Goal: Task Accomplishment & Management: Use online tool/utility

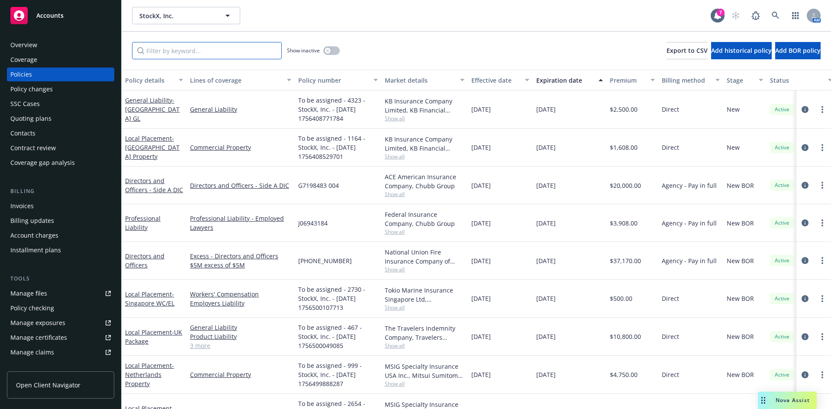
click at [231, 48] on input "Filter by keyword..." at bounding box center [207, 50] width 150 height 17
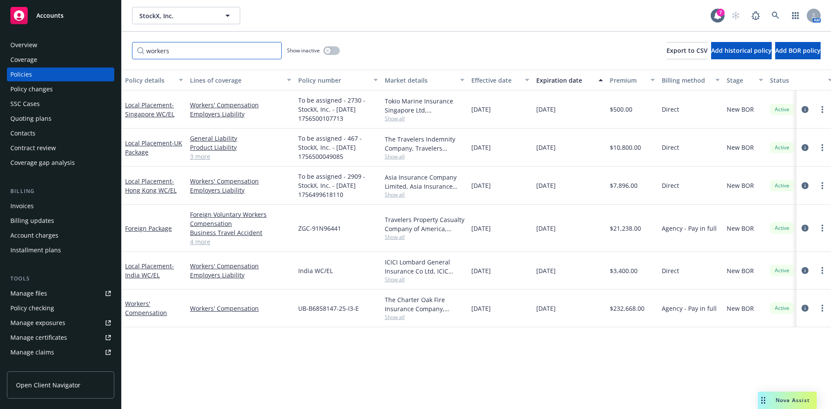
type input "workers"
click at [43, 43] on div "Overview" at bounding box center [60, 45] width 100 height 14
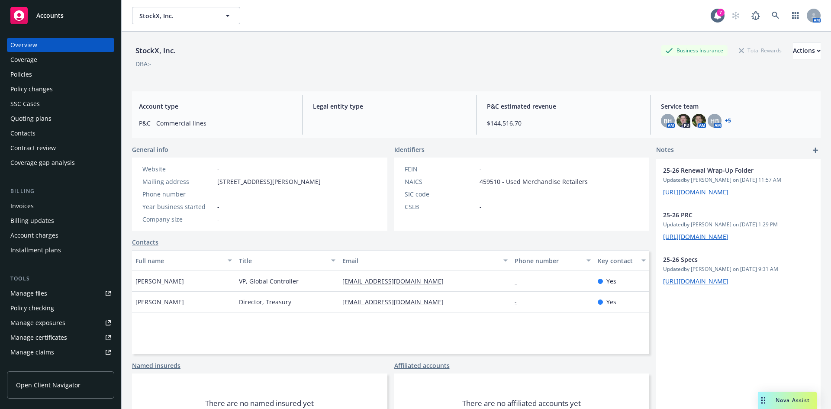
drag, startPoint x: 20, startPoint y: 73, endPoint x: 75, endPoint y: 65, distance: 55.5
click at [20, 73] on div "Policies" at bounding box center [21, 75] width 22 height 14
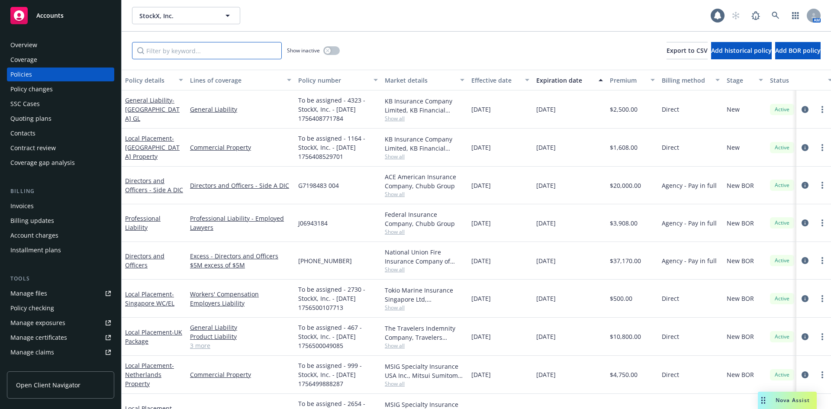
click at [201, 51] on input "Filter by keyword..." at bounding box center [207, 50] width 150 height 17
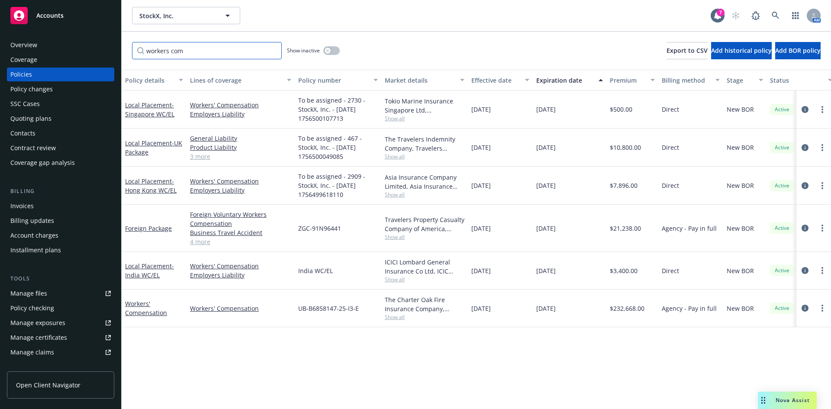
type input "workers com"
click at [774, 401] on div "Nova Assist" at bounding box center [793, 400] width 48 height 7
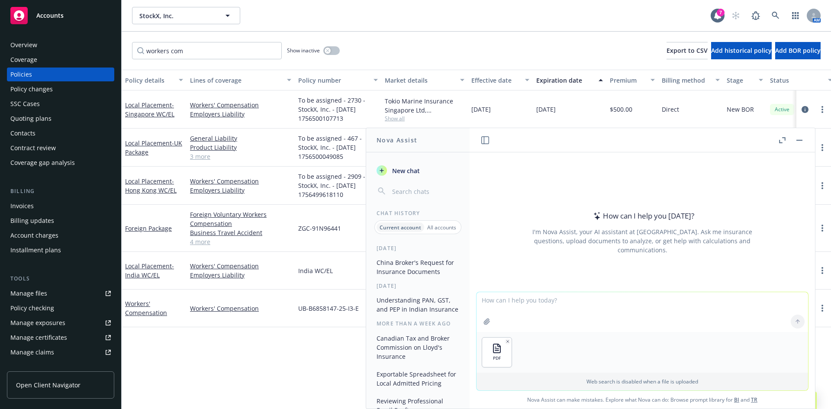
click at [551, 303] on textarea at bounding box center [643, 312] width 332 height 40
type textarea "H"
click at [705, 300] on textarea "i'm drafting an email to a client sending him the the attached invoice #" at bounding box center [643, 311] width 332 height 41
paste textarea "8E45506B"
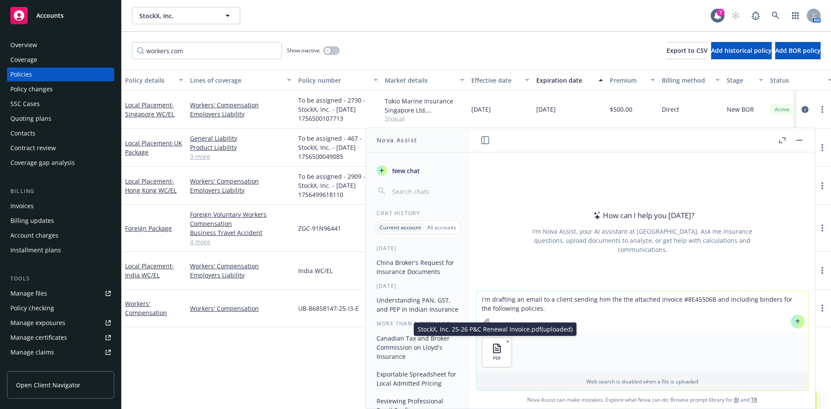
drag, startPoint x: 505, startPoint y: 340, endPoint x: 471, endPoint y: 337, distance: 34.3
click at [506, 340] on icon "button" at bounding box center [508, 342] width 4 height 4
click at [292, 29] on div "StockX, Inc. StockX, Inc. 7 AM" at bounding box center [477, 15] width 710 height 31
drag, startPoint x: 686, startPoint y: 298, endPoint x: 694, endPoint y: 298, distance: 7.8
click at [686, 298] on textarea "i'm drafting an email to a client sending him the the attached invoice #8E45506…" at bounding box center [643, 311] width 332 height 41
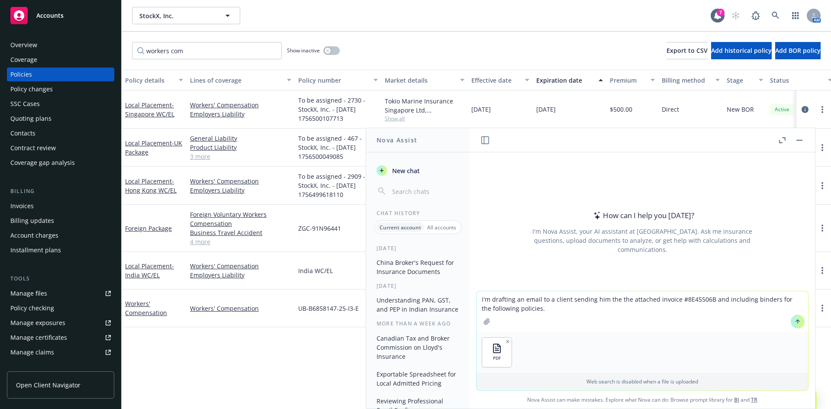
click at [709, 302] on textarea "i'm drafting an email to a client sending him the the attached invoice #8E45506…" at bounding box center [643, 311] width 332 height 41
drag, startPoint x: 702, startPoint y: 301, endPoint x: 709, endPoint y: 301, distance: 6.5
click at [706, 301] on textarea "i'm drafting an email to a client sending him the the attached invoice #8E45506…" at bounding box center [643, 311] width 332 height 41
click at [630, 308] on textarea "i'm drafting an email to a client sending him the the attached invoice #8E45506…" at bounding box center [643, 307] width 332 height 49
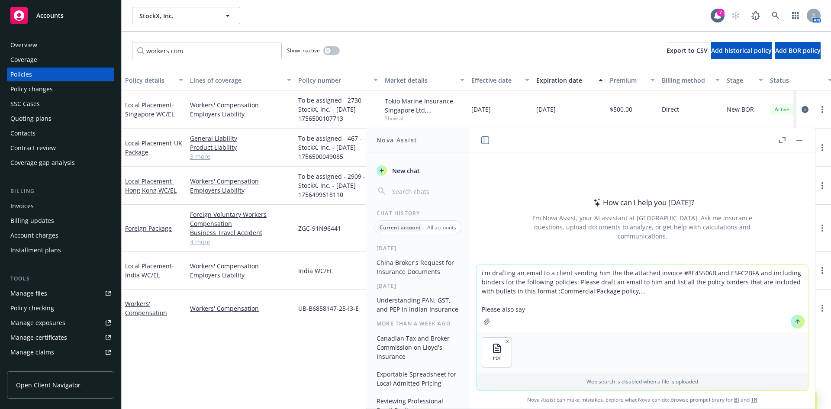
click at [547, 312] on textarea "i'm drafting an email to a client sending him the the attached invoice #8E45506…" at bounding box center [643, 298] width 332 height 67
click at [761, 272] on textarea "i'm drafting an email to a client sending him the the attached invoice #8E45506…" at bounding box center [643, 298] width 332 height 67
type textarea "i'm drafting an email to a client sending him the the attached invoice #8E45506…"
click at [793, 325] on button at bounding box center [798, 322] width 14 height 14
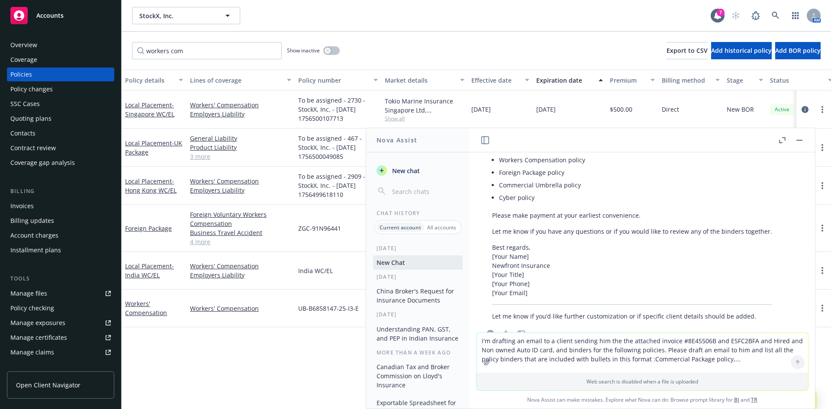
scroll to position [302, 0]
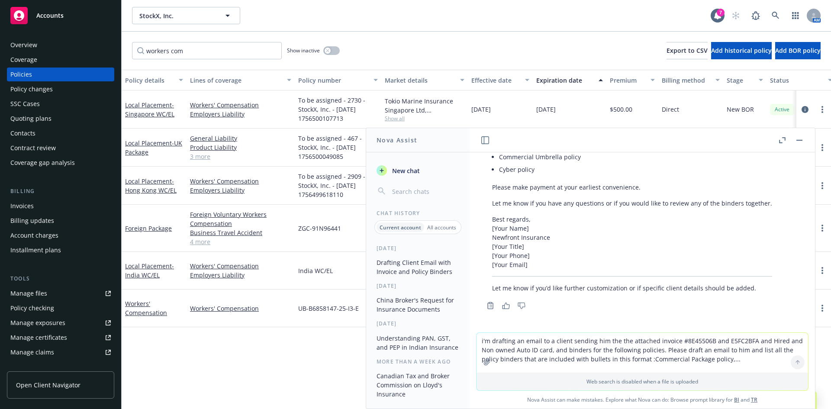
click at [728, 194] on div "Here’s a draft email for your client: Subject: Invoices, HNOA ID Card, and Poli…" at bounding box center [633, 124] width 298 height 344
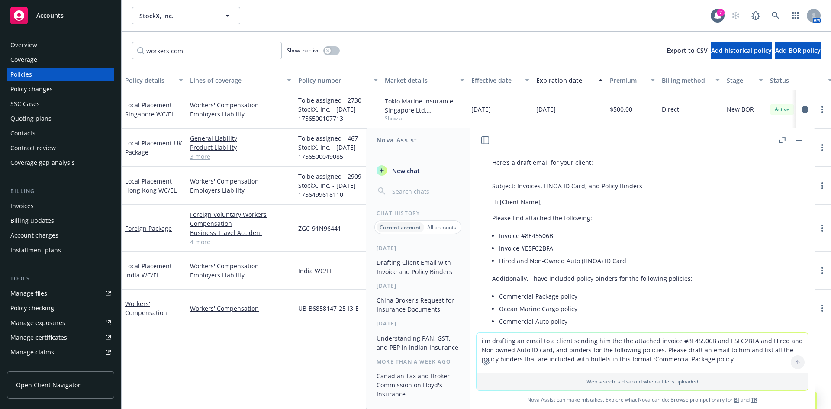
scroll to position [201, 0]
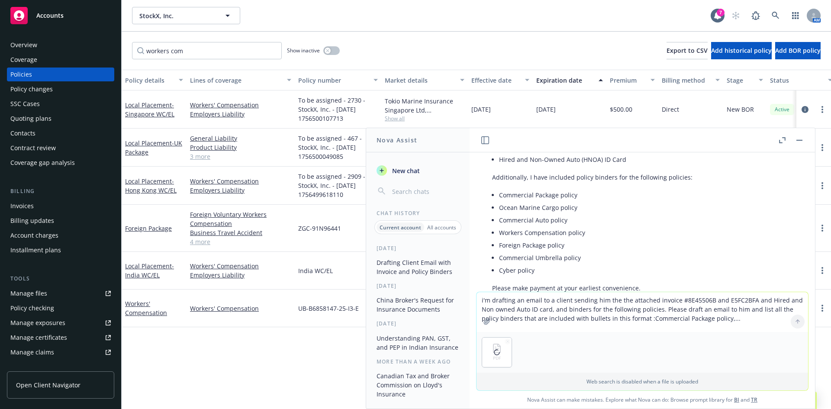
click at [513, 305] on textarea "i'm drafting an email to a client sending him the the attached invoice #8E45506…" at bounding box center [643, 312] width 332 height 40
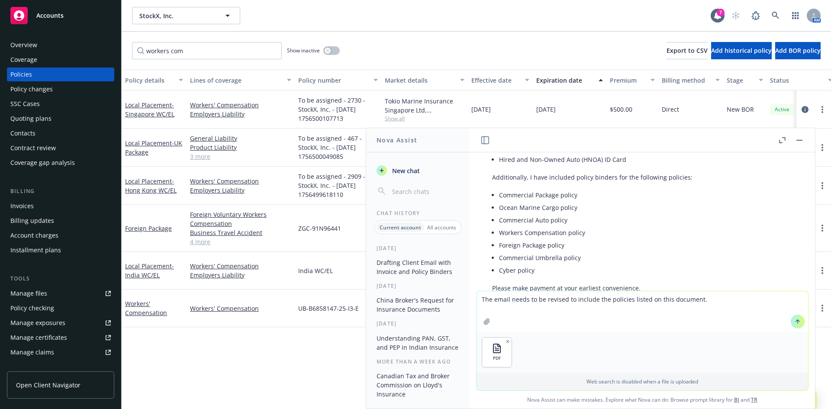
click at [708, 298] on textarea "The email needs to be revised to include the policies listed on this document." at bounding box center [643, 311] width 332 height 41
paste textarea "Please note that because the Lloyd’s Cyber and Tech E&O policy is written out o…"
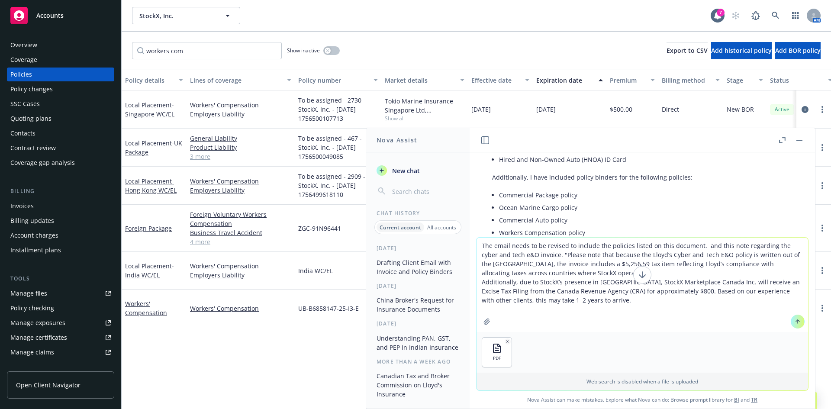
type textarea "The email needs to be revised to include the policies listed on this document. …"
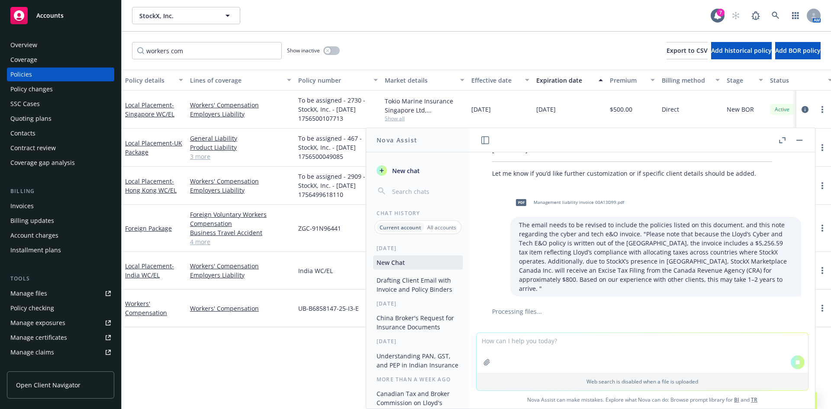
scroll to position [422, 0]
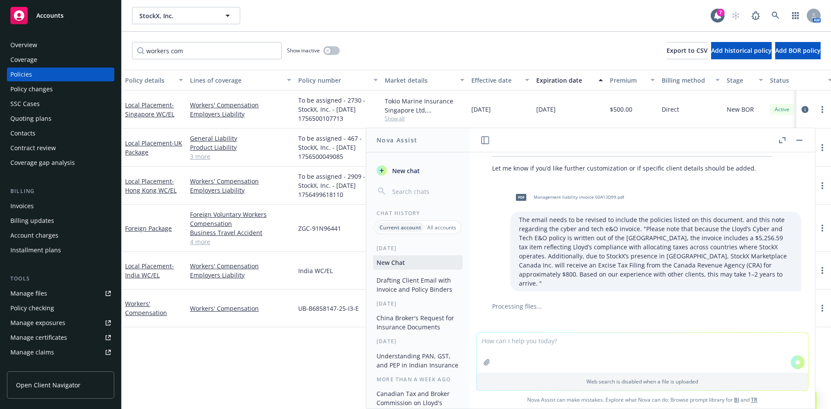
drag, startPoint x: 783, startPoint y: 142, endPoint x: 569, endPoint y: 142, distance: 214.8
click at [783, 142] on icon "button" at bounding box center [783, 140] width 6 height 6
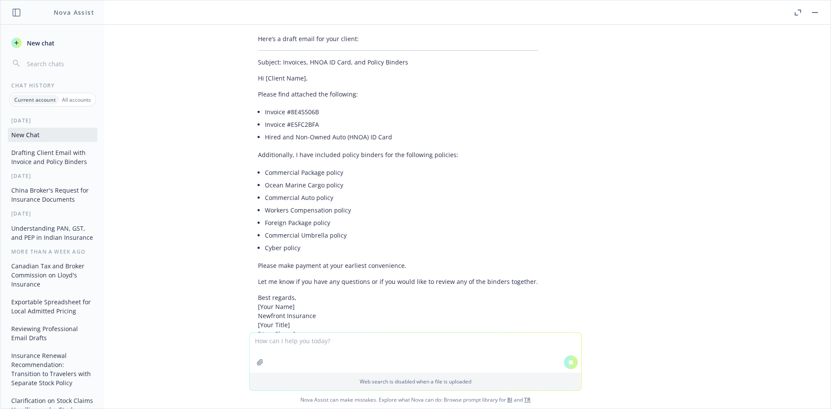
scroll to position [0, 0]
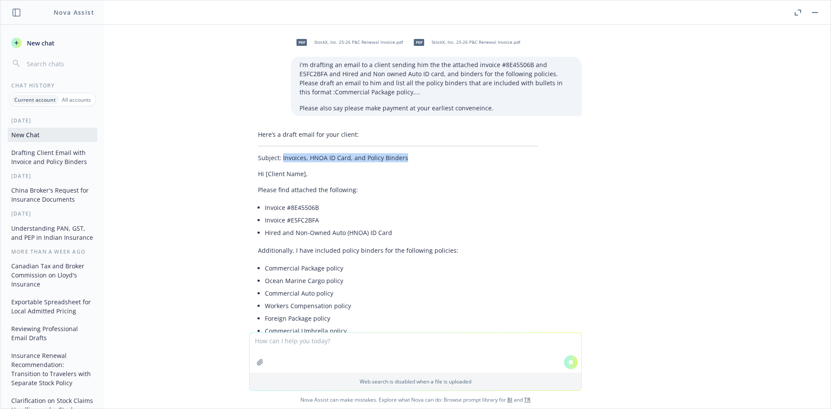
drag, startPoint x: 275, startPoint y: 160, endPoint x: 421, endPoint y: 158, distance: 145.1
click at [421, 158] on p "Subject: Invoices, HNOA ID Card, and Policy Binders" at bounding box center [398, 157] width 280 height 9
copy p "Invoices, HNOA ID Card, and Policy Binders"
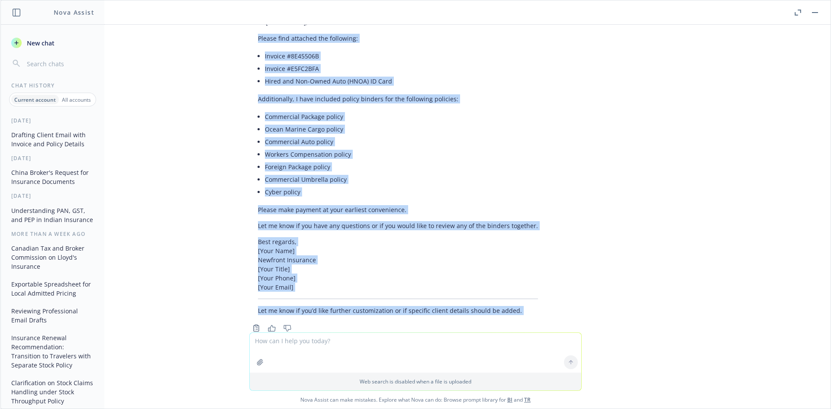
scroll to position [340, 0]
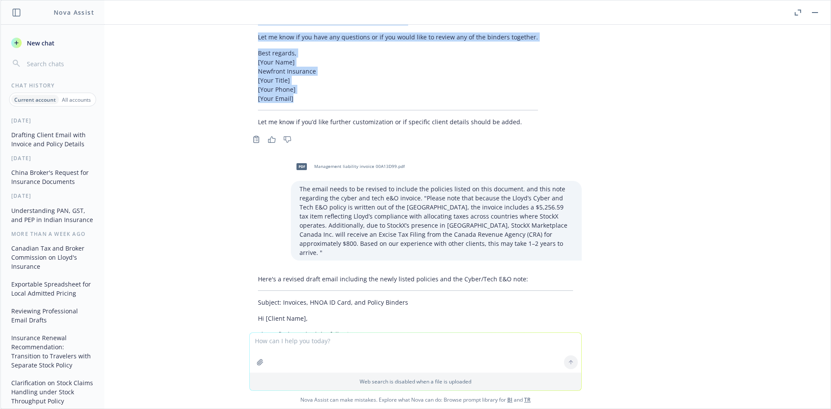
drag, startPoint x: 251, startPoint y: 104, endPoint x: 352, endPoint y: 107, distance: 100.5
copy div "Please find attached the following: Invoice #8E45506B Invoice #E5FC2BFA Hired a…"
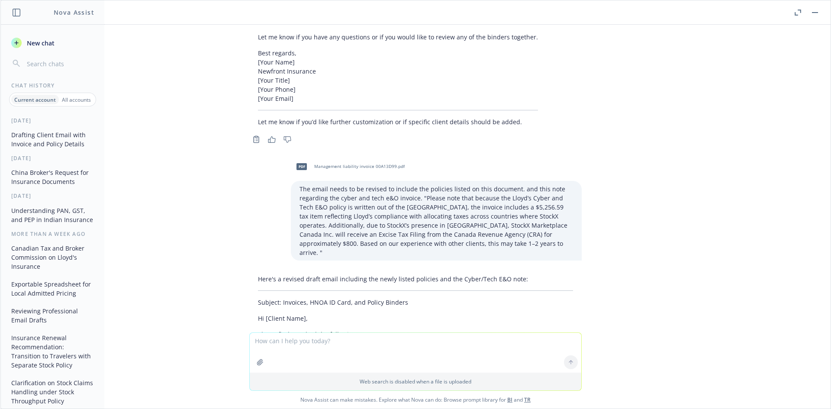
click at [358, 347] on textarea at bounding box center [416, 353] width 332 height 40
paste textarea "Please find attached the following: Invoice #8E45506B Invoice #E5FC2BFA Hired a…"
type textarea "merge that last email with this one Please find attached the following: Invoice…"
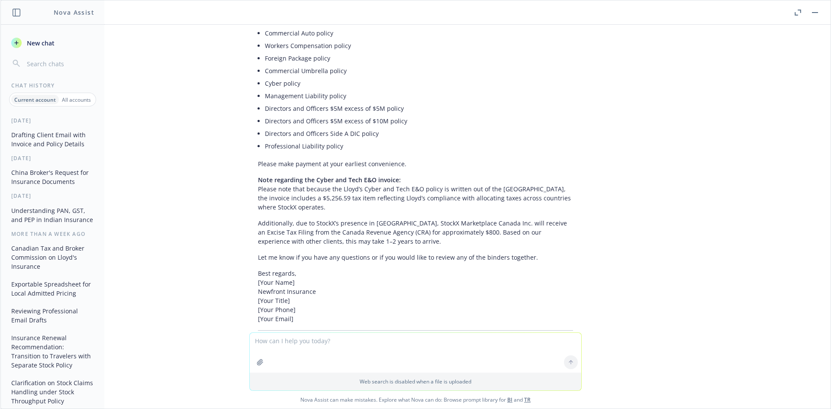
scroll to position [1298, 0]
click at [469, 217] on p "Additionally, due to StockX’s presence in [GEOGRAPHIC_DATA], StockX Marketplace…" at bounding box center [415, 230] width 315 height 27
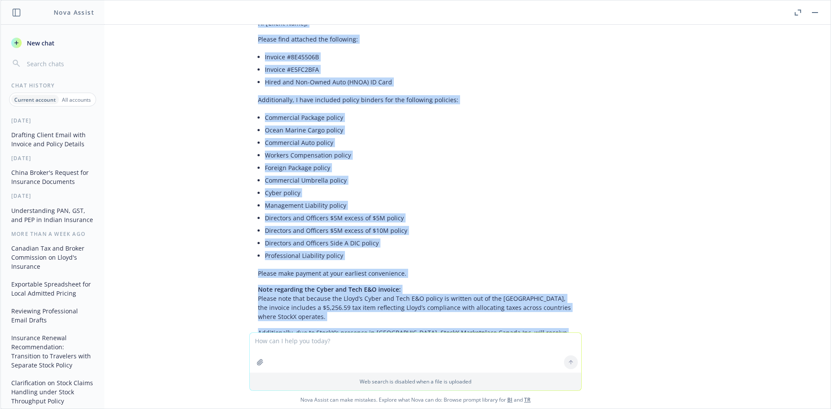
scroll to position [1120, 0]
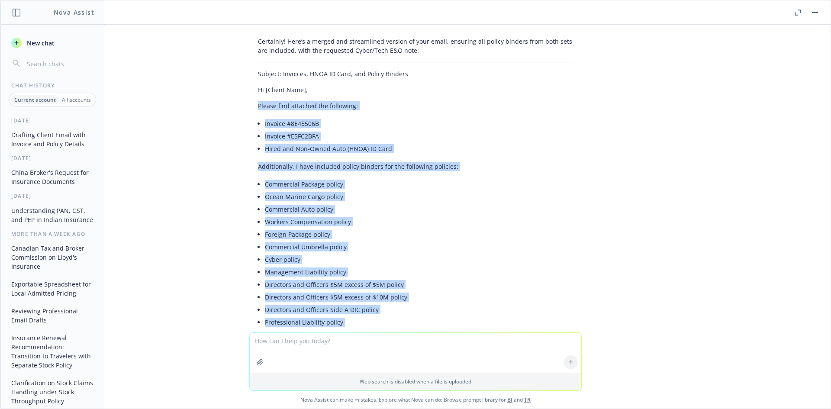
drag, startPoint x: 495, startPoint y: 220, endPoint x: 189, endPoint y: 97, distance: 329.6
click at [249, 80] on div "Certainly! Here’s a merged and streamlined version of your email, ensuring all …" at bounding box center [415, 271] width 333 height 477
copy div "Please find attached the following: Invoice #8E45506B Invoice #E5FC2BFA Hired a…"
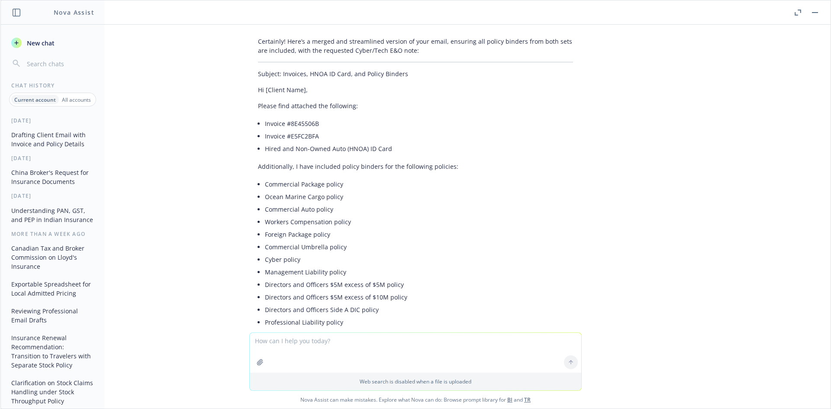
click at [361, 343] on textarea at bounding box center [416, 353] width 332 height 40
paste textarea "Note regarding the Cyber and Tech E&O invoice: Since the policy is written out …"
type textarea "Note regarding the Cyber and Tech E&O invoice: Since the policy is written out …"
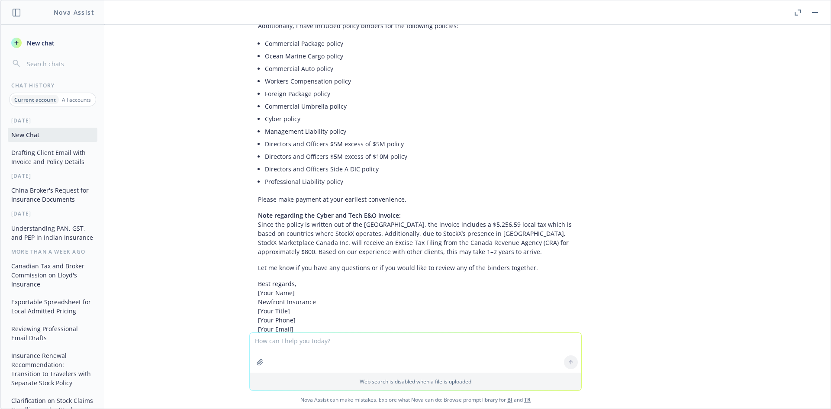
scroll to position [1830, 0]
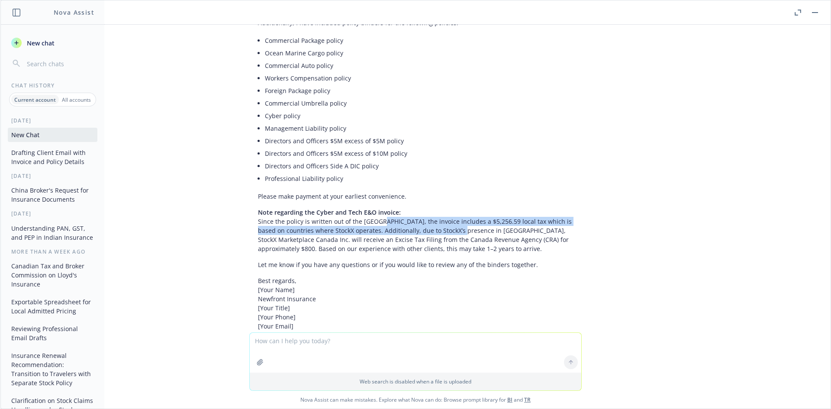
drag, startPoint x: 370, startPoint y: 179, endPoint x: 444, endPoint y: 181, distance: 74.1
click at [444, 208] on p "Note regarding the Cyber and Tech E&O invoice: Since the policy is written out …" at bounding box center [415, 230] width 315 height 45
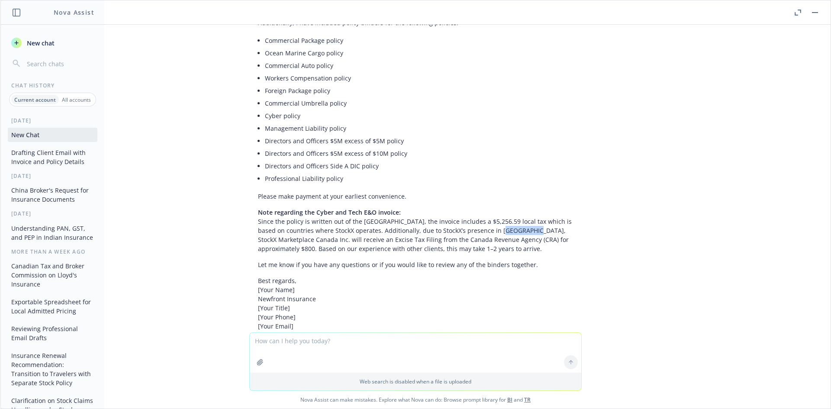
drag, startPoint x: 513, startPoint y: 184, endPoint x: 466, endPoint y: 181, distance: 47.3
click at [466, 208] on p "Note regarding the Cyber and Tech E&O invoice: Since the policy is written out …" at bounding box center [415, 230] width 315 height 45
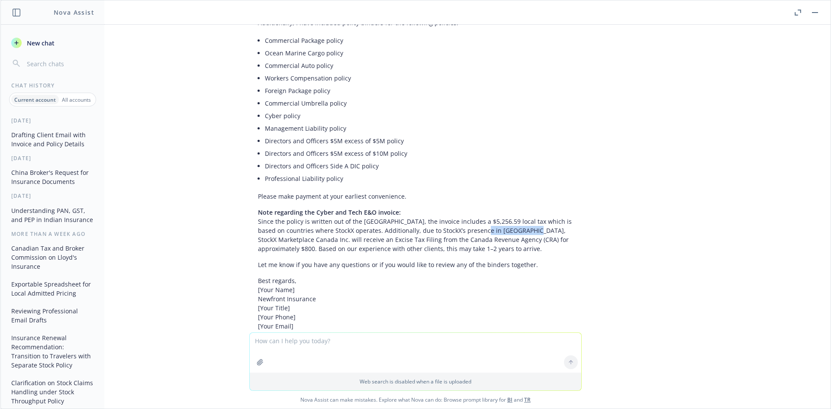
click at [466, 208] on p "Note regarding the Cyber and Tech E&O invoice: Since the policy is written out …" at bounding box center [415, 230] width 315 height 45
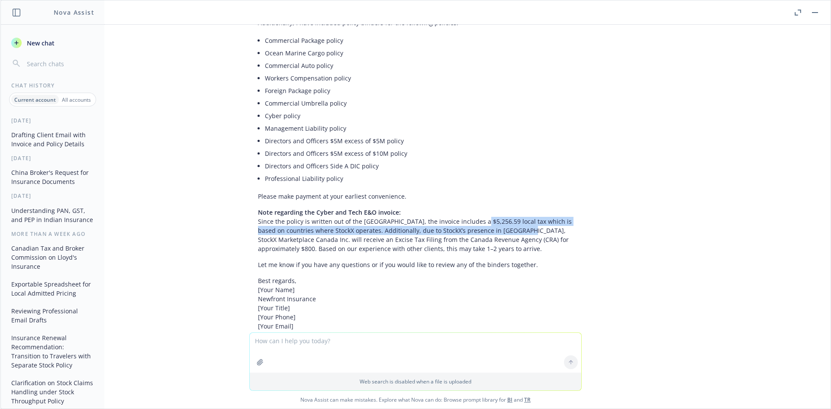
drag, startPoint x: 466, startPoint y: 175, endPoint x: 507, endPoint y: 187, distance: 42.1
click at [507, 208] on p "Note regarding the Cyber and Tech E&O invoice: Since the policy is written out …" at bounding box center [415, 230] width 315 height 45
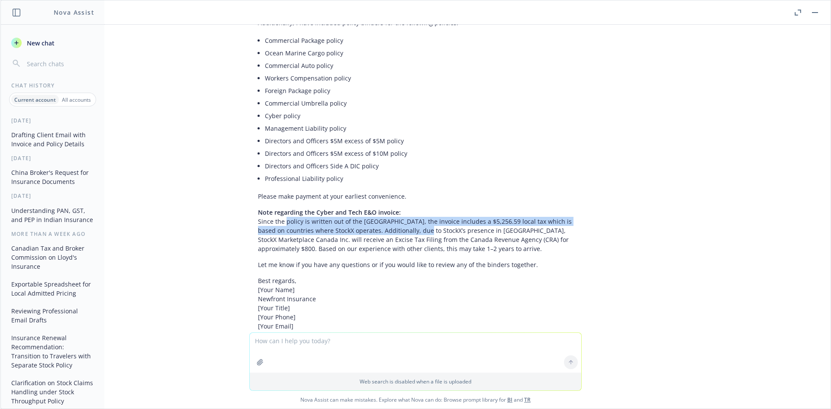
drag, startPoint x: 364, startPoint y: 183, endPoint x: 280, endPoint y: 180, distance: 84.1
click at [280, 208] on p "Note regarding the Cyber and Tech E&O invoice: Since the policy is written out …" at bounding box center [415, 230] width 315 height 45
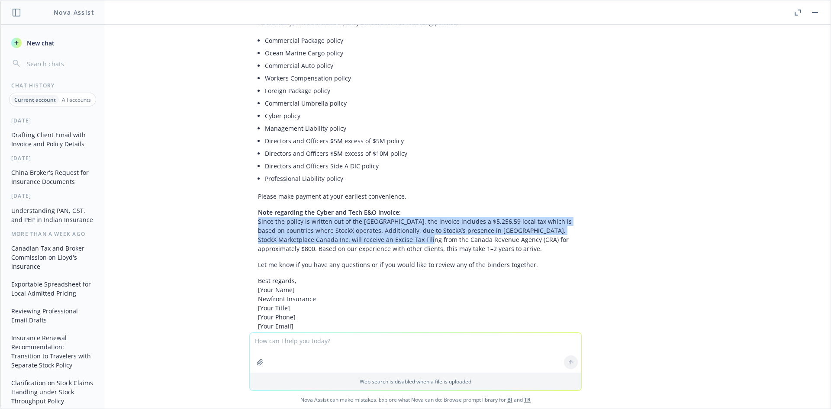
drag, startPoint x: 251, startPoint y: 178, endPoint x: 401, endPoint y: 190, distance: 150.4
click at [401, 190] on div "Here’s your complete, merged email with the revised note included: Subject: Inv…" at bounding box center [415, 120] width 333 height 443
click at [401, 208] on p "Note regarding the Cyber and Tech E&O invoice: Since the policy is written out …" at bounding box center [415, 230] width 315 height 45
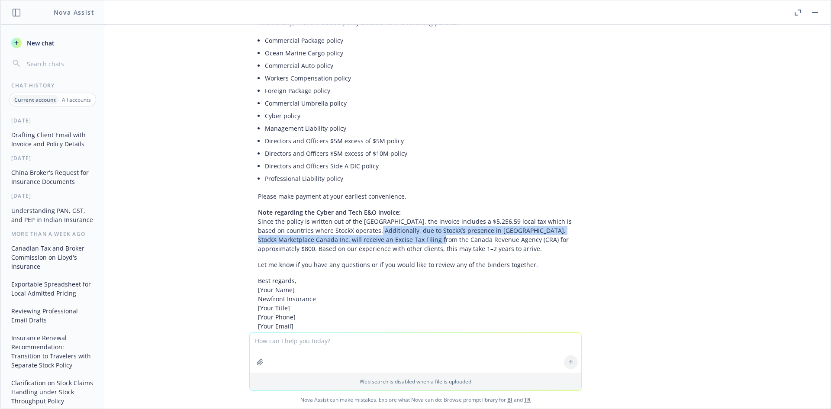
drag, startPoint x: 413, startPoint y: 190, endPoint x: 351, endPoint y: 187, distance: 62.0
click at [353, 208] on p "Note regarding the Cyber and Tech E&O invoice: Since the policy is written out …" at bounding box center [415, 230] width 315 height 45
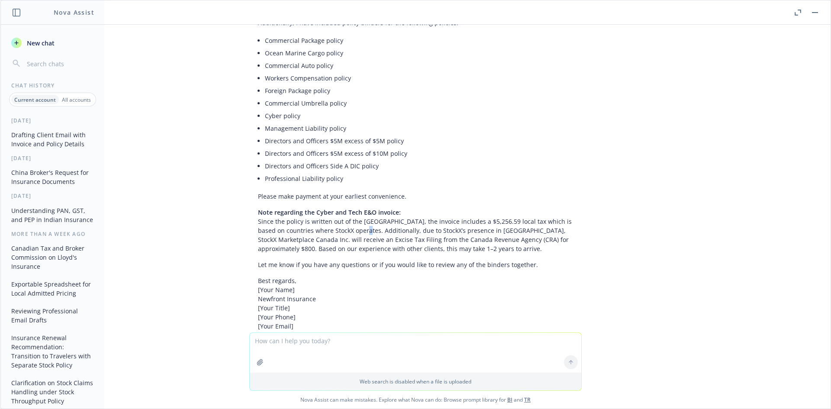
click at [346, 208] on p "Note regarding the Cyber and Tech E&O invoice: Since the policy is written out …" at bounding box center [415, 230] width 315 height 45
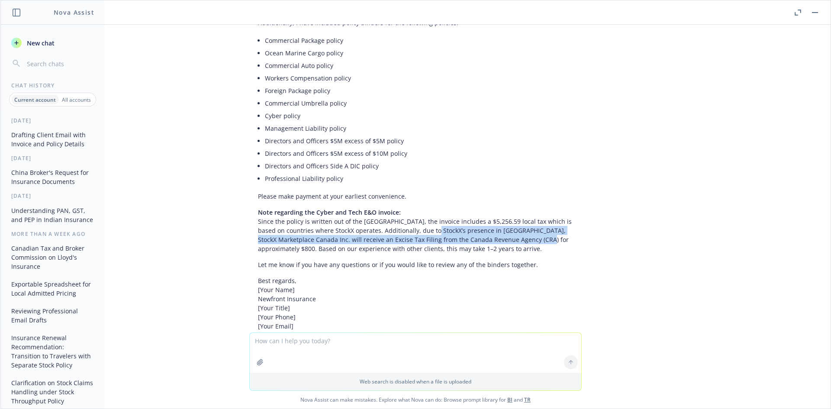
drag, startPoint x: 464, startPoint y: 186, endPoint x: 512, endPoint y: 192, distance: 48.9
click at [512, 208] on p "Note regarding the Cyber and Tech E&O invoice: Since the policy is written out …" at bounding box center [415, 230] width 315 height 45
drag, startPoint x: 424, startPoint y: 191, endPoint x: 359, endPoint y: 186, distance: 64.3
click at [360, 208] on p "Note regarding the Cyber and Tech E&O invoice: Since the policy is written out …" at bounding box center [415, 230] width 315 height 45
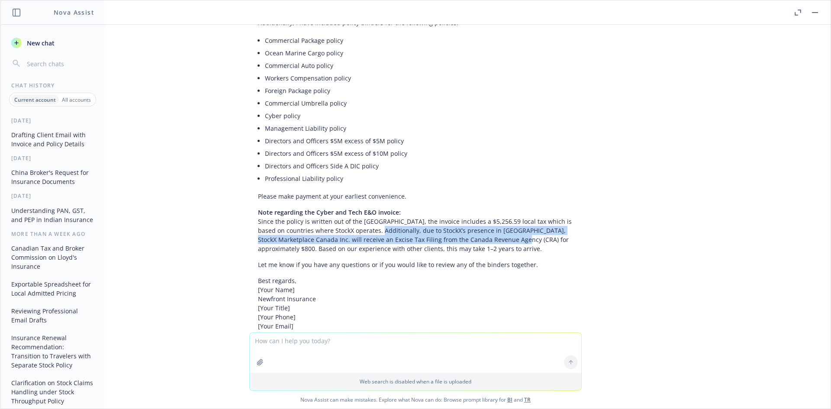
click at [359, 208] on p "Note regarding the Cyber and Tech E&O invoice: Since the policy is written out …" at bounding box center [415, 230] width 315 height 45
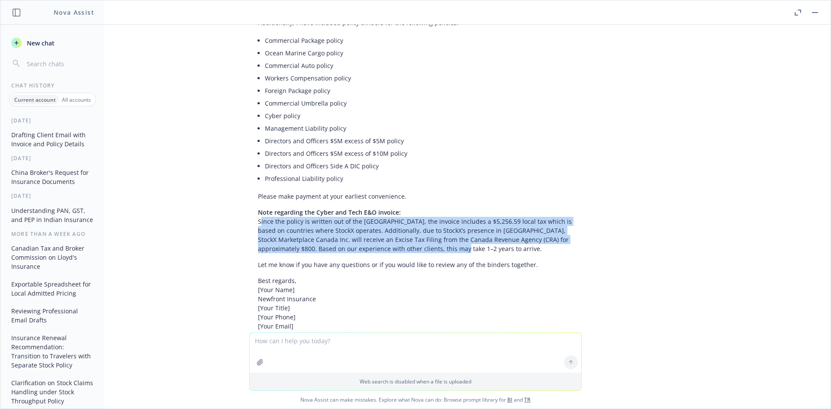
drag, startPoint x: 256, startPoint y: 177, endPoint x: 457, endPoint y: 201, distance: 203.3
click at [457, 208] on p "Note regarding the Cyber and Tech E&O invoice: Since the policy is written out …" at bounding box center [415, 230] width 315 height 45
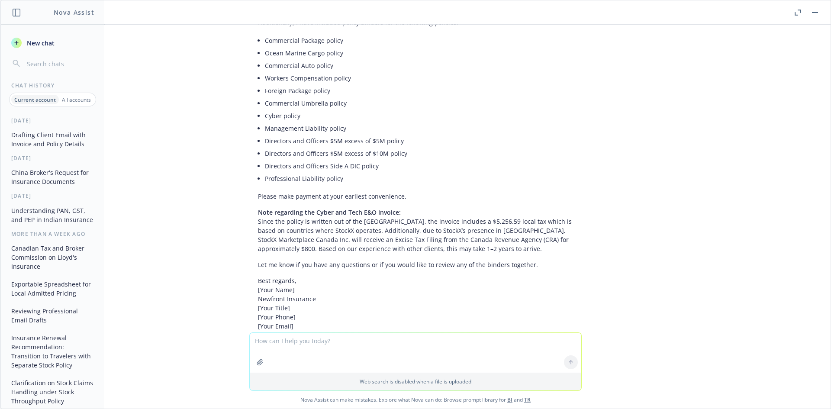
click at [323, 338] on textarea at bounding box center [416, 353] width 332 height 40
paste textarea "ince the policy is written out of the UK, the invoice includes a $5,256.59 loca…"
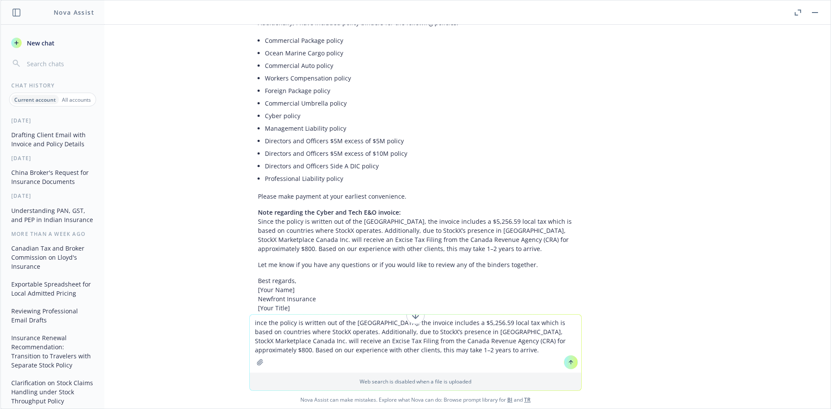
drag, startPoint x: 328, startPoint y: 332, endPoint x: 457, endPoint y: 334, distance: 129.1
click at [457, 334] on textarea "ince the policy is written out of the UK, the invoice includes a $5,256.59 loca…" at bounding box center [416, 344] width 332 height 58
drag, startPoint x: 318, startPoint y: 334, endPoint x: 372, endPoint y: 330, distance: 53.8
click at [370, 331] on textarea "ince the policy is written out of the UK, the invoice includes a $5,256.59 loca…" at bounding box center [416, 344] width 332 height 58
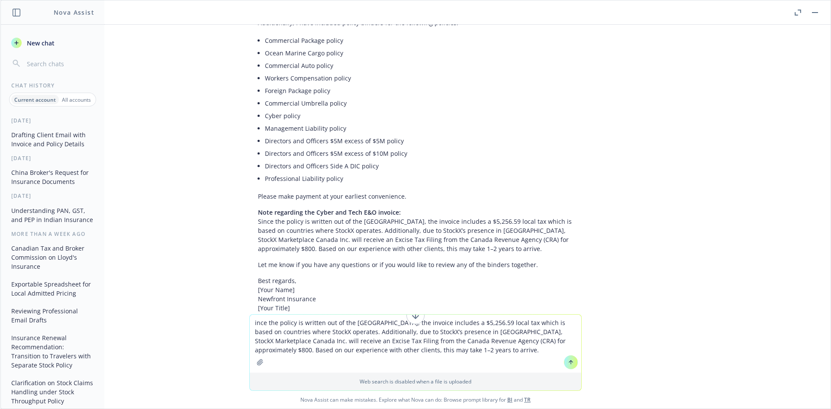
click at [372, 330] on textarea "ince the policy is written out of the UK, the invoice includes a $5,256.59 loca…" at bounding box center [416, 344] width 332 height 58
drag, startPoint x: 283, startPoint y: 327, endPoint x: 382, endPoint y: 340, distance: 99.2
click at [382, 340] on textarea "ince the policy is written out of the UK, the invoice includes a $5,256.59 loca…" at bounding box center [416, 344] width 332 height 58
click at [331, 336] on textarea "ince the policy is written out of the UK, the invoice includes a $5,256.59 loca…" at bounding box center [416, 344] width 332 height 58
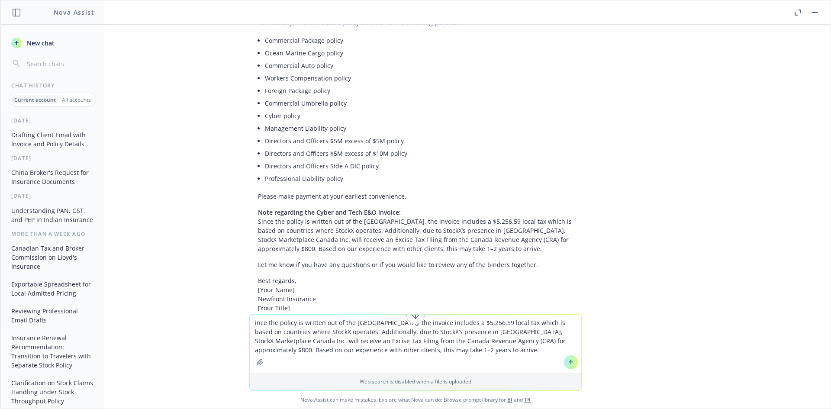
click at [329, 335] on textarea "ince the policy is written out of the UK, the invoice includes a $5,256.59 loca…" at bounding box center [416, 344] width 332 height 58
click at [328, 334] on textarea "ince the policy is written out of the UK, the invoice includes a $5,256.59 loca…" at bounding box center [416, 344] width 332 height 58
drag, startPoint x: 320, startPoint y: 332, endPoint x: 436, endPoint y: 335, distance: 115.2
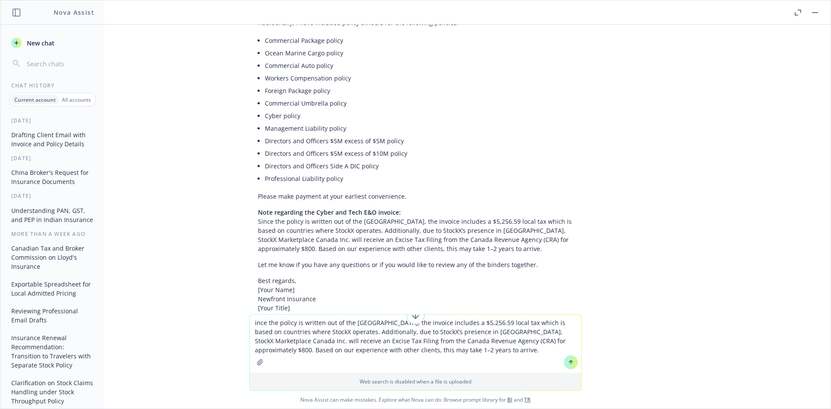
click at [436, 335] on textarea "ince the policy is written out of the UK, the invoice includes a $5,256.59 loca…" at bounding box center [416, 344] width 332 height 58
click at [324, 333] on textarea "Since the policy is written out of the UK, the invoice includes a $5,256.59 loc…" at bounding box center [416, 344] width 332 height 58
click at [340, 340] on textarea "Since the policy is written out of the UK, the invoice includes a $5,256.59 loc…" at bounding box center [416, 344] width 332 height 58
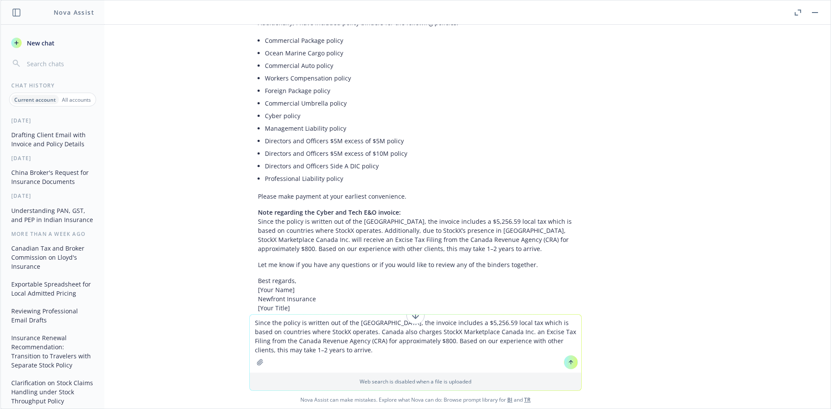
click at [338, 344] on textarea "Since the policy is written out of the UK, the invoice includes a $5,256.59 loc…" at bounding box center [416, 344] width 332 height 58
click at [341, 340] on textarea "Since the policy is written out of the UK, the invoice includes a $5,256.59 loc…" at bounding box center [416, 344] width 332 height 58
drag, startPoint x: 458, startPoint y: 339, endPoint x: 552, endPoint y: 350, distance: 95.1
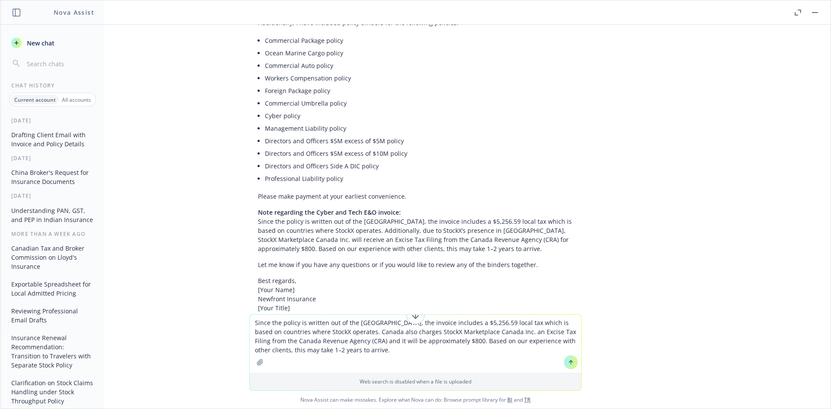
click at [552, 350] on textarea "Since the policy is written out of the UK, the invoice includes a $5,256.59 loc…" at bounding box center [416, 344] width 332 height 58
drag, startPoint x: 564, startPoint y: 342, endPoint x: 330, endPoint y: 352, distance: 234.1
click at [330, 351] on textarea "Since the policy is written out of the UK, the invoice includes a $5,256.59 loc…" at bounding box center [416, 344] width 332 height 58
click at [299, 351] on textarea "Since the policy is written out of the UK, the invoice includes a $5,256.59 loc…" at bounding box center [416, 344] width 332 height 58
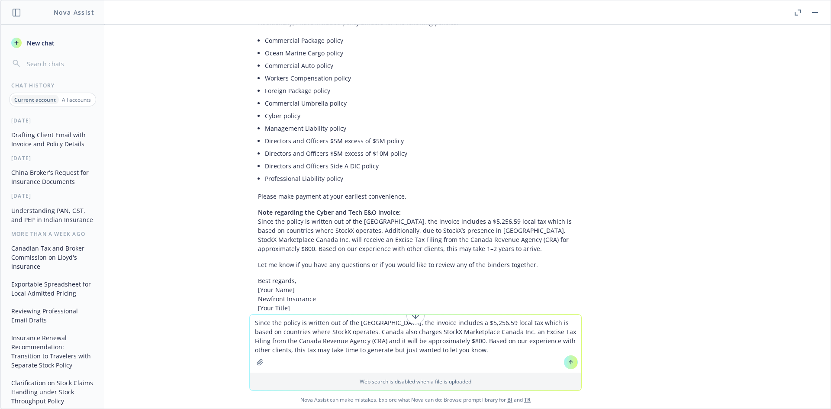
click at [302, 351] on textarea "Since the policy is written out of the UK, the invoice includes a $5,256.59 loc…" at bounding box center [416, 344] width 332 height 58
type textarea "Since the policy is written out of the [GEOGRAPHIC_DATA], the invoice includes …"
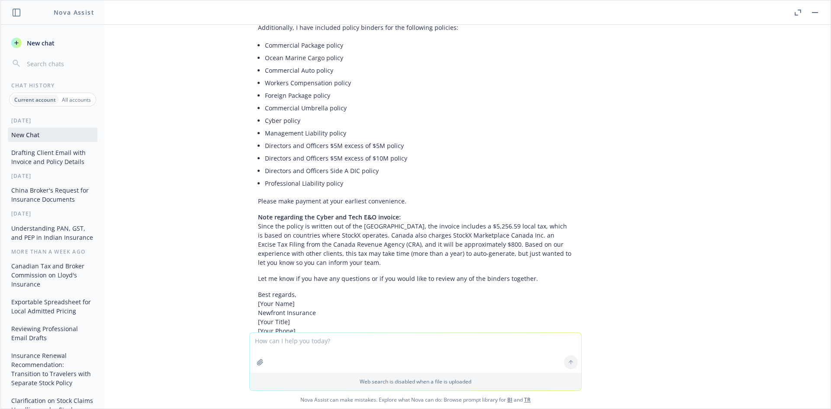
scroll to position [2380, 0]
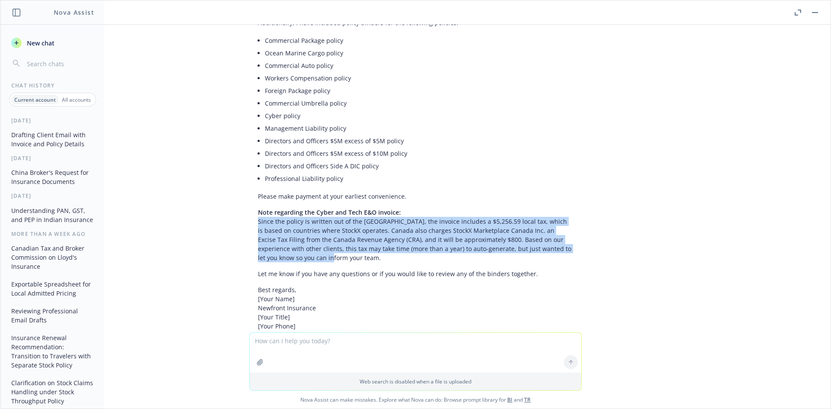
drag, startPoint x: 252, startPoint y: 169, endPoint x: 280, endPoint y: 203, distance: 43.8
click at [291, 208] on p "Note regarding the Cyber and Tech E&O invoice: Since the policy is written out …" at bounding box center [415, 235] width 315 height 55
copy p "Since the policy is written out of the [GEOGRAPHIC_DATA], the invoice includes …"
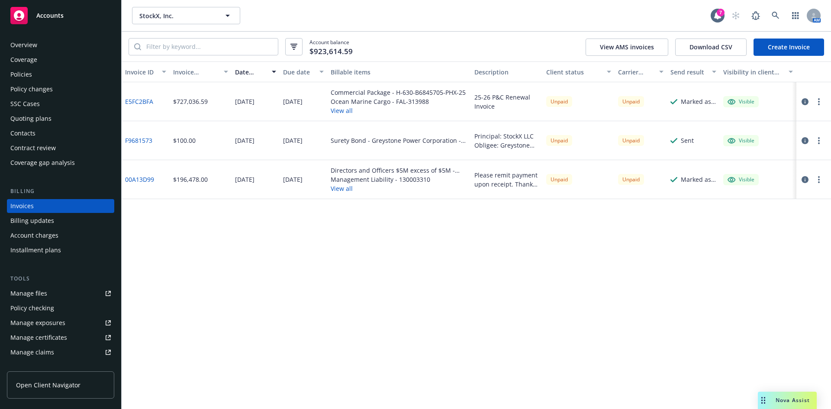
click at [139, 180] on link "00A13D99" at bounding box center [139, 179] width 29 height 9
click at [776, 398] on span "Nova Assist" at bounding box center [793, 400] width 34 height 7
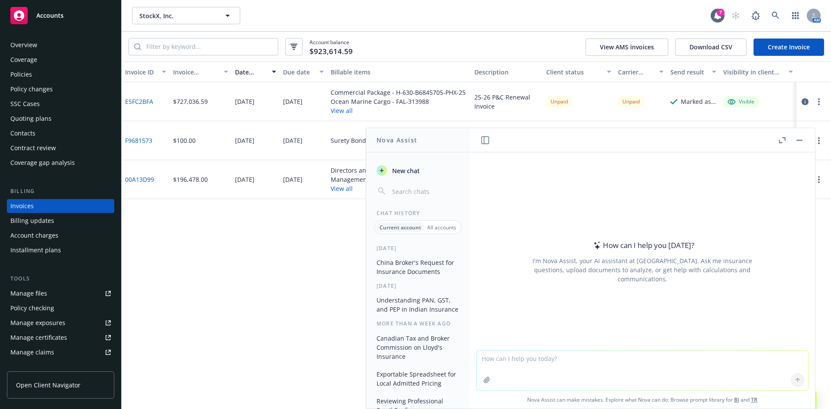
click at [524, 362] on textarea at bounding box center [643, 371] width 332 height 40
paste textarea "The payment receipt was confirmed by the insurer on 08 August 2025, following w…"
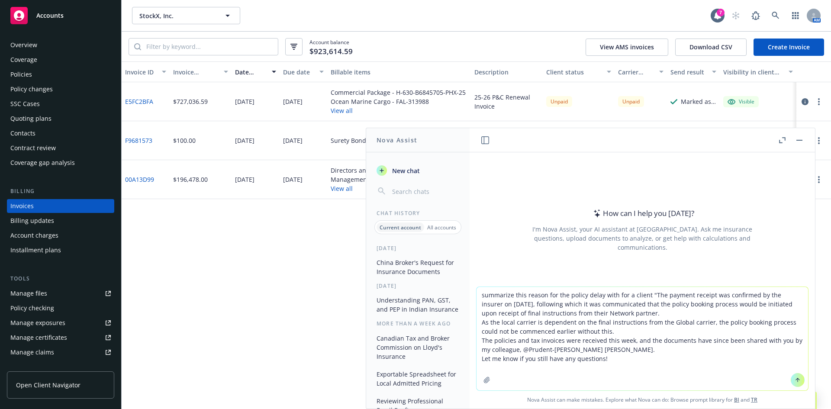
type textarea "summarize this reason for the policy delay with for a client "The payment recei…"
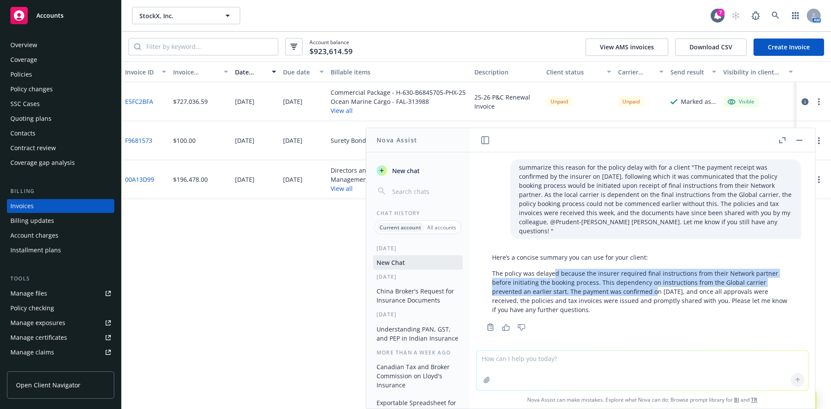
drag, startPoint x: 553, startPoint y: 262, endPoint x: 655, endPoint y: 279, distance: 102.7
click at [655, 279] on p "The policy was delayed because the insurer required final instructions from the…" at bounding box center [642, 291] width 301 height 45
drag, startPoint x: 647, startPoint y: 284, endPoint x: 602, endPoint y: 266, distance: 49.0
click at [602, 269] on p "The policy was delayed because the insurer required final instructions from the…" at bounding box center [642, 291] width 301 height 45
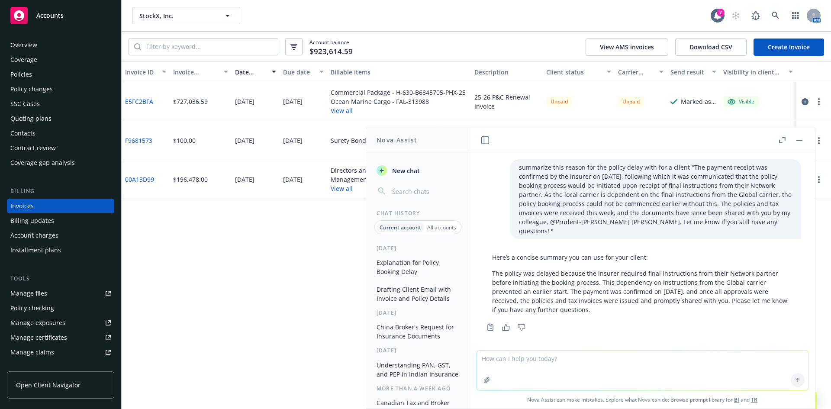
click at [601, 269] on p "The policy was delayed because the insurer required final instructions from the…" at bounding box center [642, 291] width 301 height 45
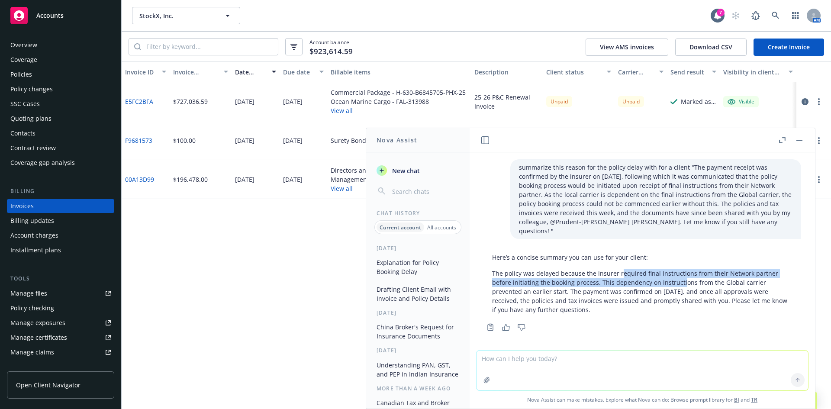
drag, startPoint x: 620, startPoint y: 266, endPoint x: 681, endPoint y: 277, distance: 61.6
click at [681, 277] on p "The policy was delayed because the insurer required final instructions from the…" at bounding box center [642, 291] width 301 height 45
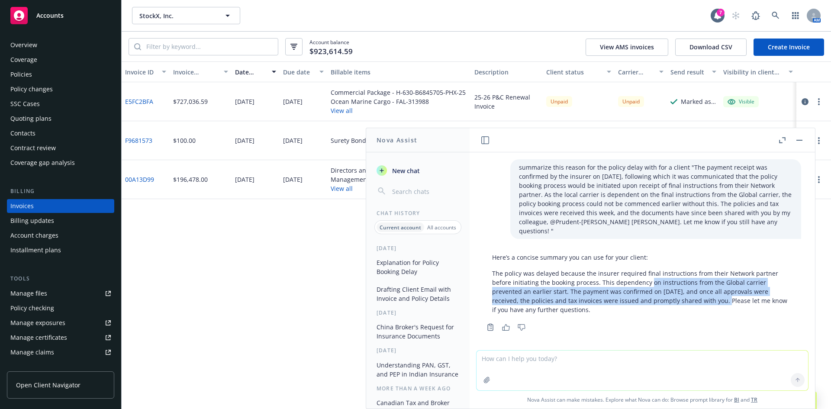
drag, startPoint x: 703, startPoint y: 291, endPoint x: 636, endPoint y: 270, distance: 69.9
click at [637, 270] on p "The policy was delayed because the insurer required final instructions from the…" at bounding box center [642, 291] width 301 height 45
click at [636, 270] on p "The policy was delayed because the insurer required final instructions from the…" at bounding box center [642, 291] width 301 height 45
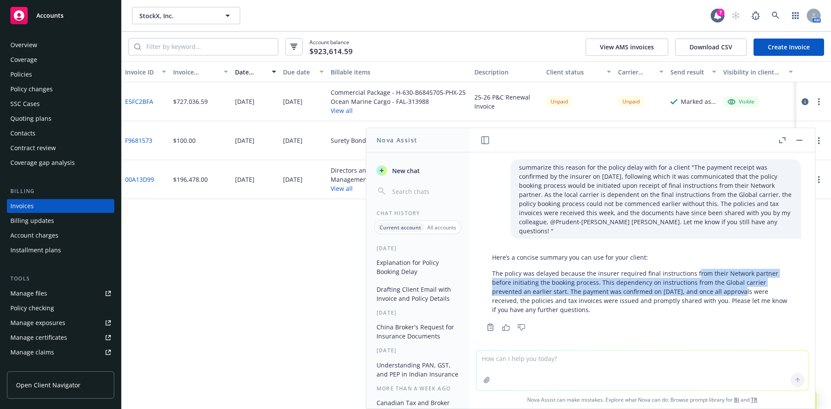
drag, startPoint x: 694, startPoint y: 266, endPoint x: 738, endPoint y: 282, distance: 47.5
click at [738, 282] on p "The policy was delayed because the insurer required final instructions from the…" at bounding box center [642, 291] width 301 height 45
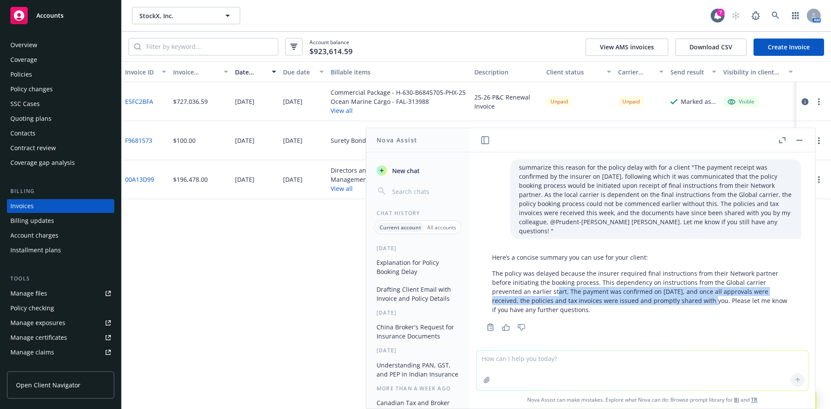
drag, startPoint x: 615, startPoint y: 288, endPoint x: 555, endPoint y: 278, distance: 61.0
click at [556, 279] on p "The policy was delayed because the insurer required final instructions from the…" at bounding box center [642, 291] width 301 height 45
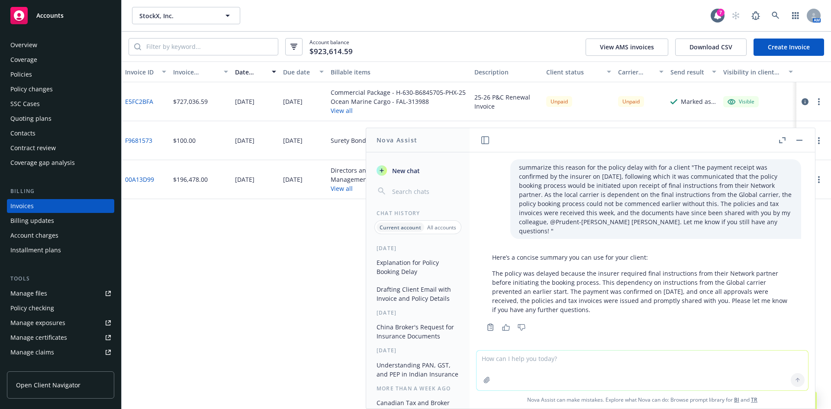
click at [554, 278] on p "The policy was delayed because the insurer required final instructions from the…" at bounding box center [642, 291] width 301 height 45
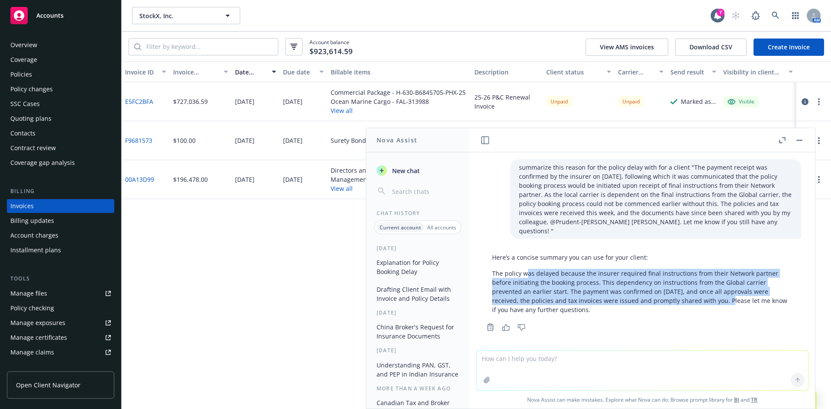
drag, startPoint x: 526, startPoint y: 268, endPoint x: 705, endPoint y: 293, distance: 181.0
click at [705, 293] on p "The policy was delayed because the insurer required final instructions from the…" at bounding box center [642, 291] width 301 height 45
click at [705, 292] on p "The policy was delayed because the insurer required final instructions from the…" at bounding box center [642, 291] width 301 height 45
click at [672, 280] on p "The policy was delayed because the insurer required final instructions from the…" at bounding box center [642, 291] width 301 height 45
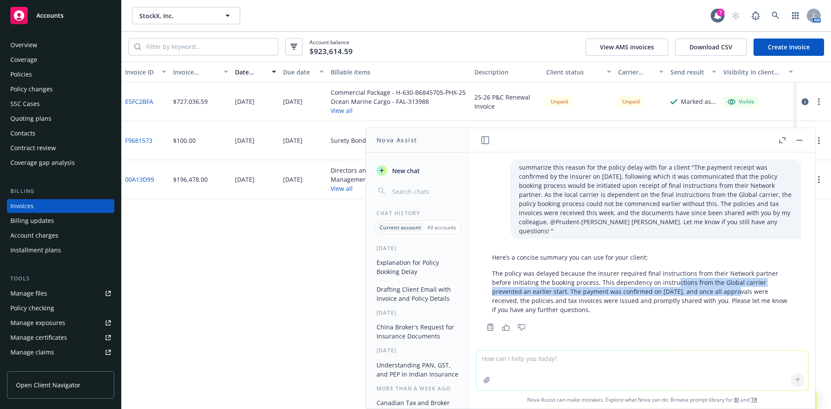
drag, startPoint x: 731, startPoint y: 278, endPoint x: 672, endPoint y: 273, distance: 58.7
click at [672, 273] on p "The policy was delayed because the insurer required final instructions from the…" at bounding box center [642, 291] width 301 height 45
drag, startPoint x: 688, startPoint y: 265, endPoint x: 727, endPoint y: 282, distance: 41.9
click at [727, 282] on p "The policy was delayed because the insurer required final instructions from the…" at bounding box center [642, 291] width 301 height 45
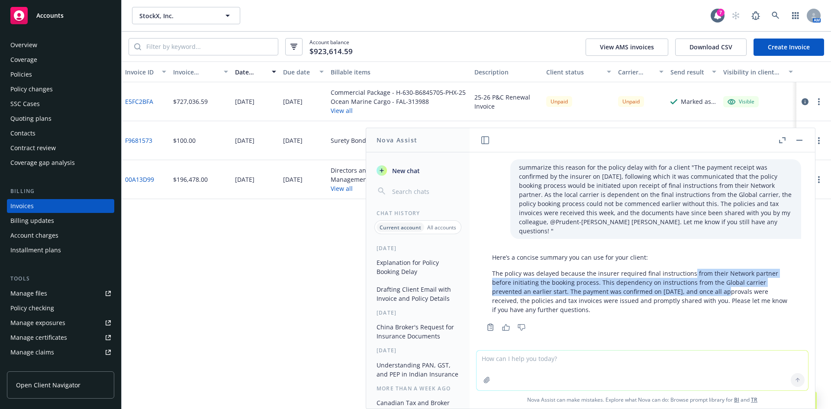
click at [727, 282] on p "The policy was delayed because the insurer required final instructions from the…" at bounding box center [642, 291] width 301 height 45
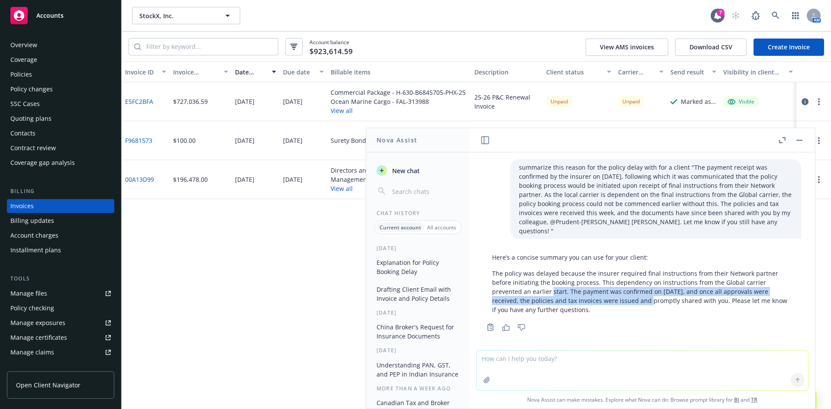
drag, startPoint x: 552, startPoint y: 281, endPoint x: 624, endPoint y: 289, distance: 72.8
click at [624, 289] on p "The policy was delayed because the insurer required final instructions from the…" at bounding box center [642, 291] width 301 height 45
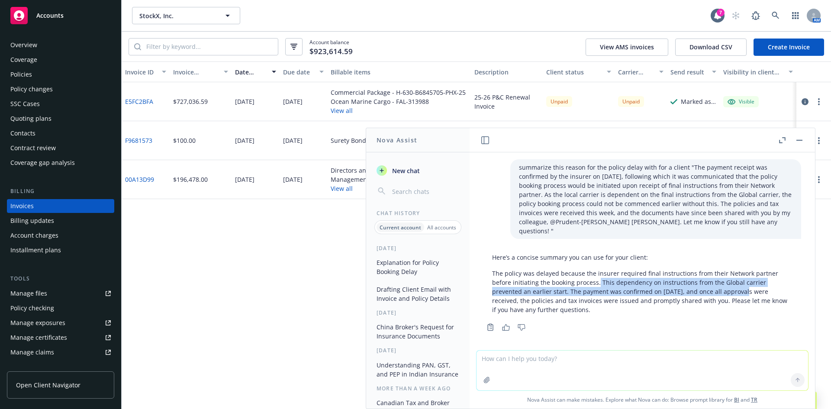
drag, startPoint x: 598, startPoint y: 275, endPoint x: 738, endPoint y: 285, distance: 141.1
click at [739, 285] on p "The policy was delayed because the insurer required final instructions from the…" at bounding box center [642, 291] width 301 height 45
click at [738, 285] on p "The policy was delayed because the insurer required final instructions from the…" at bounding box center [642, 291] width 301 height 45
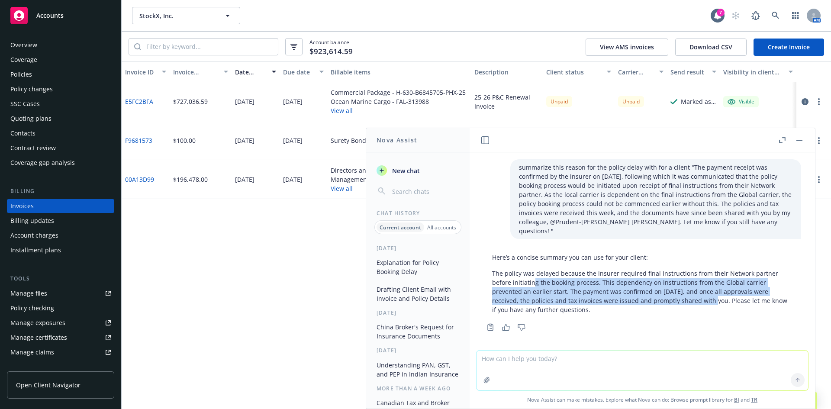
drag, startPoint x: 534, startPoint y: 271, endPoint x: 689, endPoint y: 295, distance: 156.4
click at [689, 295] on p "The policy was delayed because the insurer required final instructions from the…" at bounding box center [642, 291] width 301 height 45
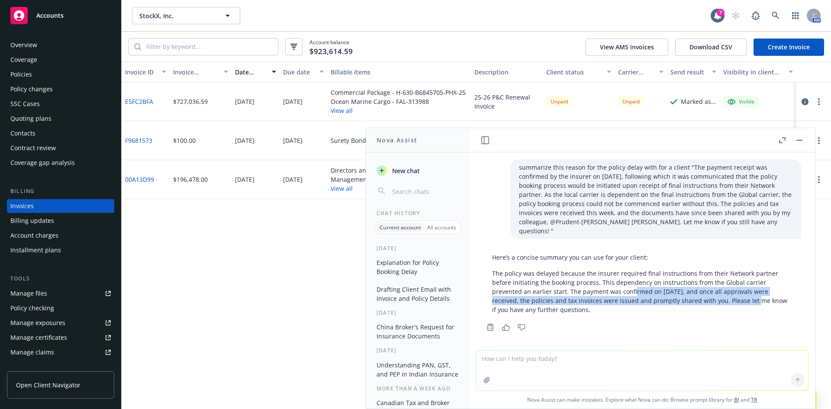
drag, startPoint x: 733, startPoint y: 293, endPoint x: 630, endPoint y: 278, distance: 103.7
click at [631, 279] on p "The policy was delayed because the insurer required final instructions from the…" at bounding box center [642, 291] width 301 height 45
click at [630, 278] on p "The policy was delayed because the insurer required final instructions from the…" at bounding box center [642, 291] width 301 height 45
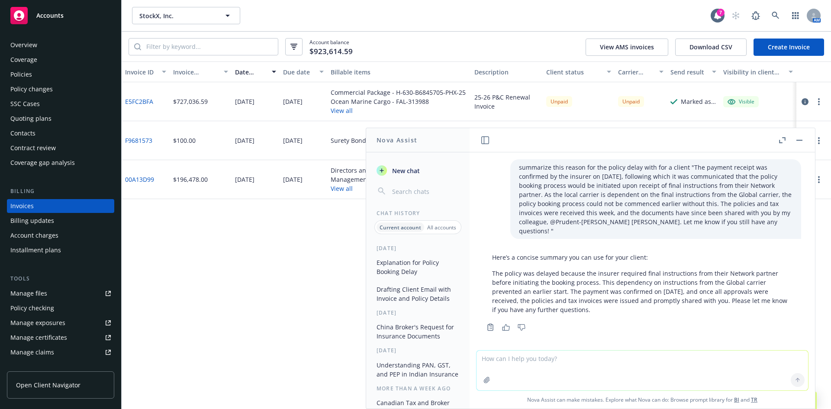
click at [561, 360] on textarea at bounding box center [643, 371] width 332 height 40
paste textarea "he policies and tax invoices were received this week, and the documents have si…"
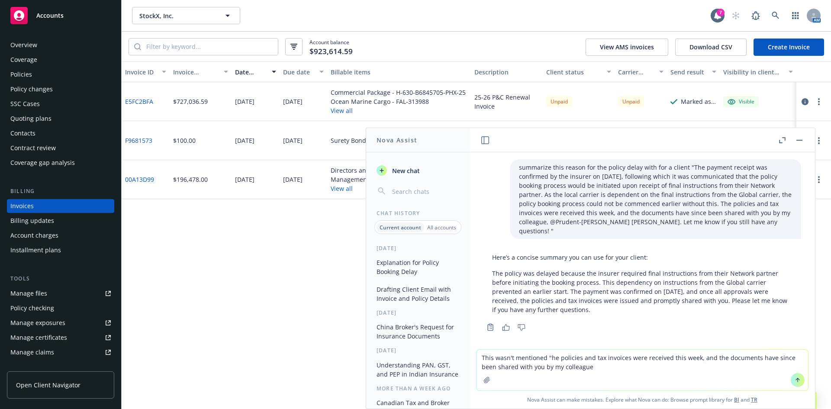
type textarea "This wasn't mentioned "he policies and tax invoices were received this week, an…"
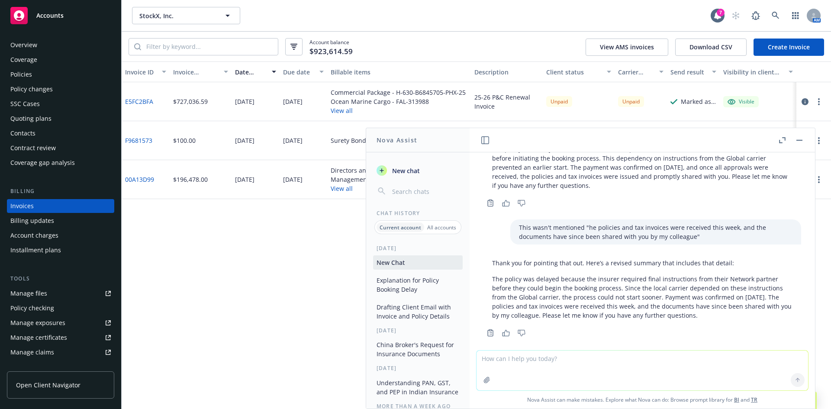
scroll to position [125, 0]
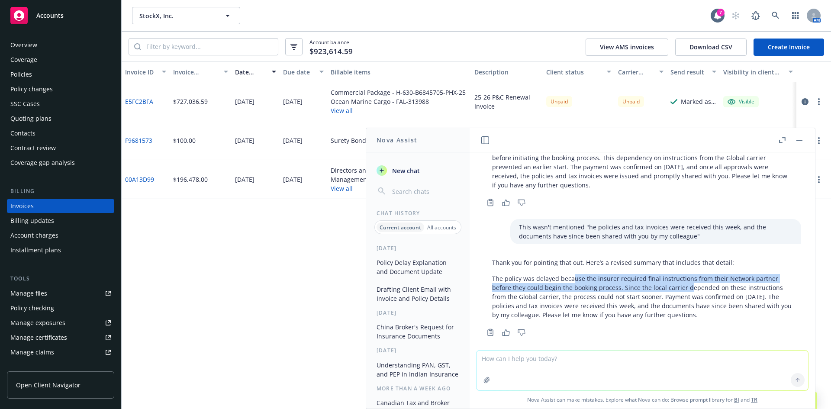
drag, startPoint x: 621, startPoint y: 273, endPoint x: 686, endPoint y: 283, distance: 66.1
click at [686, 283] on p "The policy was delayed because the insurer required final instructions from the…" at bounding box center [642, 296] width 301 height 45
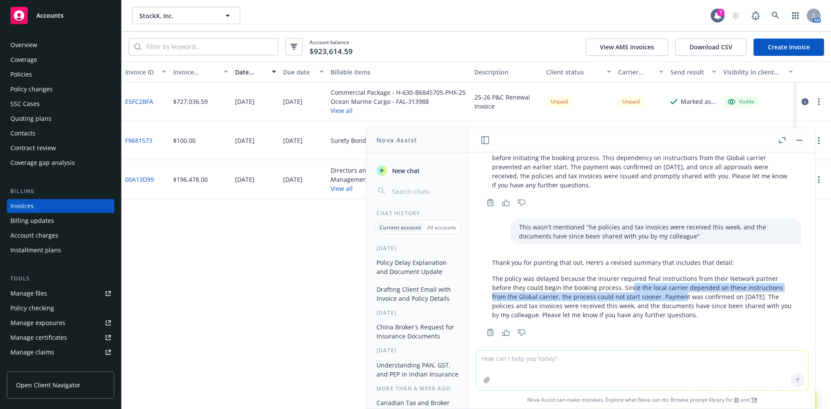
drag, startPoint x: 611, startPoint y: 273, endPoint x: 606, endPoint y: 272, distance: 4.4
click at [606, 274] on p "The policy was delayed because the insurer required final instructions from the…" at bounding box center [642, 296] width 301 height 45
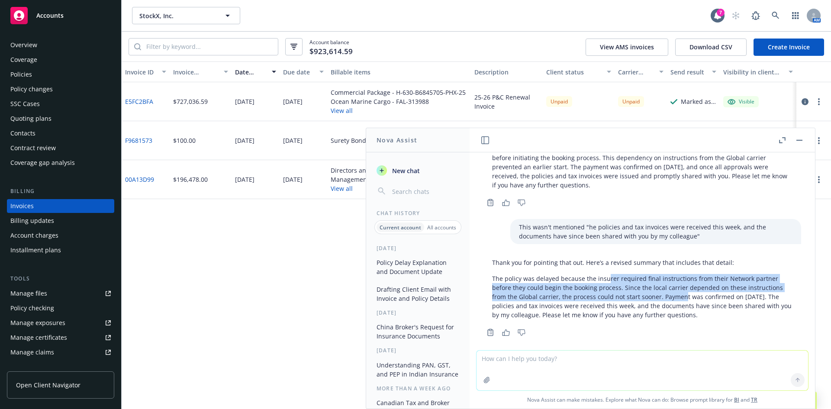
click at [606, 274] on p "The policy was delayed because the insurer required final instructions from the…" at bounding box center [642, 296] width 301 height 45
drag, startPoint x: 627, startPoint y: 272, endPoint x: 720, endPoint y: 282, distance: 93.6
click at [720, 282] on p "The policy was delayed because the insurer required final instructions from the…" at bounding box center [642, 296] width 301 height 45
drag, startPoint x: 494, startPoint y: 270, endPoint x: 660, endPoint y: 288, distance: 166.8
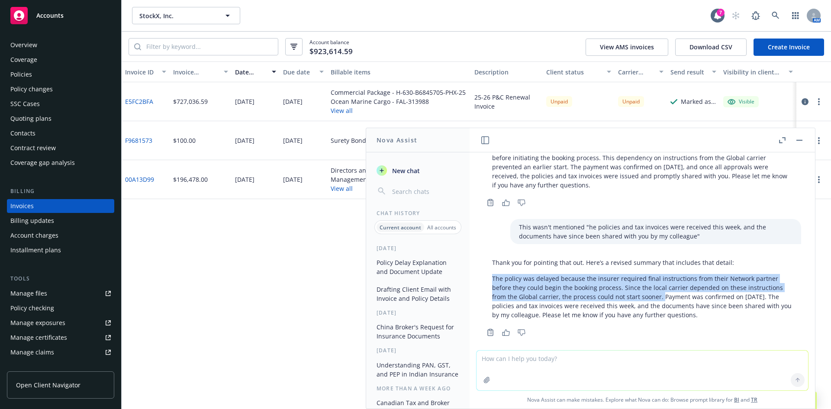
click at [660, 288] on p "The policy was delayed because the insurer required final instructions from the…" at bounding box center [642, 296] width 301 height 45
copy p "The policy was delayed because the insurer required final instructions from the…"
drag, startPoint x: 551, startPoint y: 363, endPoint x: 545, endPoint y: 358, distance: 7.7
click at [549, 361] on textarea at bounding box center [643, 371] width 332 height 40
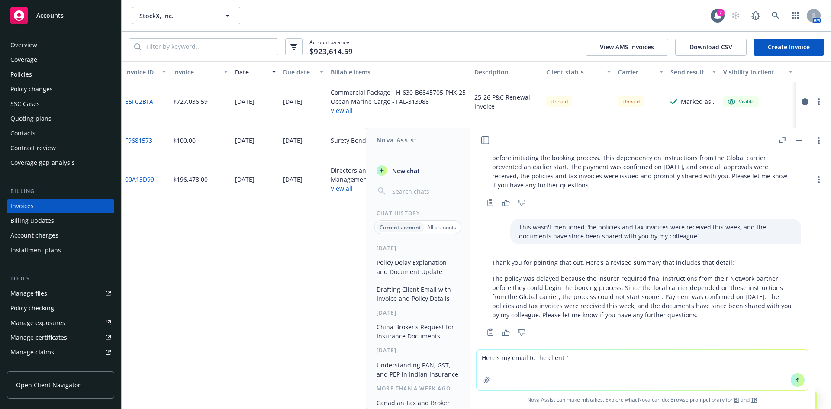
paste textarea "Hi Ashkay, Our local partner also provided the following additional context for…"
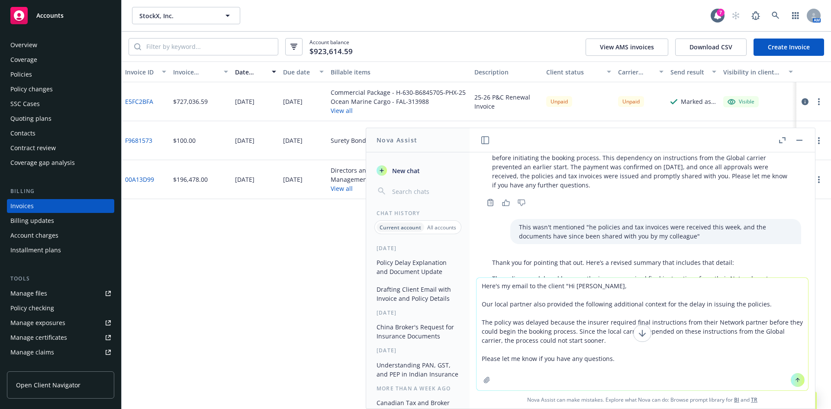
drag, startPoint x: 542, startPoint y: 304, endPoint x: 551, endPoint y: 303, distance: 9.6
click at [548, 304] on textarea "Here's my email to the client "Hi Ashkay, Our local partner also provided the f…" at bounding box center [643, 334] width 332 height 113
click at [578, 303] on textarea "Here's my email to the client "Hi Ashkay, Our local partner also provided the f…" at bounding box center [643, 334] width 332 height 113
click at [662, 304] on textarea "Here's my email to the client "Hi Ashkay, Our local partner also provided the f…" at bounding box center [643, 334] width 332 height 113
click at [758, 304] on textarea "Here's my email to the client "Hi Ashkay, Our local partner also provided the f…" at bounding box center [643, 334] width 332 height 113
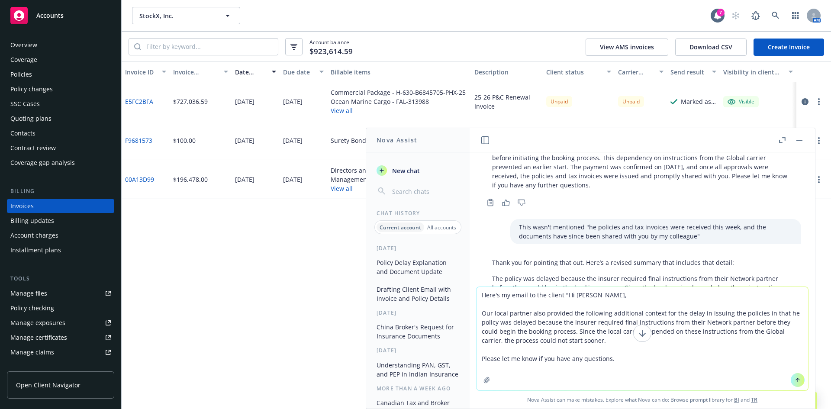
type textarea "Here's my email to the client "Hi Ashkay, Our local partner also provided the f…"
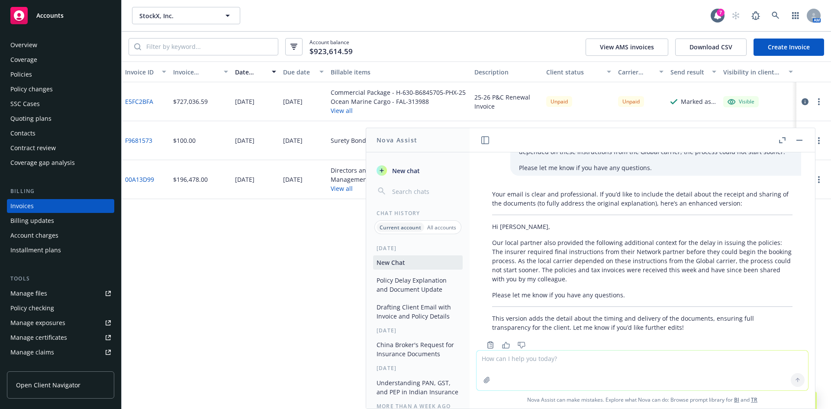
scroll to position [386, 0]
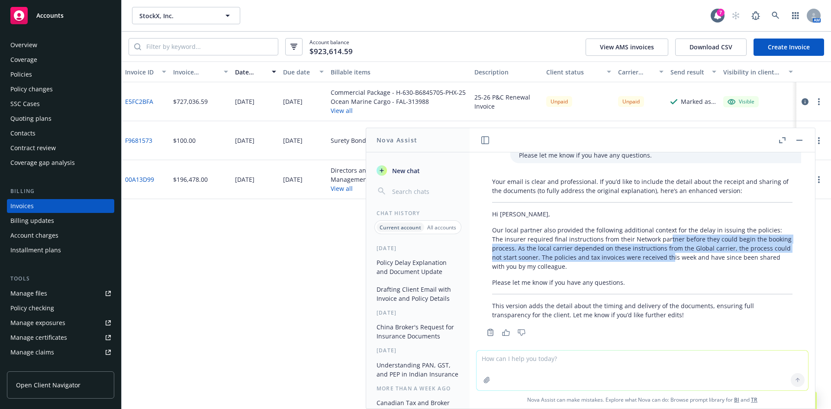
drag, startPoint x: 684, startPoint y: 238, endPoint x: 650, endPoint y: 229, distance: 35.0
click at [650, 229] on p "Our local partner also provided the following additional context for the delay …" at bounding box center [642, 248] width 301 height 45
click at [649, 229] on p "Our local partner also provided the following additional context for the delay …" at bounding box center [642, 248] width 301 height 45
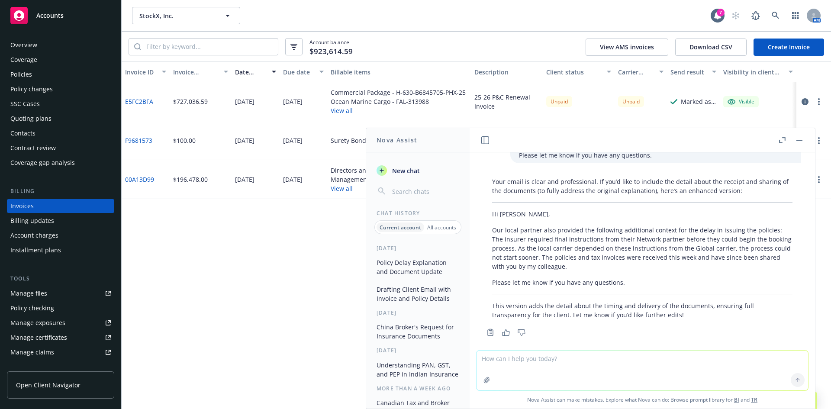
click at [558, 230] on p "Our local partner also provided the following additional context for the delay …" at bounding box center [642, 248] width 301 height 45
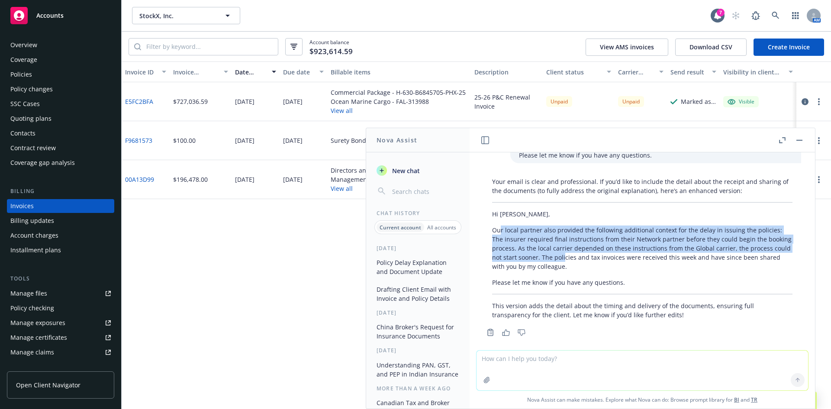
drag, startPoint x: 499, startPoint y: 220, endPoint x: 606, endPoint y: 244, distance: 109.2
click at [606, 244] on p "Our local partner also provided the following additional context for the delay …" at bounding box center [642, 248] width 301 height 45
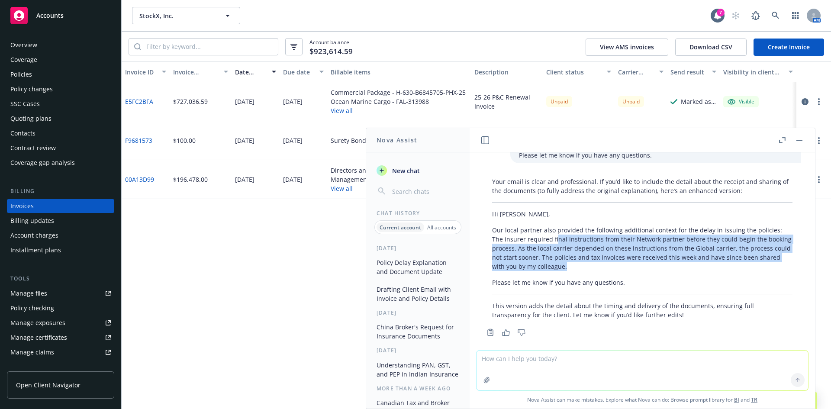
drag, startPoint x: 618, startPoint y: 255, endPoint x: 552, endPoint y: 228, distance: 71.5
click at [553, 229] on p "Our local partner also provided the following additional context for the delay …" at bounding box center [642, 248] width 301 height 45
click at [552, 228] on p "Our local partner also provided the following additional context for the delay …" at bounding box center [642, 248] width 301 height 45
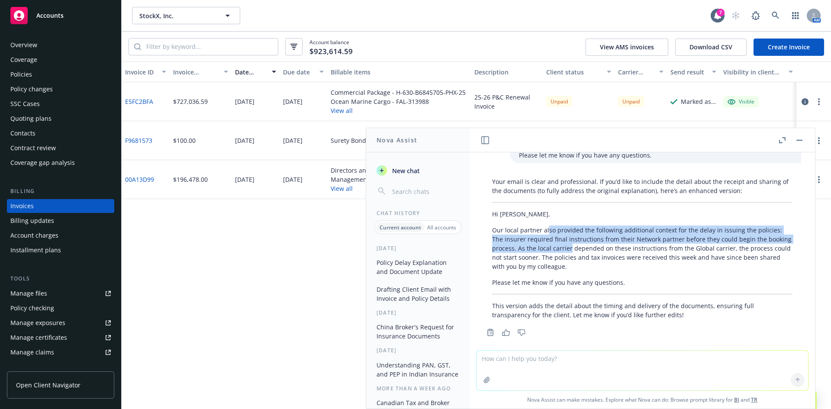
drag, startPoint x: 547, startPoint y: 218, endPoint x: 594, endPoint y: 237, distance: 50.9
click at [594, 237] on p "Our local partner also provided the following additional context for the delay …" at bounding box center [642, 248] width 301 height 45
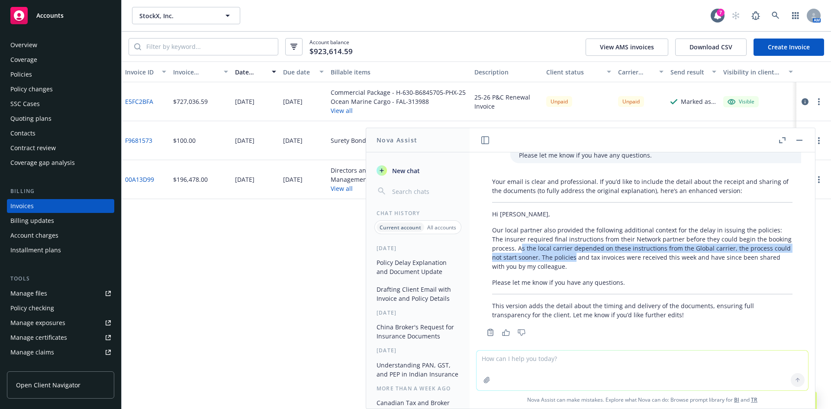
drag, startPoint x: 615, startPoint y: 247, endPoint x: 544, endPoint y: 237, distance: 72.1
click at [544, 237] on p "Our local partner also provided the following additional context for the delay …" at bounding box center [642, 248] width 301 height 45
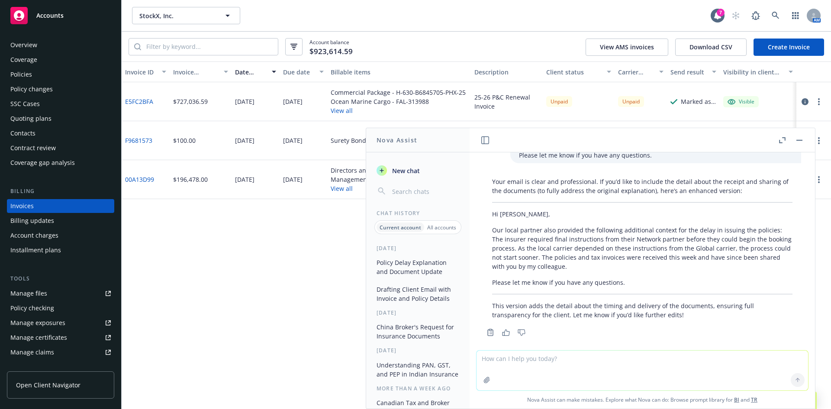
click at [544, 237] on p "Our local partner also provided the following additional context for the delay …" at bounding box center [642, 248] width 301 height 45
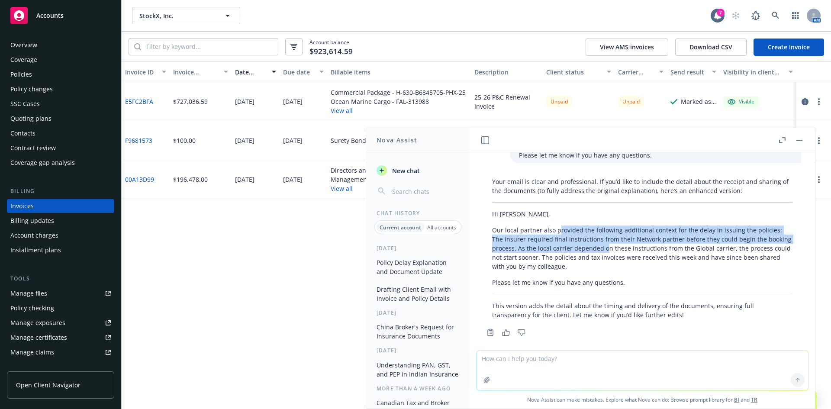
drag, startPoint x: 558, startPoint y: 220, endPoint x: 628, endPoint y: 238, distance: 72.6
click at [628, 238] on p "Our local partner also provided the following additional context for the delay …" at bounding box center [642, 248] width 301 height 45
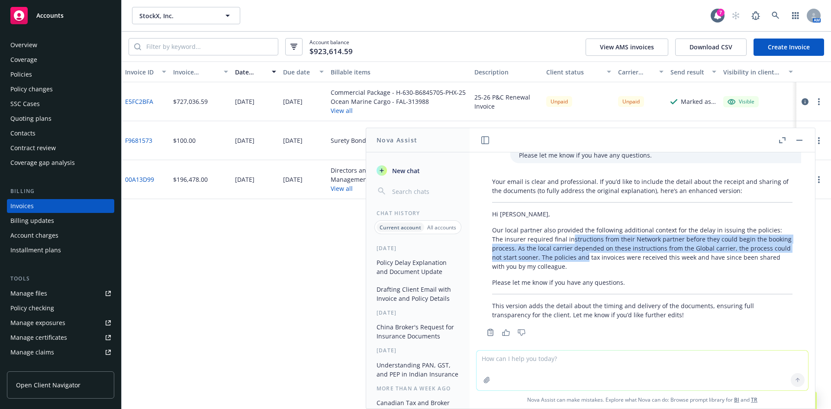
drag, startPoint x: 622, startPoint y: 246, endPoint x: 562, endPoint y: 230, distance: 61.8
click at [562, 230] on p "Our local partner also provided the following additional context for the delay …" at bounding box center [642, 248] width 301 height 45
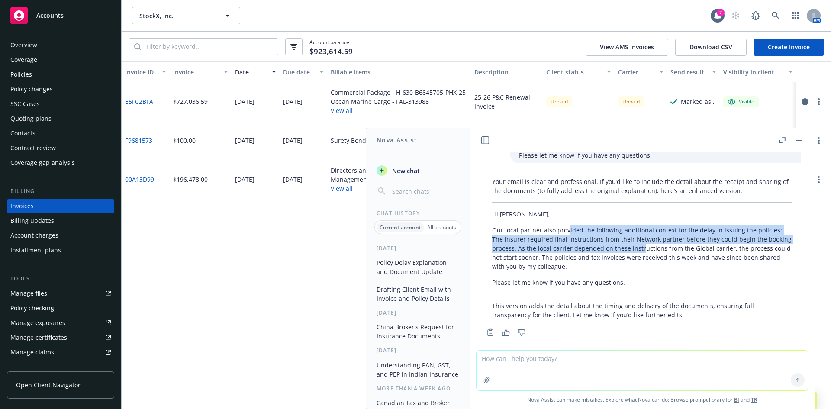
drag, startPoint x: 567, startPoint y: 220, endPoint x: 666, endPoint y: 237, distance: 100.7
click at [666, 237] on p "Our local partner also provided the following additional context for the delay …" at bounding box center [642, 248] width 301 height 45
click at [667, 237] on p "Our local partner also provided the following additional context for the delay …" at bounding box center [642, 248] width 301 height 45
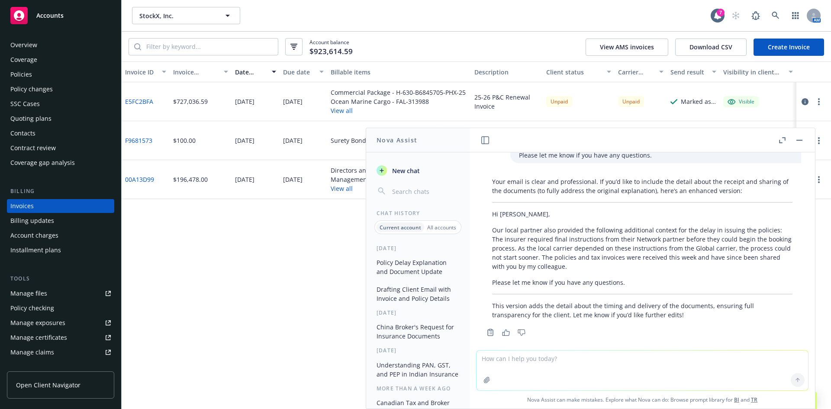
click at [699, 249] on p "Our local partner also provided the following additional context for the delay …" at bounding box center [642, 248] width 301 height 45
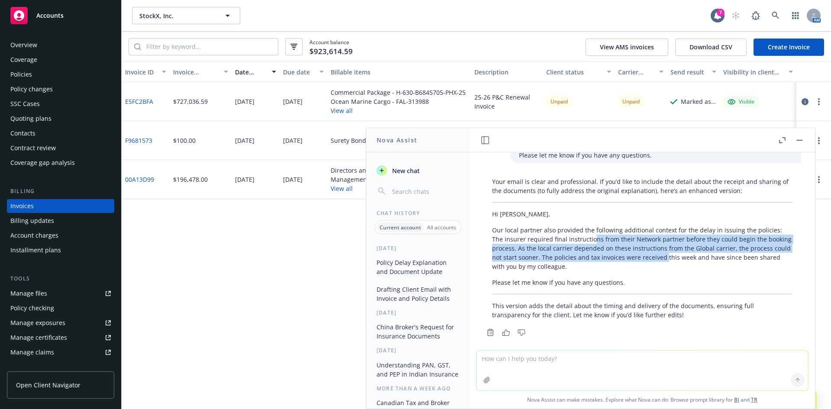
drag, startPoint x: 702, startPoint y: 246, endPoint x: 584, endPoint y: 228, distance: 119.6
click at [584, 228] on p "Our local partner also provided the following additional context for the delay …" at bounding box center [642, 248] width 301 height 45
drag, startPoint x: 584, startPoint y: 228, endPoint x: 566, endPoint y: 226, distance: 18.3
click at [583, 228] on p "Our local partner also provided the following additional context for the delay …" at bounding box center [642, 248] width 301 height 45
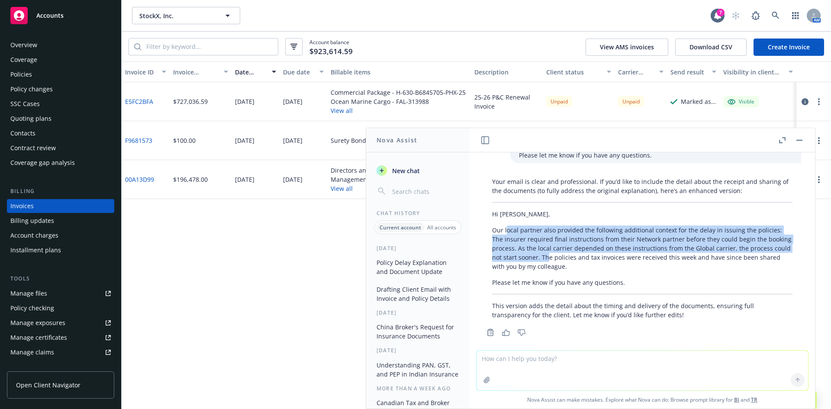
drag, startPoint x: 507, startPoint y: 218, endPoint x: 588, endPoint y: 245, distance: 85.3
click at [588, 245] on p "Our local partner also provided the following additional context for the delay …" at bounding box center [642, 248] width 301 height 45
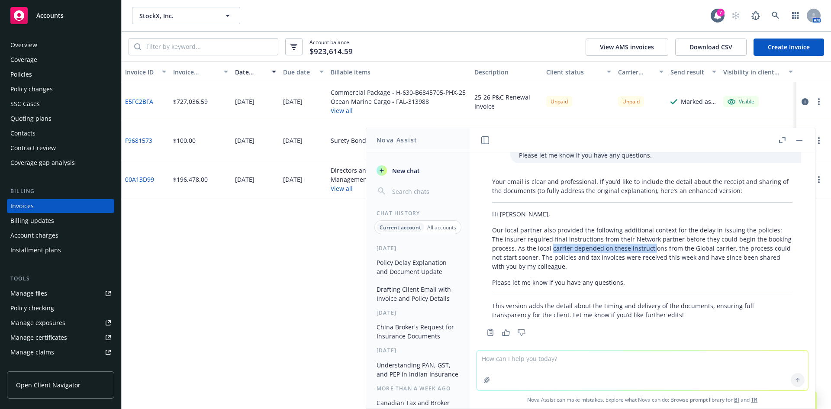
drag, startPoint x: 594, startPoint y: 235, endPoint x: 573, endPoint y: 234, distance: 21.3
click at [573, 234] on p "Our local partner also provided the following additional context for the delay …" at bounding box center [642, 248] width 301 height 45
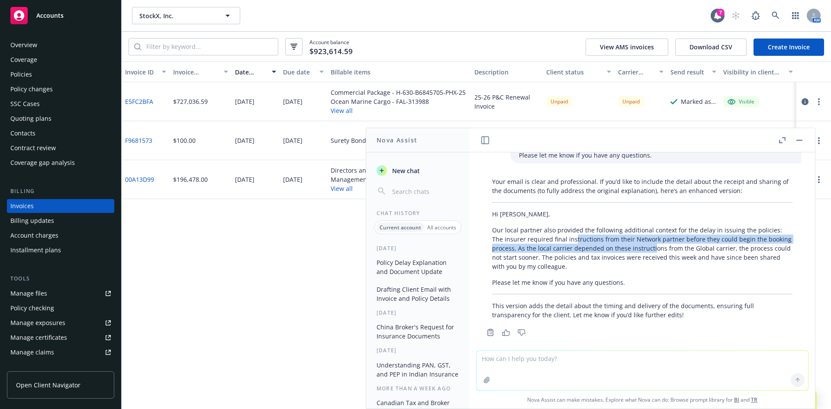
click at [573, 234] on p "Our local partner also provided the following additional context for the delay …" at bounding box center [642, 248] width 301 height 45
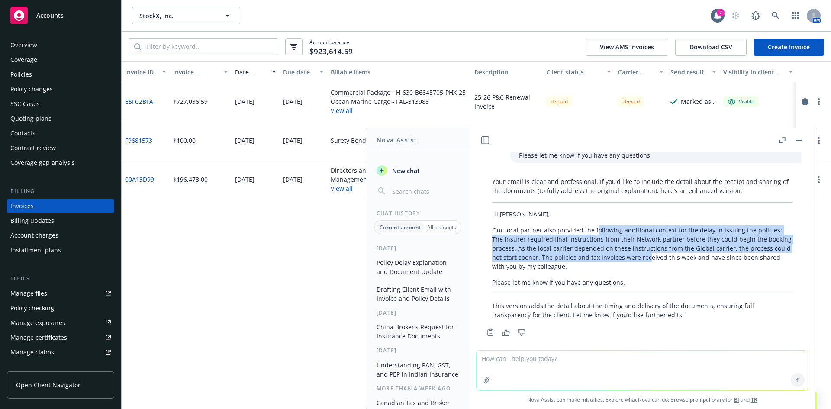
drag, startPoint x: 595, startPoint y: 220, endPoint x: 688, endPoint y: 249, distance: 97.0
click at [688, 249] on p "Our local partner also provided the following additional context for the delay …" at bounding box center [642, 248] width 301 height 45
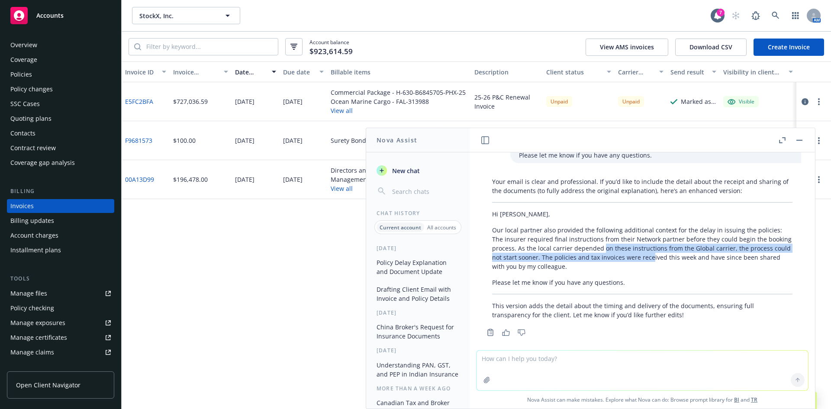
drag, startPoint x: 689, startPoint y: 251, endPoint x: 624, endPoint y: 243, distance: 65.5
click at [625, 243] on p "Our local partner also provided the following additional context for the delay …" at bounding box center [642, 248] width 301 height 45
click at [624, 243] on p "Our local partner also provided the following additional context for the delay …" at bounding box center [642, 248] width 301 height 45
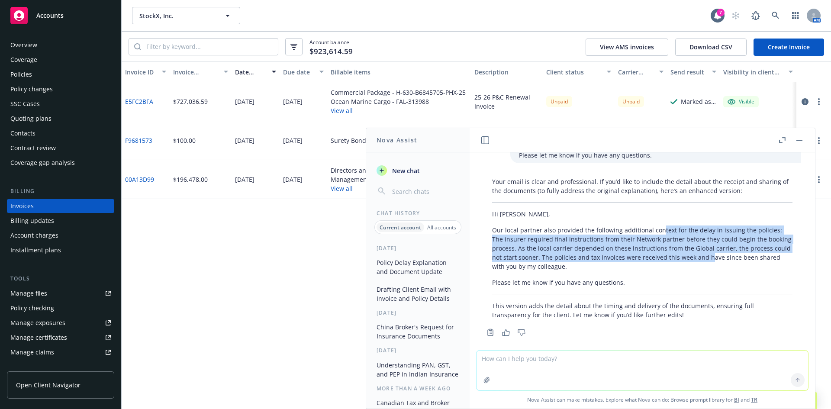
drag, startPoint x: 660, startPoint y: 224, endPoint x: 748, endPoint y: 246, distance: 90.8
click at [748, 246] on p "Our local partner also provided the following additional context for the delay …" at bounding box center [642, 248] width 301 height 45
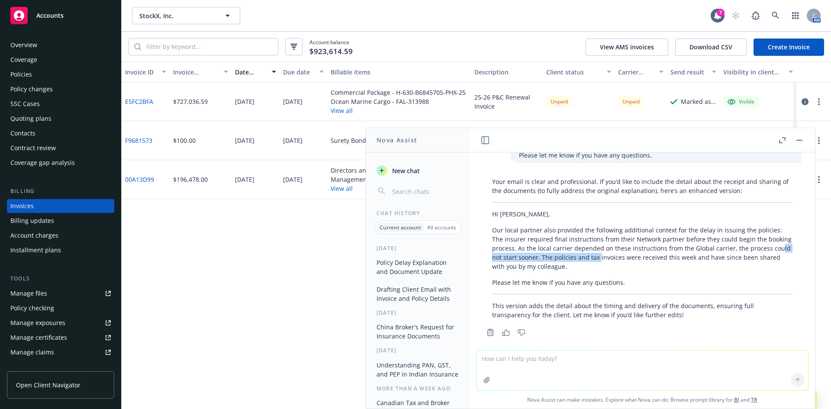
drag, startPoint x: 617, startPoint y: 250, endPoint x: 526, endPoint y: 250, distance: 91.4
click at [526, 250] on p "Our local partner also provided the following additional context for the delay …" at bounding box center [642, 248] width 301 height 45
drag, startPoint x: 573, startPoint y: 247, endPoint x: 560, endPoint y: 244, distance: 12.4
click at [561, 245] on p "Our local partner also provided the following additional context for the delay …" at bounding box center [642, 248] width 301 height 45
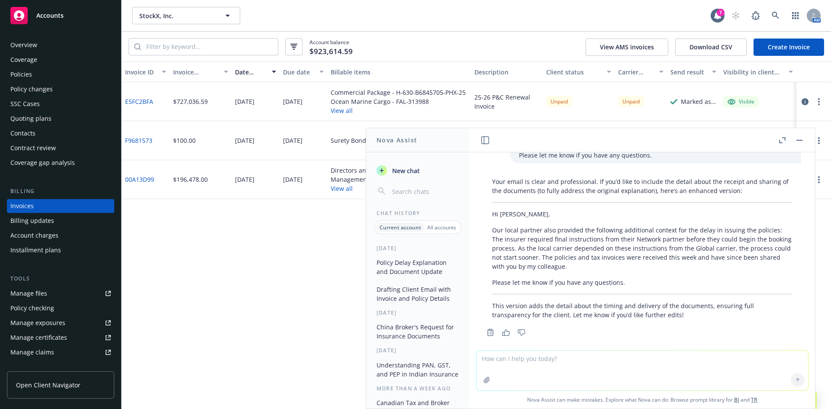
click at [560, 244] on p "Our local partner also provided the following additional context for the delay …" at bounding box center [642, 248] width 301 height 45
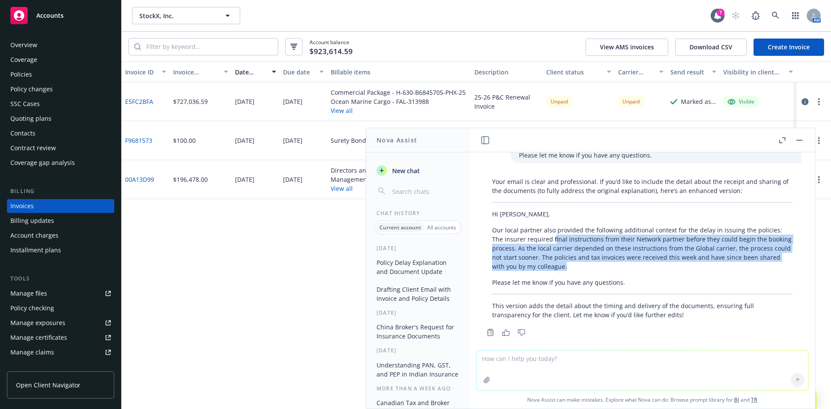
drag, startPoint x: 552, startPoint y: 235, endPoint x: 630, endPoint y: 254, distance: 80.7
click at [630, 254] on p "Our local partner also provided the following additional context for the delay …" at bounding box center [642, 248] width 301 height 45
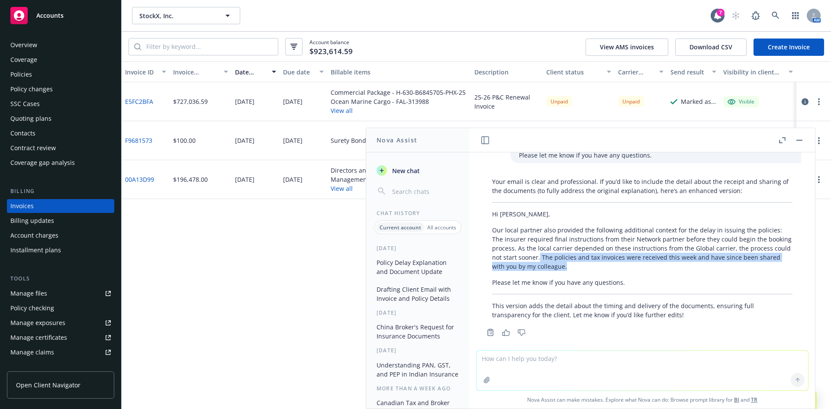
drag, startPoint x: 604, startPoint y: 256, endPoint x: 578, endPoint y: 248, distance: 27.0
click at [578, 248] on p "Our local partner also provided the following additional context for the delay …" at bounding box center [642, 248] width 301 height 45
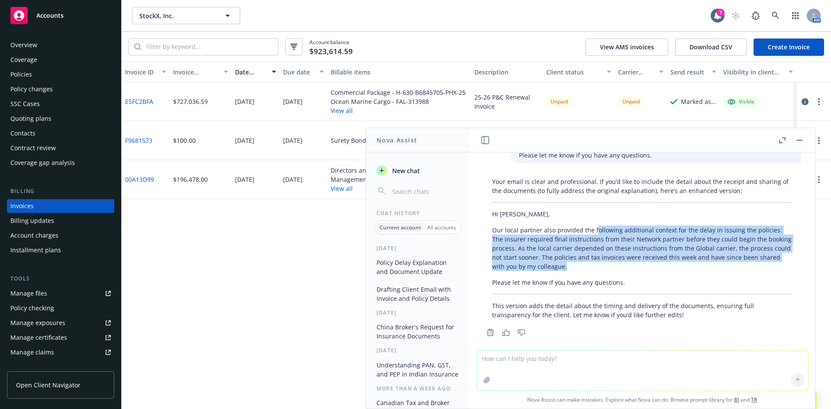
drag, startPoint x: 593, startPoint y: 224, endPoint x: 666, endPoint y: 256, distance: 79.9
click at [666, 256] on p "Our local partner also provided the following additional context for the delay …" at bounding box center [642, 248] width 301 height 45
drag, startPoint x: 621, startPoint y: 256, endPoint x: 495, endPoint y: 218, distance: 131.2
click at [495, 226] on p "Our local partner also provided the following additional context for the delay …" at bounding box center [642, 248] width 301 height 45
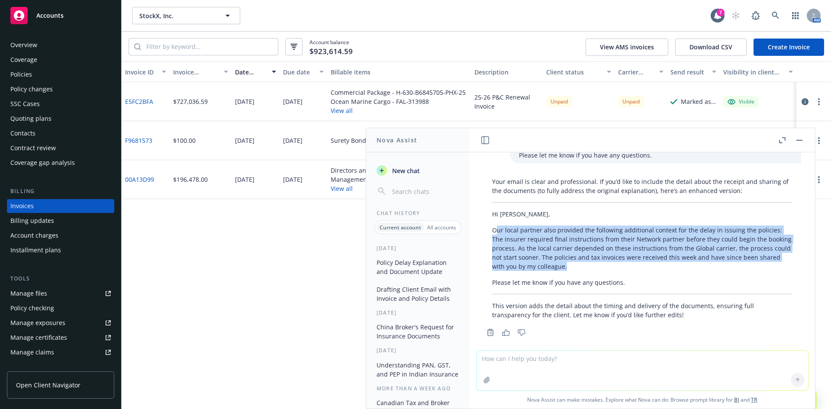
click at [495, 226] on p "Our local partner also provided the following additional context for the delay …" at bounding box center [642, 248] width 301 height 45
drag, startPoint x: 486, startPoint y: 221, endPoint x: 574, endPoint y: 254, distance: 94.0
click at [616, 256] on div "Your email is clear and professional. If you’d like to include the detail about…" at bounding box center [643, 248] width 318 height 149
copy p "Our local partner also provided the following additional context for the delay …"
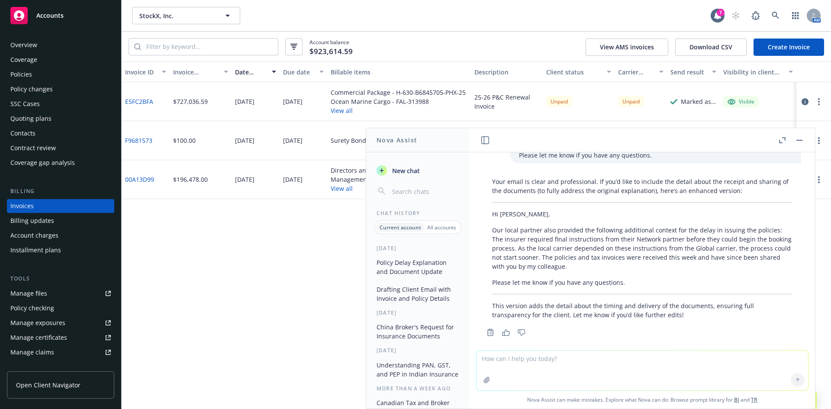
click at [532, 357] on textarea at bounding box center [643, 371] width 332 height 40
click at [512, 356] on textarea at bounding box center [643, 371] width 332 height 40
paste textarea "Hi Akshay, Please find the requested policies attached. There was a delay with …"
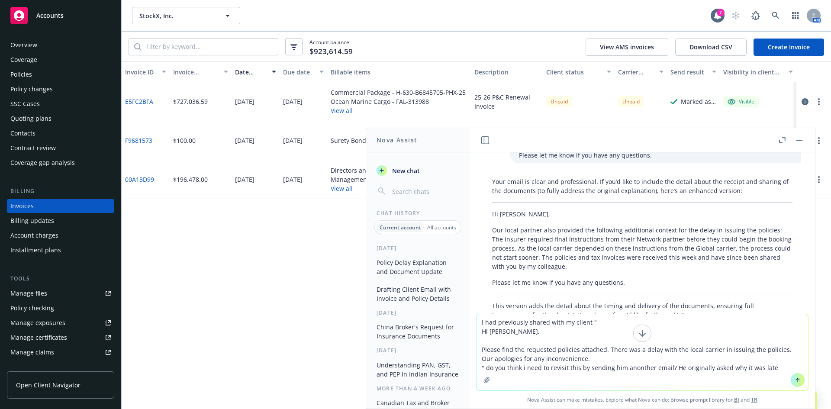
type textarea "I had previously shared with my client " Hi Akshay, Please find the requested p…"
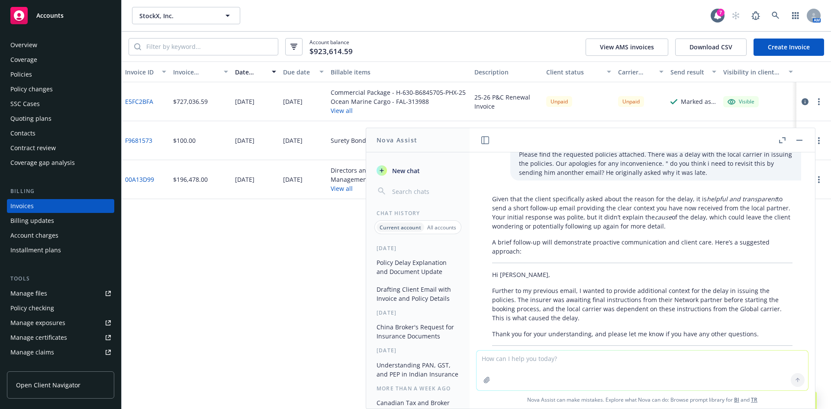
scroll to position [505, 0]
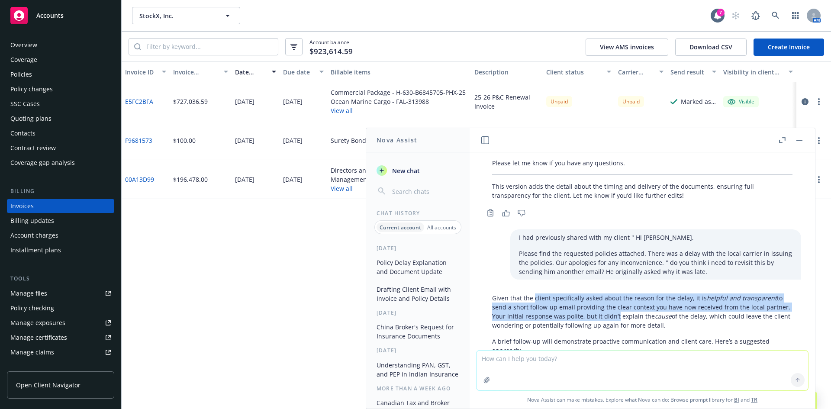
drag, startPoint x: 534, startPoint y: 292, endPoint x: 639, endPoint y: 310, distance: 106.7
click at [639, 310] on p "Given that the client specifically asked about the reason for the delay, it is …" at bounding box center [642, 312] width 301 height 36
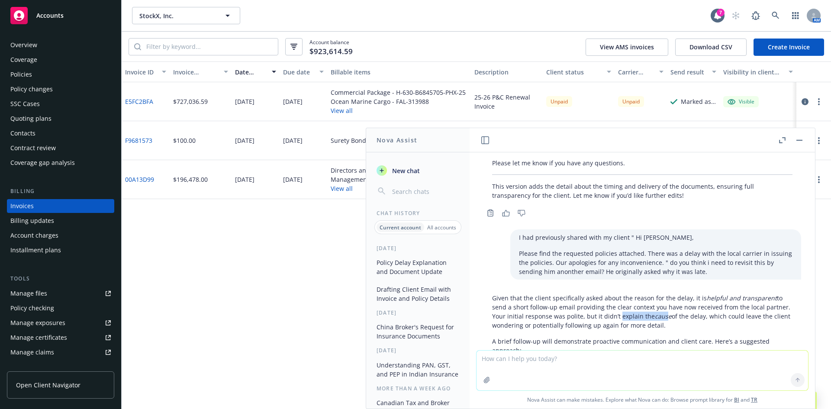
drag, startPoint x: 687, startPoint y: 310, endPoint x: 641, endPoint y: 303, distance: 46.9
click at [641, 303] on p "Given that the client specifically asked about the reason for the delay, it is …" at bounding box center [642, 312] width 301 height 36
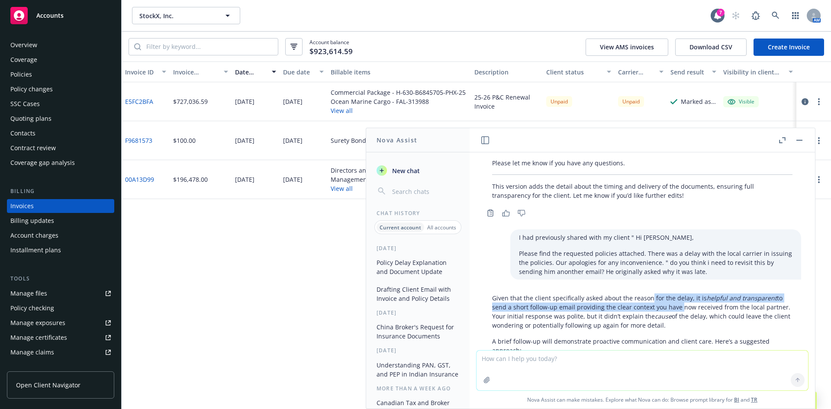
drag, startPoint x: 650, startPoint y: 290, endPoint x: 676, endPoint y: 302, distance: 28.7
click at [676, 302] on p "Given that the client specifically asked about the reason for the delay, it is …" at bounding box center [642, 312] width 301 height 36
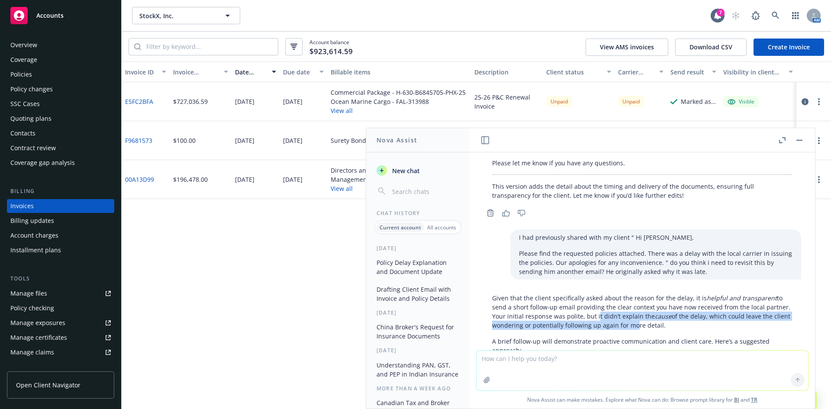
drag, startPoint x: 641, startPoint y: 311, endPoint x: 617, endPoint y: 307, distance: 23.9
click at [618, 307] on p "Given that the client specifically asked about the reason for the delay, it is …" at bounding box center [642, 312] width 301 height 36
click at [617, 307] on p "Given that the client specifically asked about the reason for the delay, it is …" at bounding box center [642, 312] width 301 height 36
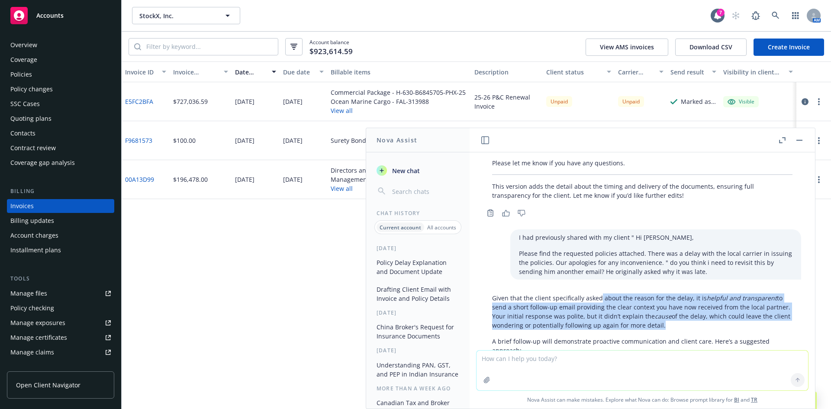
drag, startPoint x: 599, startPoint y: 293, endPoint x: 686, endPoint y: 317, distance: 90.9
click at [686, 317] on p "Given that the client specifically asked about the reason for the delay, it is …" at bounding box center [642, 312] width 301 height 36
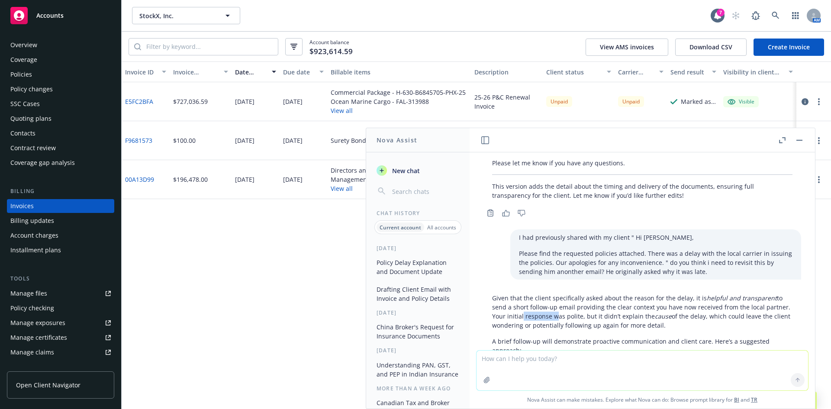
drag, startPoint x: 546, startPoint y: 303, endPoint x: 577, endPoint y: 310, distance: 32.0
click at [577, 310] on p "Given that the client specifically asked about the reason for the delay, it is …" at bounding box center [642, 312] width 301 height 36
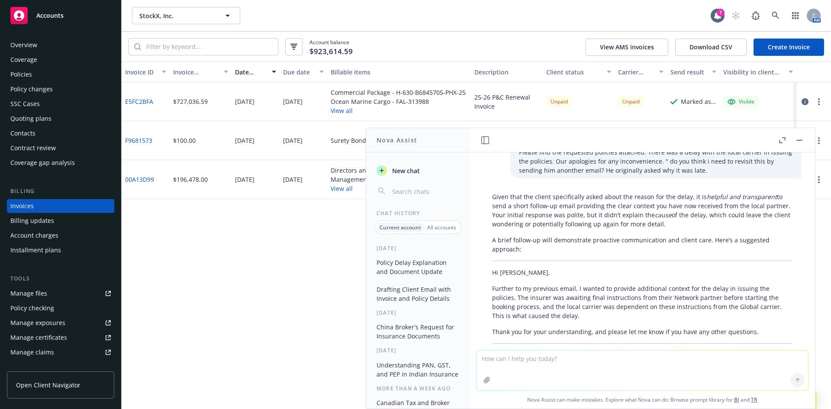
click at [583, 291] on p "Further to my previous email, I wanted to provide additional context for the de…" at bounding box center [642, 302] width 301 height 36
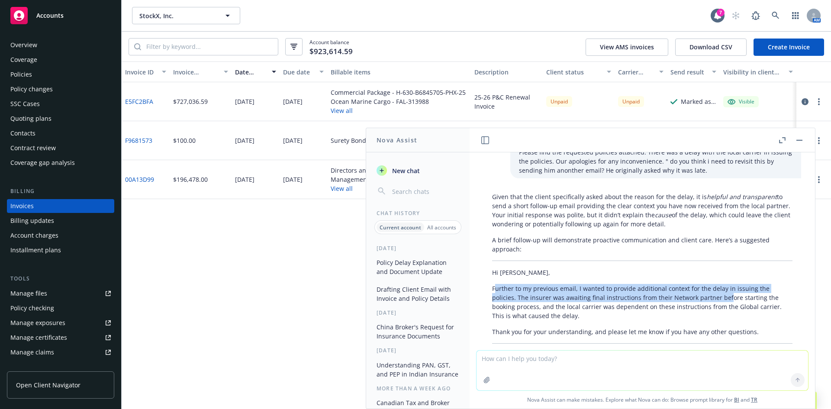
drag, startPoint x: 495, startPoint y: 281, endPoint x: 723, endPoint y: 292, distance: 227.6
click at [723, 292] on p "Further to my previous email, I wanted to provide additional context for the de…" at bounding box center [642, 302] width 301 height 36
drag, startPoint x: 495, startPoint y: 277, endPoint x: 603, endPoint y: 302, distance: 111.5
click at [603, 302] on p "Further to my previous email, I wanted to provide additional context for the de…" at bounding box center [642, 302] width 301 height 36
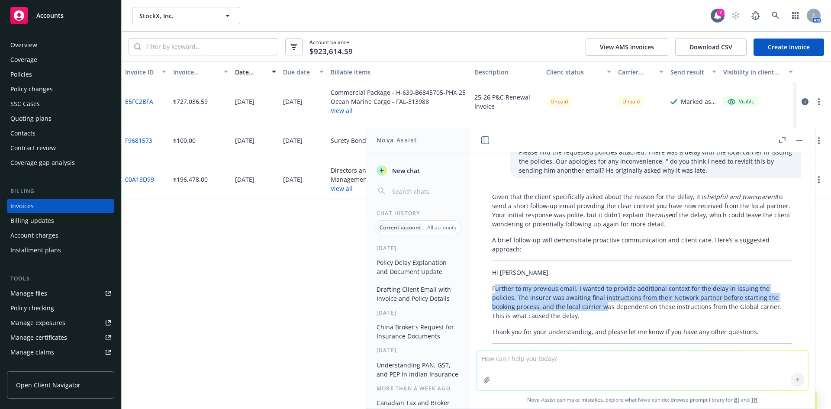
drag, startPoint x: 603, startPoint y: 302, endPoint x: 610, endPoint y: 304, distance: 7.4
click at [604, 302] on p "Further to my previous email, I wanted to provide additional context for the de…" at bounding box center [642, 302] width 301 height 36
drag, startPoint x: 578, startPoint y: 307, endPoint x: 499, endPoint y: 280, distance: 83.3
click at [499, 284] on p "Further to my previous email, I wanted to provide additional context for the de…" at bounding box center [642, 302] width 301 height 36
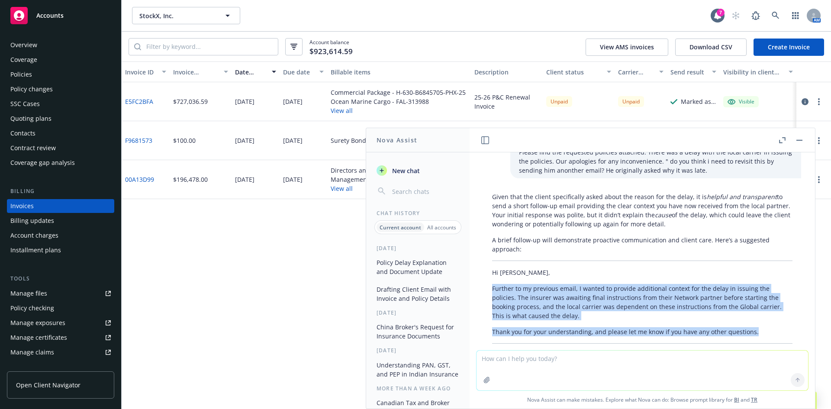
drag, startPoint x: 489, startPoint y: 279, endPoint x: 760, endPoint y: 325, distance: 275.3
click at [760, 325] on div "Given that the client specifically asked about the reason for the delay, it is …" at bounding box center [643, 306] width 318 height 235
copy div "Further to my previous email, I wanted to provide additional context for the de…"
click at [515, 268] on p "Hi Akshay," at bounding box center [642, 272] width 301 height 9
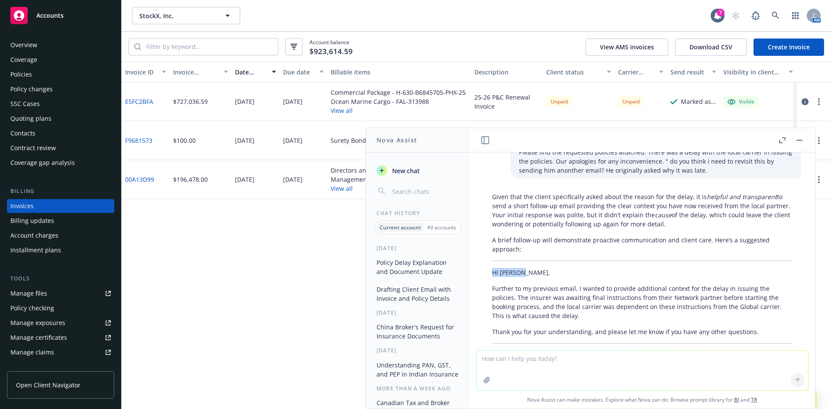
drag, startPoint x: 528, startPoint y: 265, endPoint x: 491, endPoint y: 260, distance: 37.7
click at [491, 261] on div "Given that the client specifically asked about the reason for the delay, it is …" at bounding box center [643, 306] width 318 height 235
copy p "Hi Akshay,"
click at [594, 367] on textarea at bounding box center [643, 371] width 332 height 40
type textarea "who is the network partner? Is this the global carrier?"
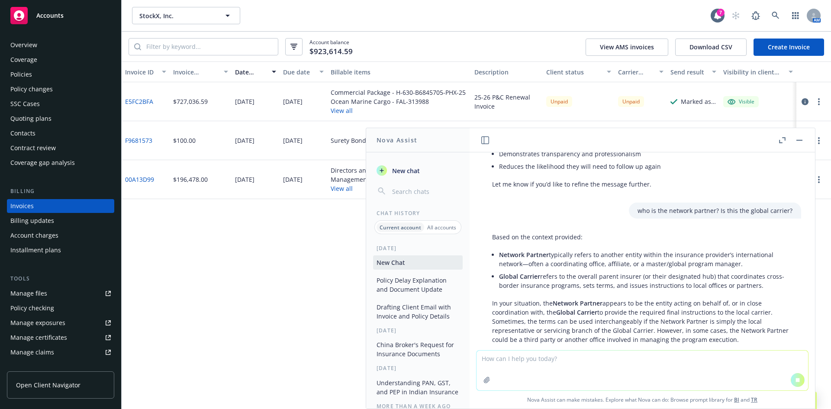
scroll to position [799, 0]
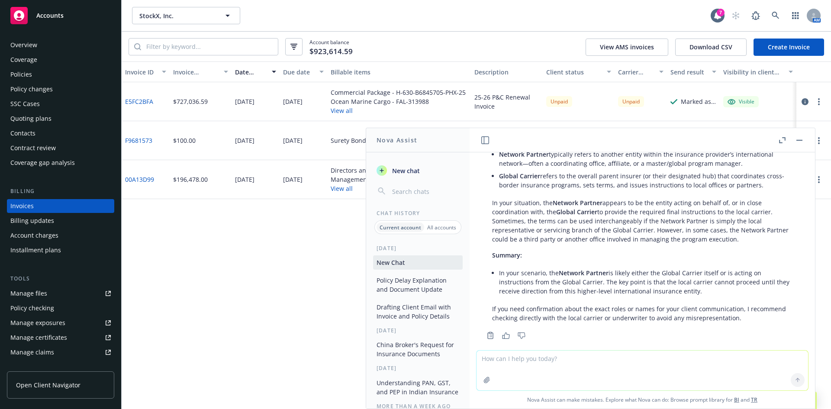
click at [718, 251] on p "Summary:" at bounding box center [642, 255] width 301 height 9
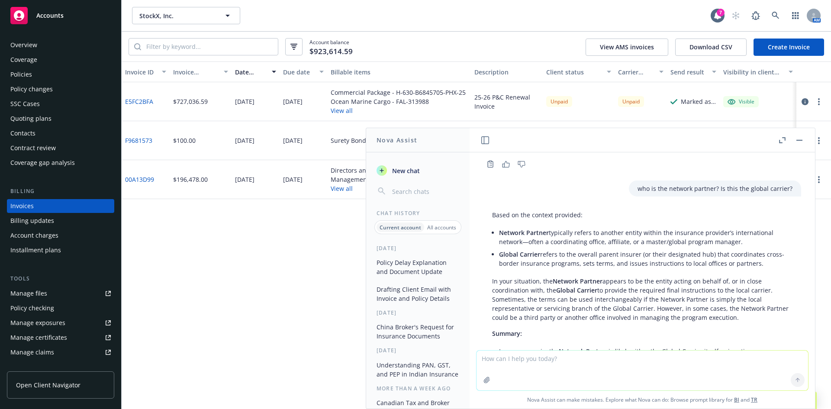
scroll to position [857, 0]
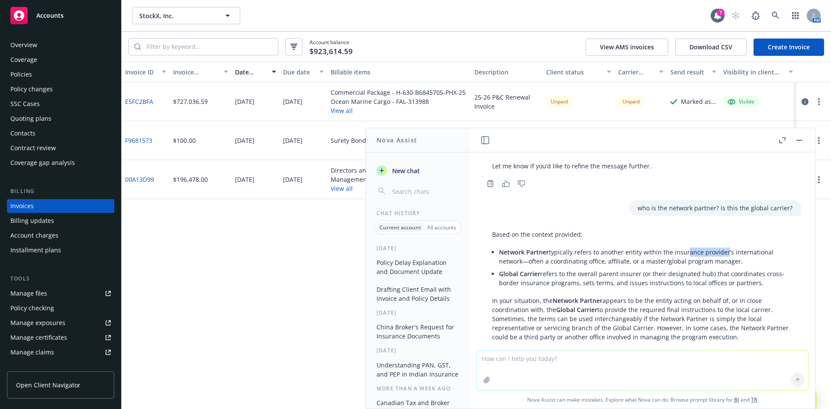
drag, startPoint x: 683, startPoint y: 242, endPoint x: 723, endPoint y: 243, distance: 40.3
click at [723, 246] on li "Network Partner typically refers to another entity within the insurance provide…" at bounding box center [646, 257] width 294 height 22
drag, startPoint x: 520, startPoint y: 253, endPoint x: 601, endPoint y: 253, distance: 81.0
click at [601, 253] on li "Network Partner typically refers to another entity within the insurance provide…" at bounding box center [646, 257] width 294 height 22
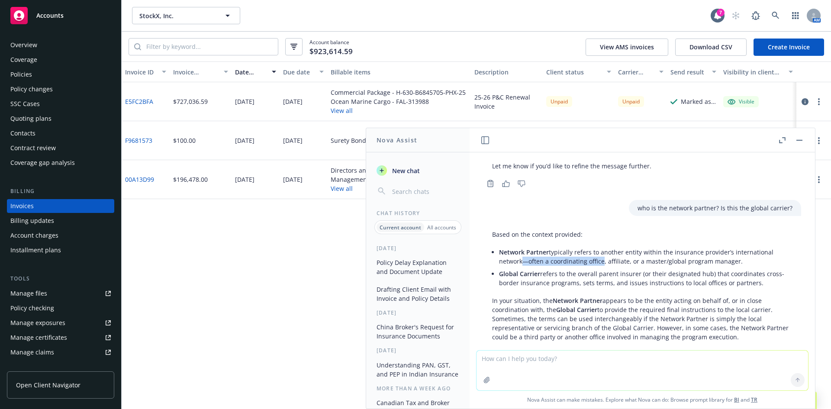
click at [601, 253] on li "Network Partner typically refers to another entity within the insurance provide…" at bounding box center [646, 257] width 294 height 22
drag, startPoint x: 697, startPoint y: 254, endPoint x: 623, endPoint y: 254, distance: 74.1
click at [624, 254] on li "Network Partner typically refers to another entity within the insurance provide…" at bounding box center [646, 257] width 294 height 22
click at [623, 254] on li "Network Partner typically refers to another entity within the insurance provide…" at bounding box center [646, 257] width 294 height 22
drag, startPoint x: 601, startPoint y: 246, endPoint x: 681, endPoint y: 253, distance: 80.5
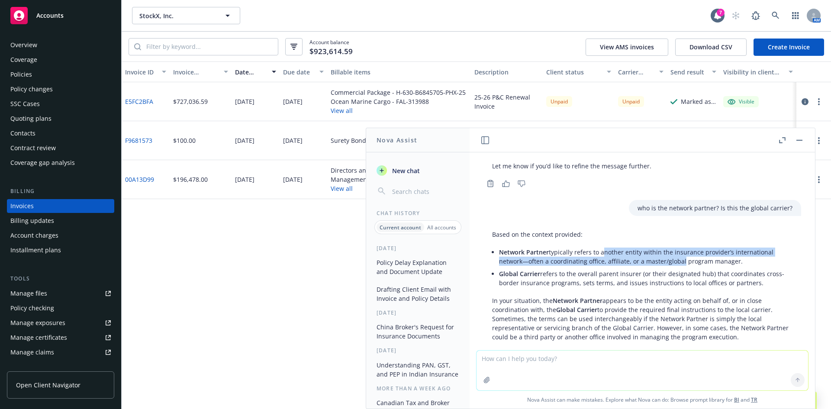
click at [681, 253] on li "Network Partner typically refers to another entity within the insurance provide…" at bounding box center [646, 257] width 294 height 22
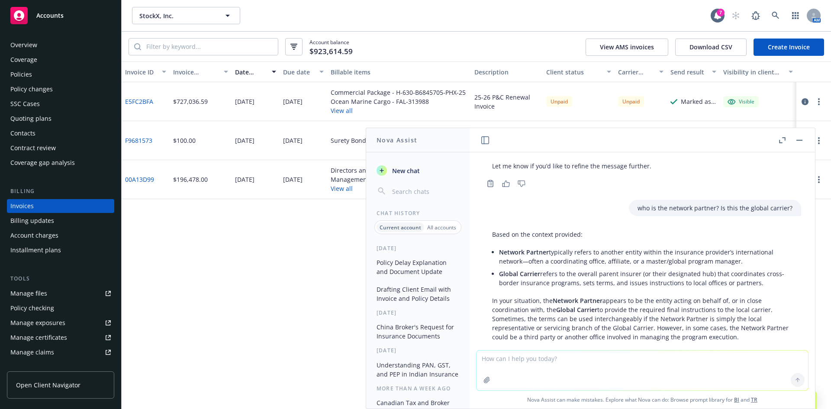
click at [682, 253] on li "Network Partner typically refers to another entity within the insurance provide…" at bounding box center [646, 257] width 294 height 22
drag, startPoint x: 592, startPoint y: 249, endPoint x: 700, endPoint y: 249, distance: 108.3
click at [700, 249] on li "Network Partner typically refers to another entity within the insurance provide…" at bounding box center [646, 257] width 294 height 22
click at [538, 362] on textarea at bounding box center [643, 371] width 332 height 40
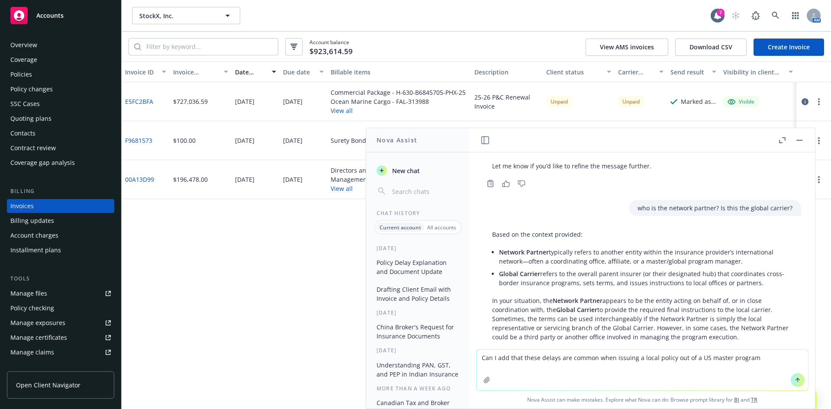
type textarea "Can I add that these delays are common when issuing a local policy out of a US …"
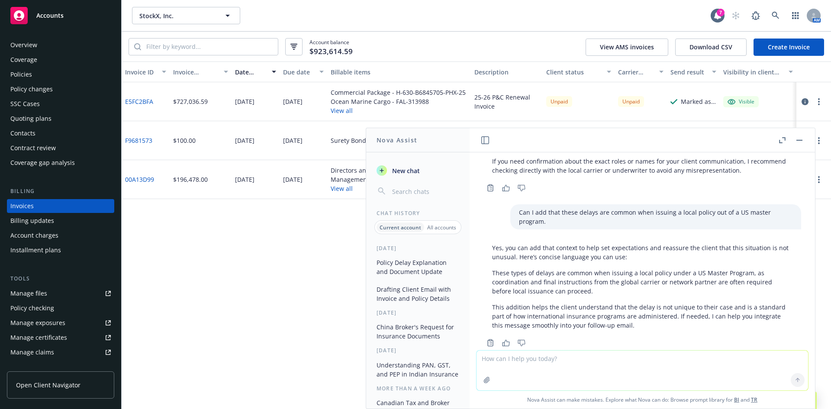
scroll to position [1103, 0]
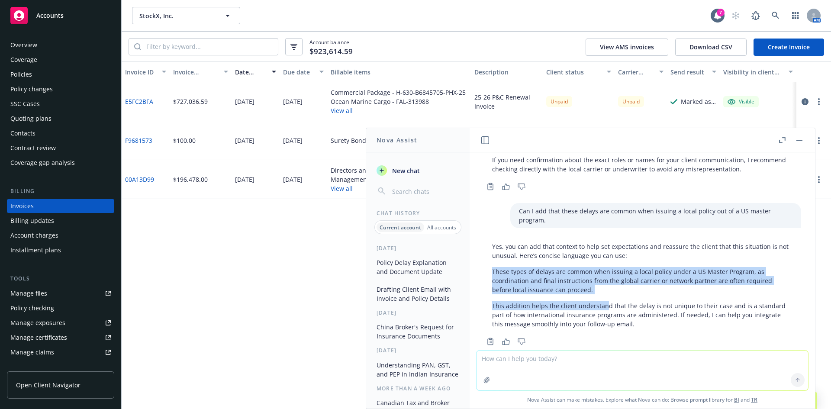
drag, startPoint x: 494, startPoint y: 252, endPoint x: 606, endPoint y: 281, distance: 115.8
click at [606, 281] on div "Yes, you can add that context to help set expectations and reassure the client …" at bounding box center [643, 286] width 318 height 94
drag, startPoint x: 621, startPoint y: 277, endPoint x: 537, endPoint y: 258, distance: 85.8
click at [537, 258] on div "Yes, you can add that context to help set expectations and reassure the client …" at bounding box center [643, 286] width 318 height 94
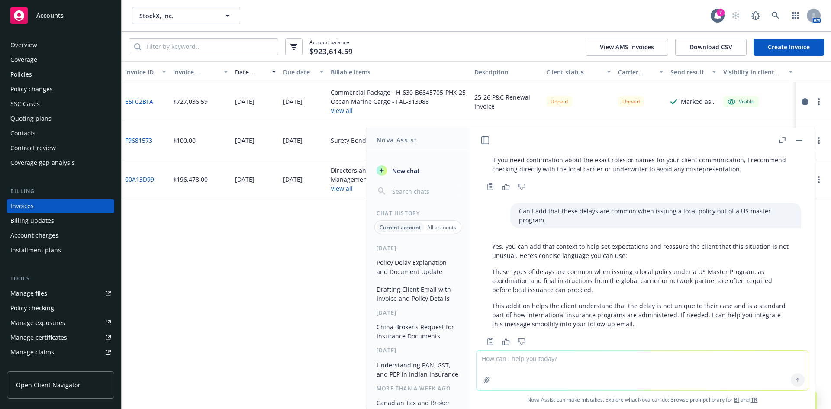
click at [537, 267] on p "These types of delays are common when issuing a local policy under a US Master …" at bounding box center [642, 280] width 301 height 27
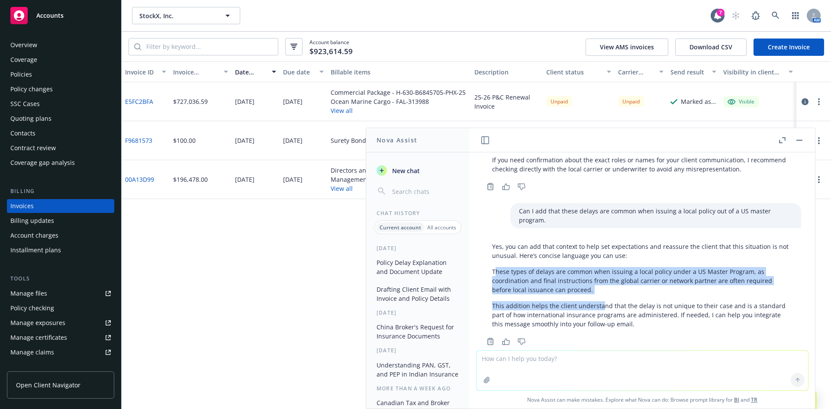
drag, startPoint x: 497, startPoint y: 255, endPoint x: 599, endPoint y: 282, distance: 105.9
click at [599, 282] on div "Yes, you can add that context to help set expectations and reassure the client …" at bounding box center [643, 286] width 318 height 94
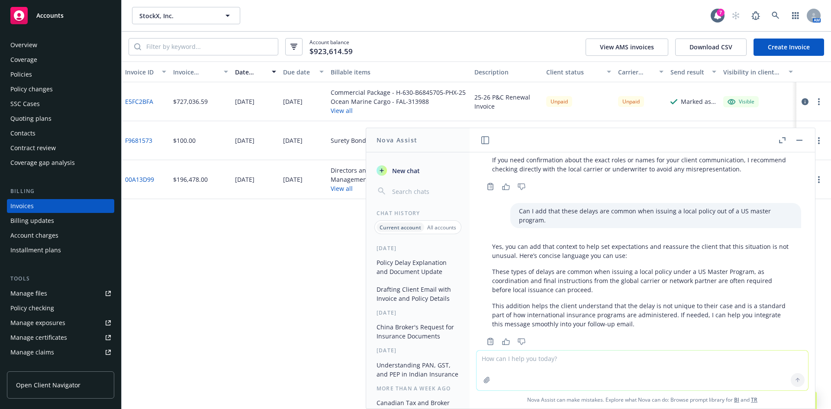
click at [497, 363] on textarea at bounding box center [643, 371] width 332 height 40
type textarea "yes"
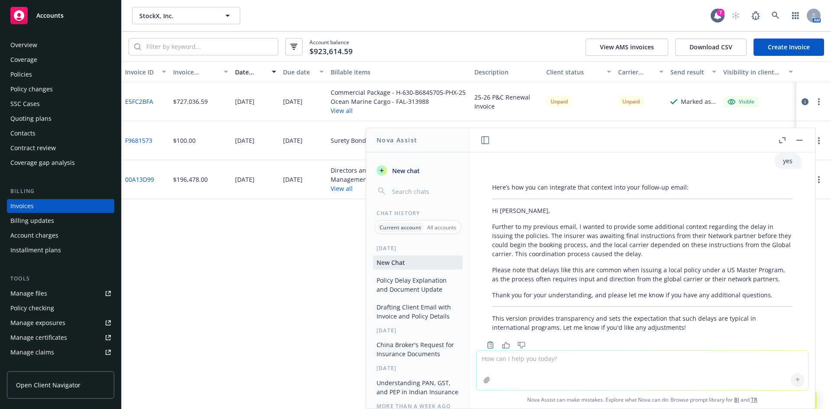
scroll to position [1312, 0]
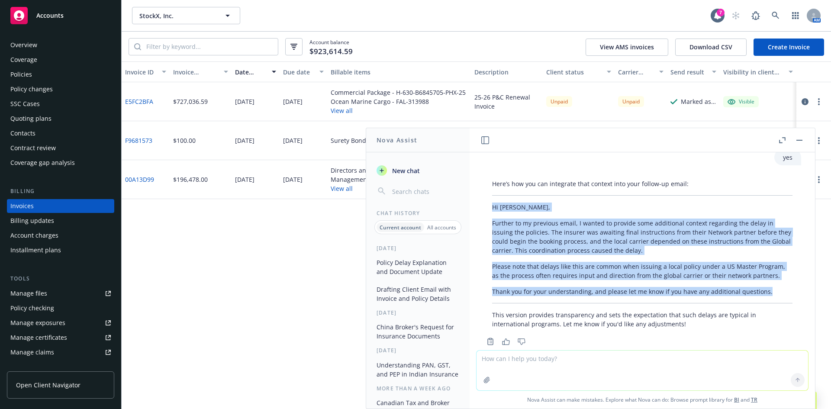
drag, startPoint x: 489, startPoint y: 189, endPoint x: 684, endPoint y: 264, distance: 208.8
click at [776, 275] on div "Here’s how you can integrate that context into your follow-up email: Hi Akshay,…" at bounding box center [643, 254] width 318 height 156
copy div "Hi Akshay, Further to my previous email, I wanted to provide some additional co…"
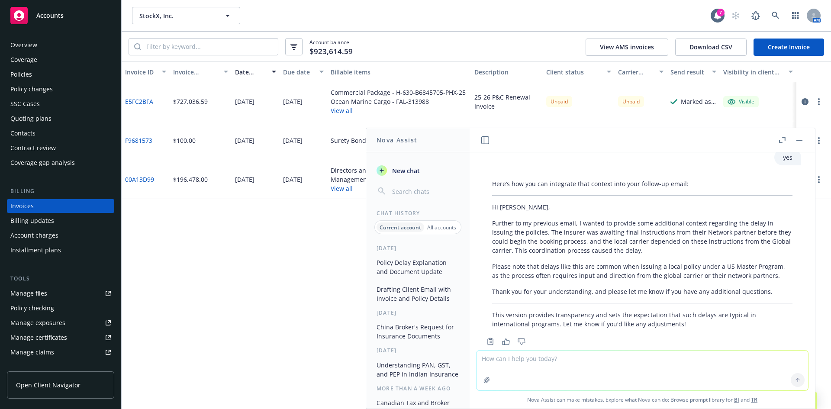
click at [521, 356] on textarea at bounding box center [643, 371] width 332 height 40
paste textarea "Hi Eric and Elisabeth, I am writing to notify you of Kong Inc.’s acquisition of…"
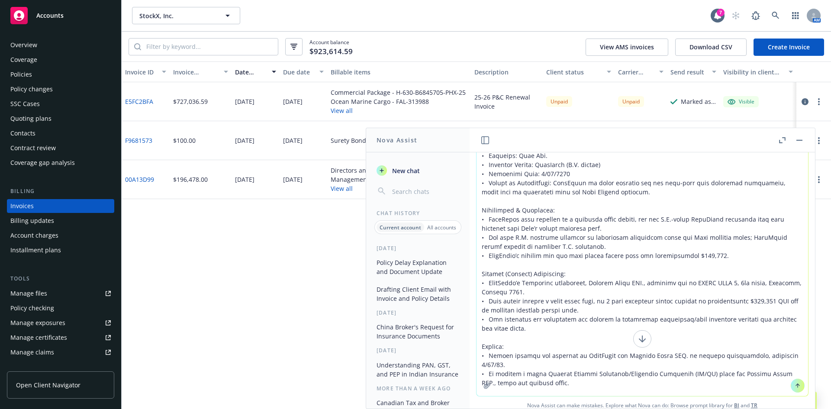
scroll to position [69, 0]
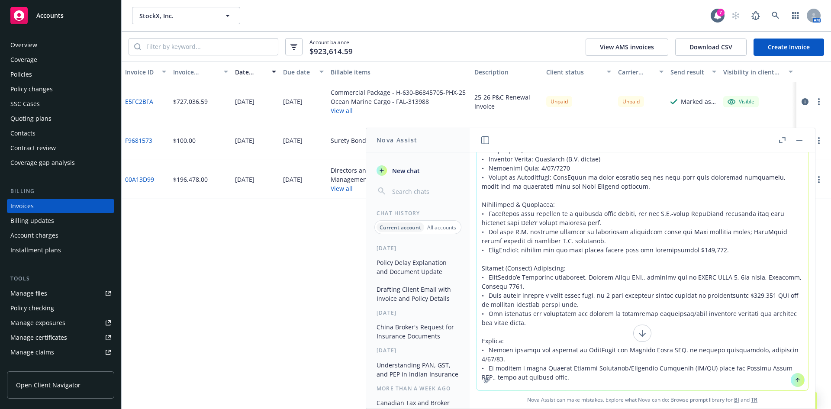
click at [520, 387] on textarea at bounding box center [643, 237] width 332 height 307
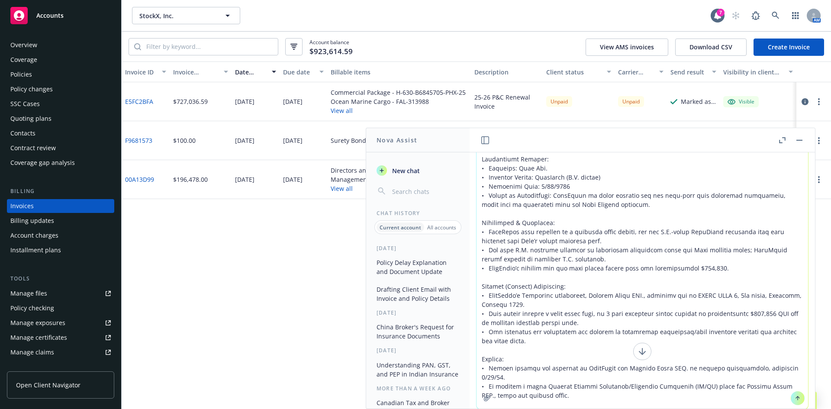
paste textarea "Confirming receival, I will get this processed. Effective 8/22/2025 for the Dom…"
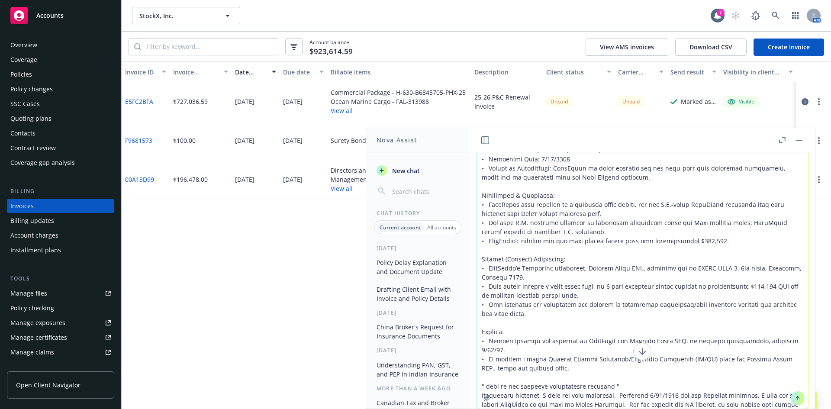
click at [627, 402] on textarea at bounding box center [643, 255] width 332 height 307
paste textarea "We can add the exposures below, additional premium $1800 USD for local admitted…"
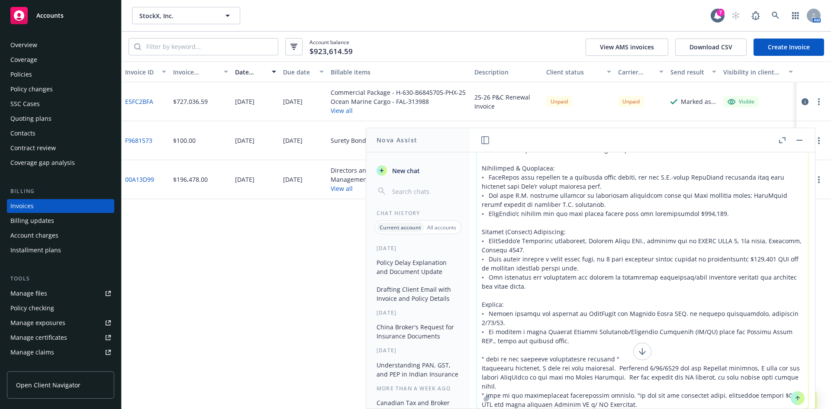
type textarea "here is my email to the underwriter adding the new entity and requesting a loca…"
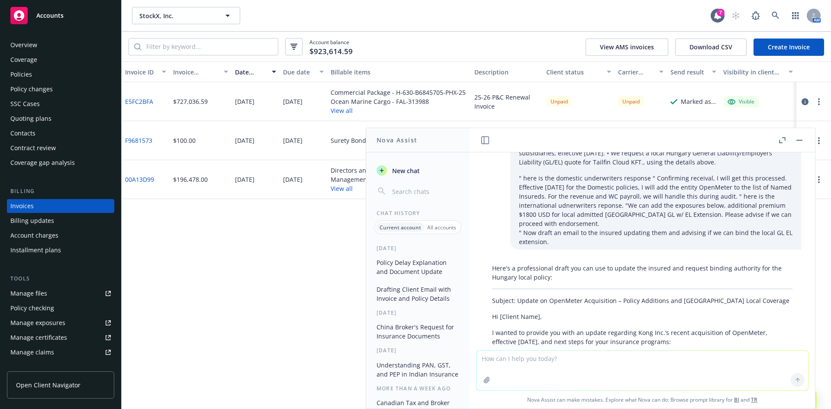
scroll to position [1825, 0]
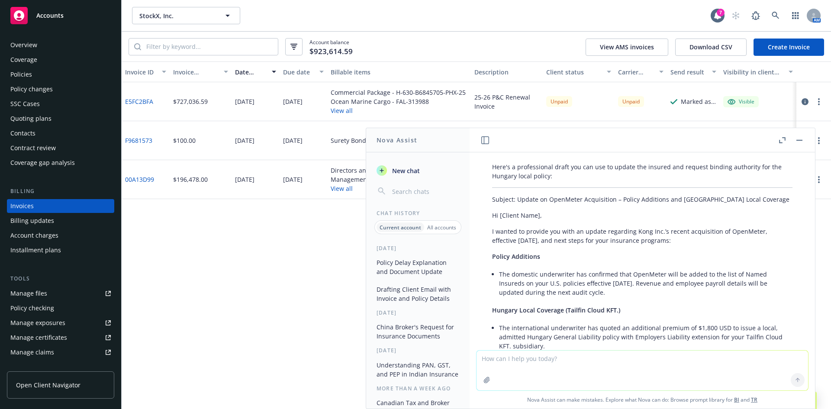
click at [537, 252] on span "Policy Additions" at bounding box center [516, 256] width 48 height 8
click at [582, 252] on p "Policy Additions" at bounding box center [642, 256] width 301 height 9
drag, startPoint x: 605, startPoint y: 271, endPoint x: 565, endPoint y: 262, distance: 41.3
click at [565, 268] on li "The domestic underwriter has confirmed that OpenMeter will be added to the list…" at bounding box center [646, 283] width 294 height 31
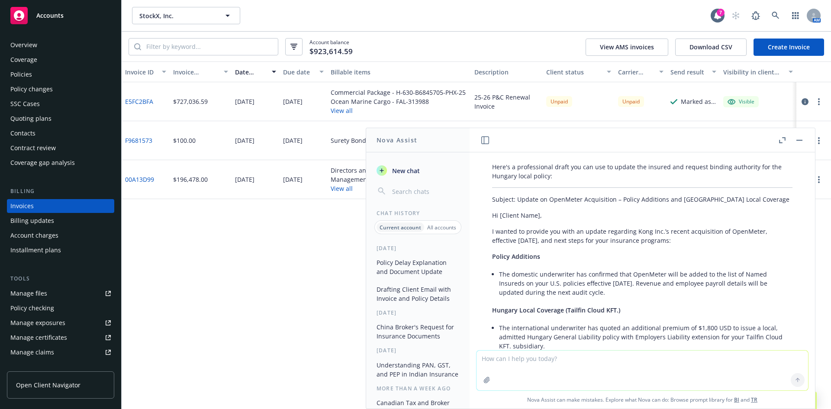
drag, startPoint x: 547, startPoint y: 252, endPoint x: 636, endPoint y: 275, distance: 91.9
click at [636, 275] on li "The domestic underwriter has confirmed that OpenMeter will be added to the list…" at bounding box center [646, 283] width 294 height 31
drag, startPoint x: 634, startPoint y: 272, endPoint x: 560, endPoint y: 271, distance: 74.5
click at [560, 271] on li "The domestic underwriter has confirmed that OpenMeter will be added to the list…" at bounding box center [646, 283] width 294 height 31
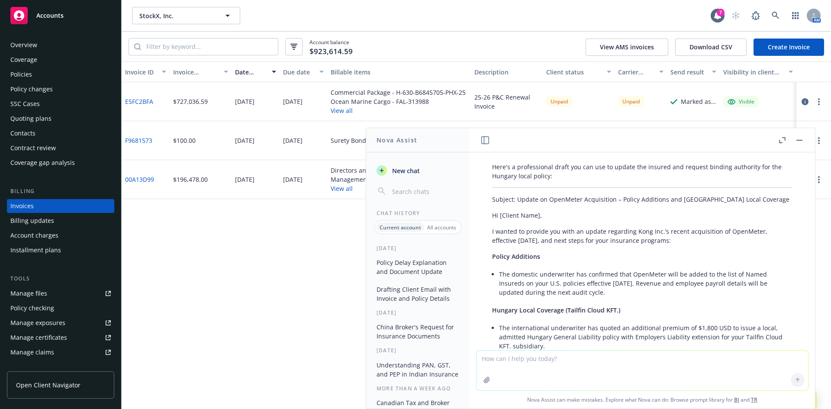
drag, startPoint x: 560, startPoint y: 271, endPoint x: 550, endPoint y: 257, distance: 17.1
click at [559, 269] on li "The domestic underwriter has confirmed that OpenMeter will be added to the list…" at bounding box center [646, 283] width 294 height 31
drag, startPoint x: 537, startPoint y: 254, endPoint x: 641, endPoint y: 270, distance: 105.5
click at [641, 270] on li "The domestic underwriter has confirmed that OpenMeter will be added to the list…" at bounding box center [646, 283] width 294 height 31
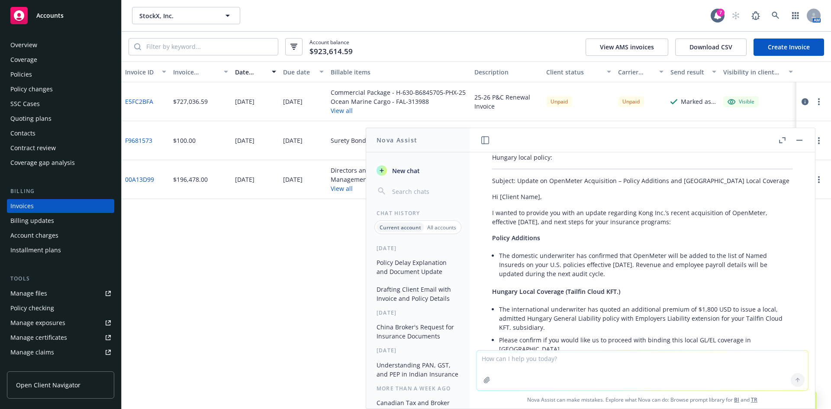
scroll to position [1724, 0]
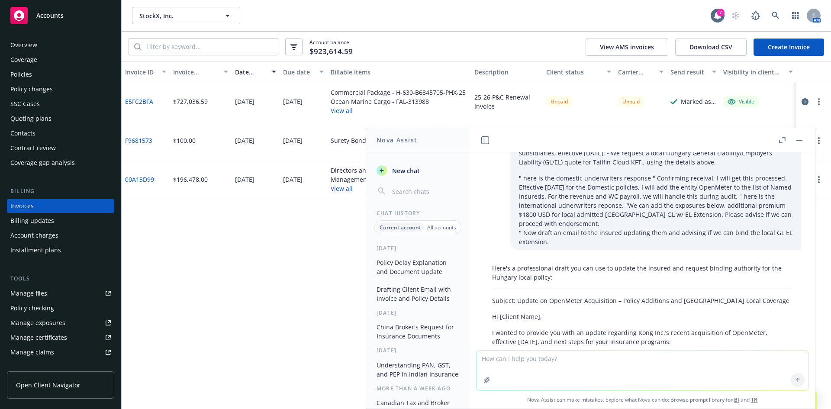
drag, startPoint x: 493, startPoint y: 315, endPoint x: 723, endPoint y: 325, distance: 230.6
click at [723, 328] on p "I wanted to provide you with an update regarding Kong Inc.’s recent acquisition…" at bounding box center [642, 337] width 301 height 18
drag, startPoint x: 665, startPoint y: 325, endPoint x: 393, endPoint y: 300, distance: 273.6
click at [477, 315] on div "Here's a professional draft you can use to update the insured and request bindi…" at bounding box center [643, 409] width 332 height 299
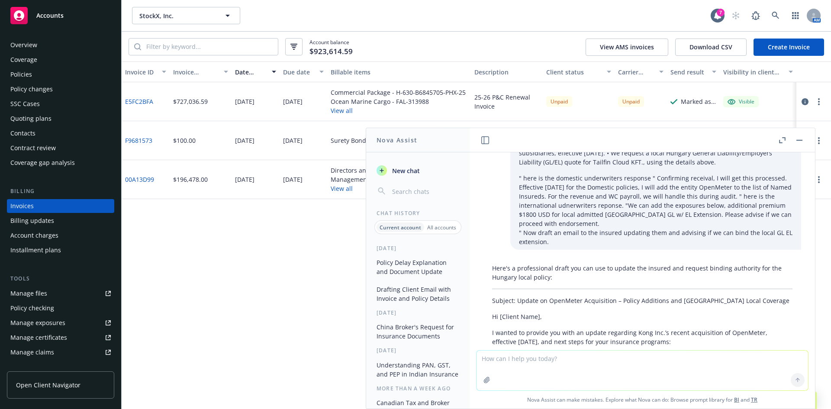
copy p "I wanted to provide you with an update regarding Kong Inc.’s recent acquisition…"
drag, startPoint x: 685, startPoint y: 285, endPoint x: 696, endPoint y: 285, distance: 10.4
click at [686, 296] on p "Subject: Update on OpenMeter Acquisition – Policy Additions and Hungary Local C…" at bounding box center [642, 300] width 301 height 9
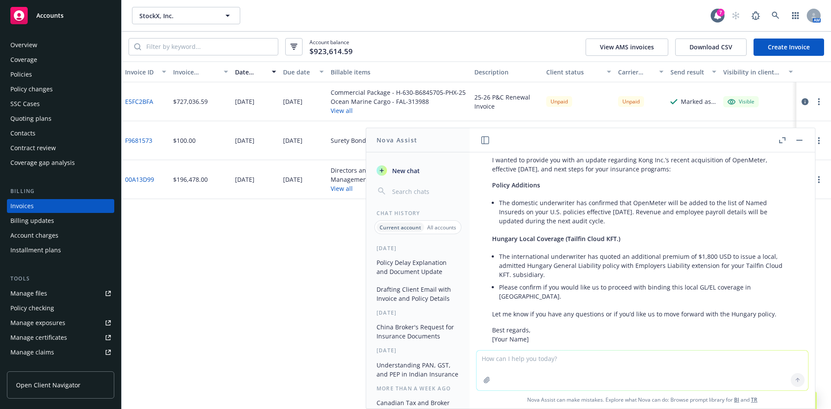
scroll to position [1926, 0]
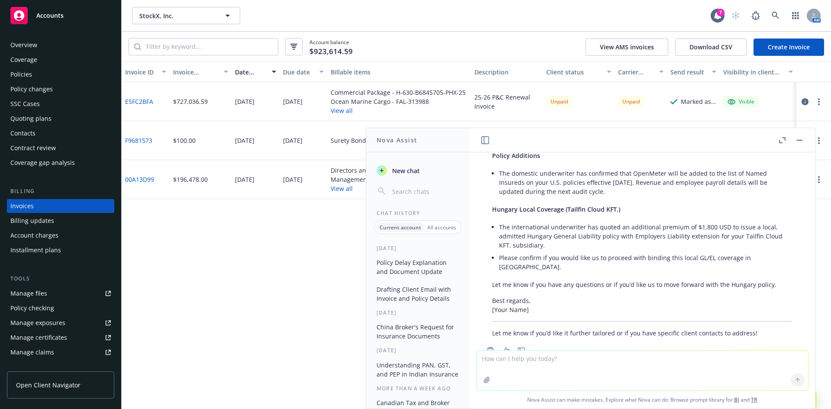
click at [515, 221] on li "The international underwriter has quoted an additional premium of $1,800 USD to…" at bounding box center [646, 236] width 294 height 31
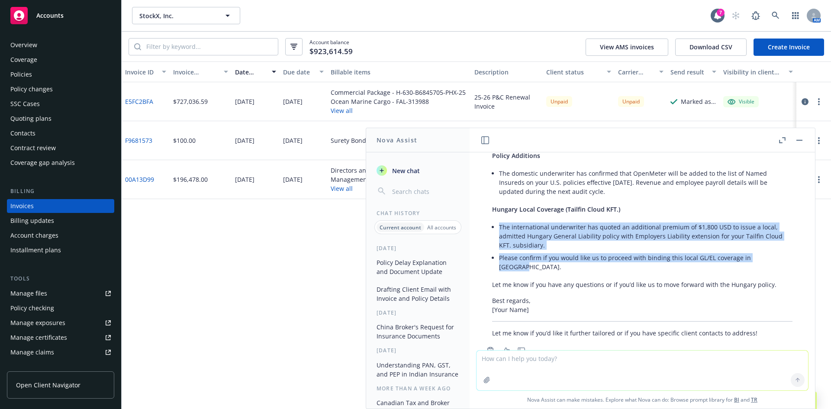
drag, startPoint x: 499, startPoint y: 209, endPoint x: 790, endPoint y: 241, distance: 292.8
click at [790, 241] on div "Here's a professional draft you can use to update the insured and request bindi…" at bounding box center [643, 207] width 332 height 299
copy ul "The international underwriter has quoted an additional premium of $1,800 USD to…"
click at [553, 361] on textarea at bounding box center [643, 371] width 332 height 40
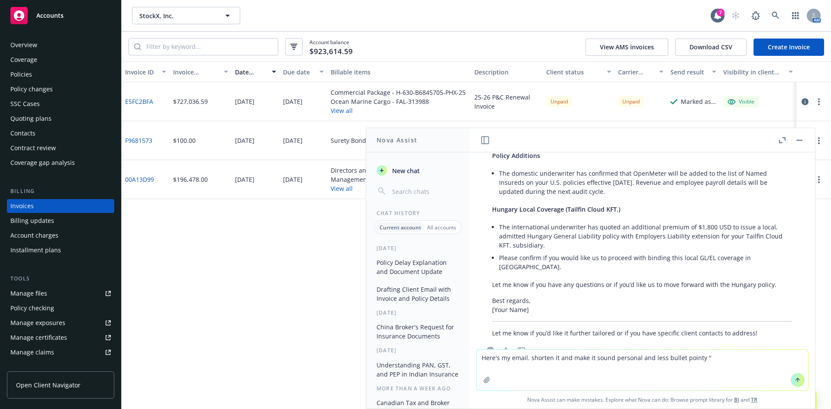
paste textarea "Hi Brandon, We receive the following update regarding local coverage for Hungar…"
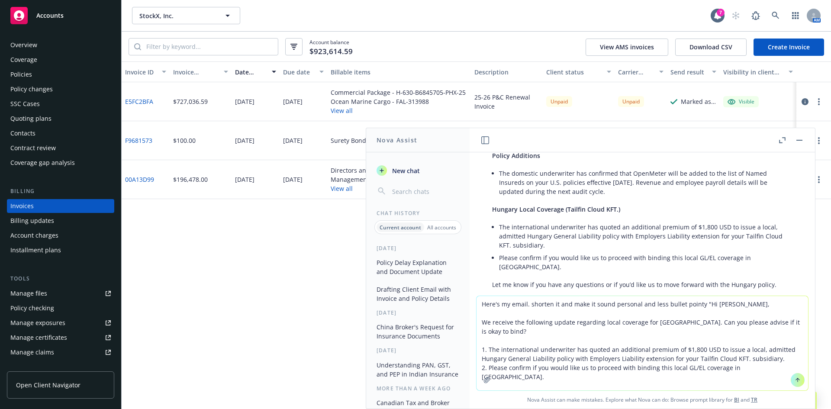
type textarea "Here's my email. shorten it and make it sound personal and less bullet pointy "…"
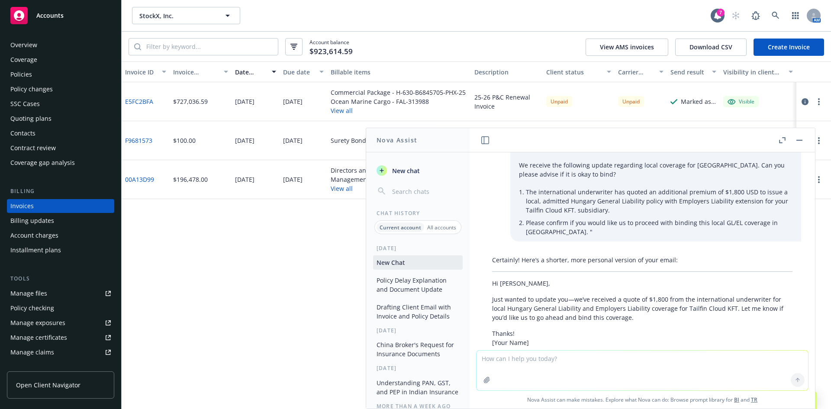
scroll to position [2161, 0]
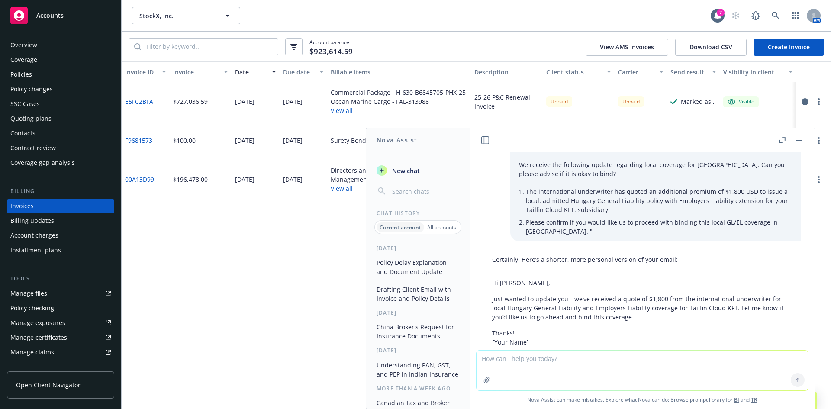
click at [647, 294] on p "Just wanted to update you—we’ve received a quote of $1,800 from the internation…" at bounding box center [642, 307] width 301 height 27
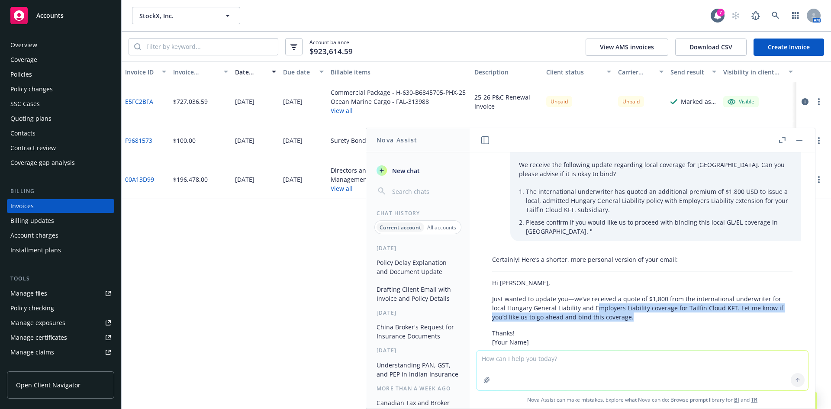
drag, startPoint x: 642, startPoint y: 278, endPoint x: 597, endPoint y: 270, distance: 46.2
click at [597, 294] on p "Just wanted to update you—we’ve received a quote of $1,800 from the internation…" at bounding box center [642, 307] width 301 height 27
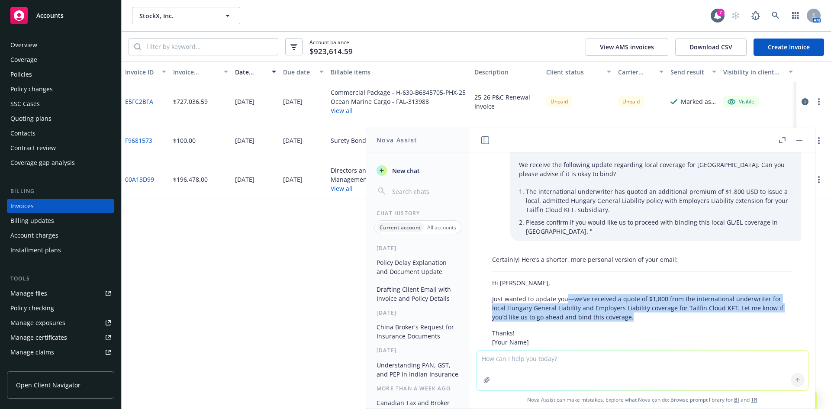
drag, startPoint x: 672, startPoint y: 278, endPoint x: 567, endPoint y: 263, distance: 105.9
click at [567, 294] on p "Just wanted to update you—we’ve received a quote of $1,800 from the internation…" at bounding box center [642, 307] width 301 height 27
drag, startPoint x: 646, startPoint y: 278, endPoint x: 52, endPoint y: 244, distance: 594.7
click at [490, 252] on div "Certainly! Here’s a shorter, more personal version of your email: Hi Brandon, J…" at bounding box center [643, 301] width 318 height 99
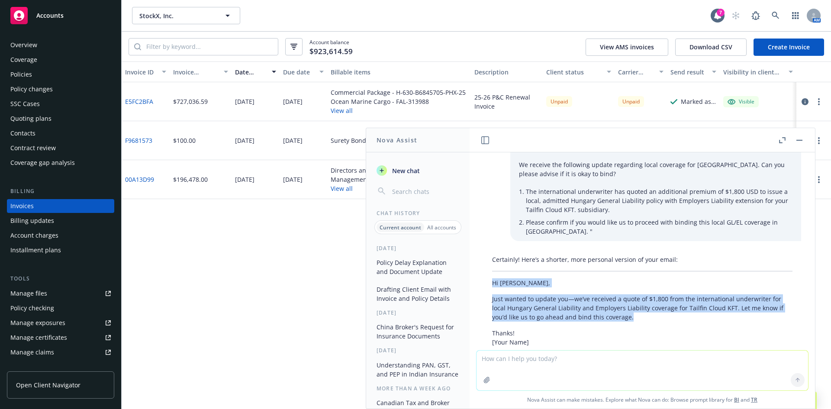
copy div "Hi Brandon, Just wanted to update you—we’ve received a quote of $1,800 from the…"
click at [526, 365] on textarea at bounding box center [643, 371] width 332 height 40
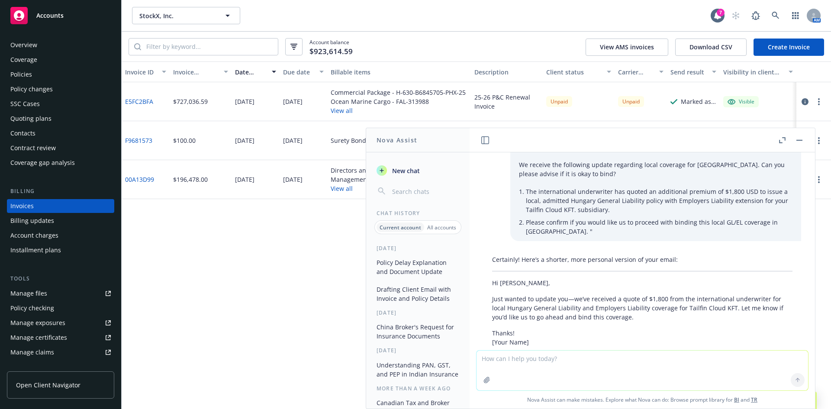
paste textarea "Hi Brandon, The quote for the local Hungary entity Tailfin Cloud KFT is $1,800 …"
type textarea "Hi Brandon, The quote for the local Hungary entity Tailfin Cloud KFT is $1,800 …"
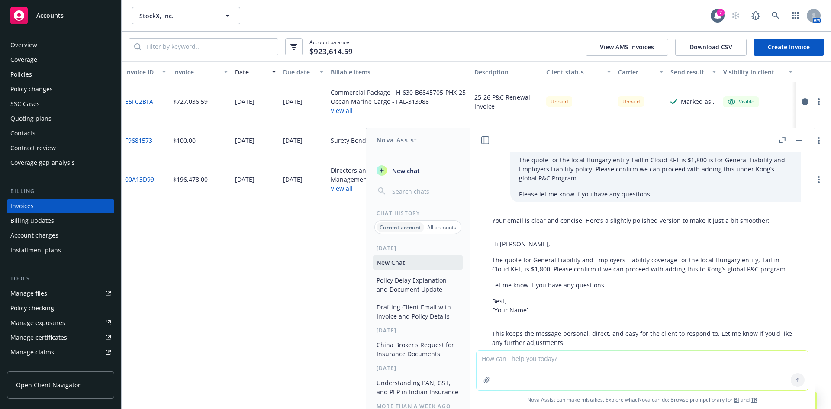
scroll to position [2402, 0]
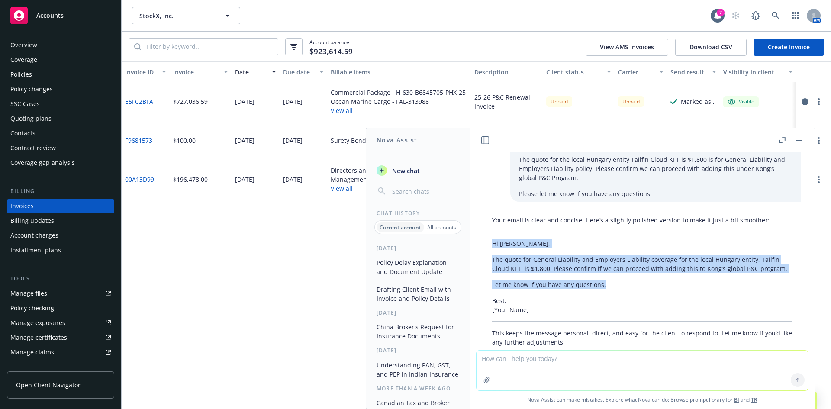
drag, startPoint x: 608, startPoint y: 250, endPoint x: 482, endPoint y: 207, distance: 132.8
click at [482, 212] on div "Your email is clear and concise. Here’s a slightly polished version to make it …" at bounding box center [643, 289] width 332 height 154
copy div "Hi Brandon, The quote for General Liability and Employers Liability coverage fo…"
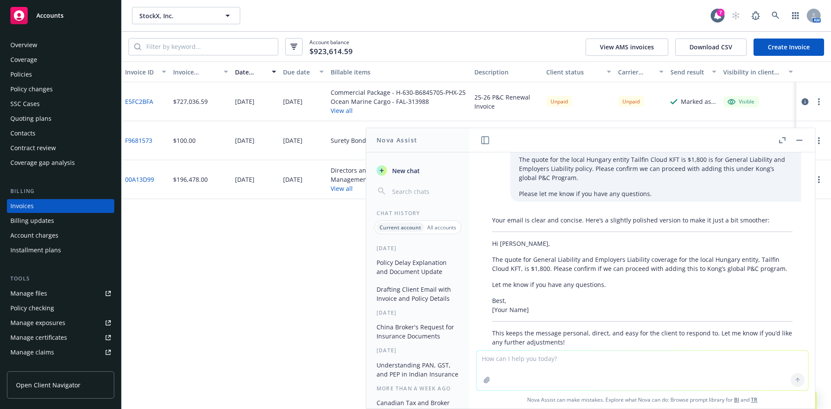
drag, startPoint x: 267, startPoint y: 235, endPoint x: 289, endPoint y: 204, distance: 37.9
click at [266, 235] on div "Invoice ID Invoice amount Date issued Due date Billable items Description Clien…" at bounding box center [477, 235] width 710 height 348
click at [804, 139] on button "button" at bounding box center [800, 140] width 10 height 10
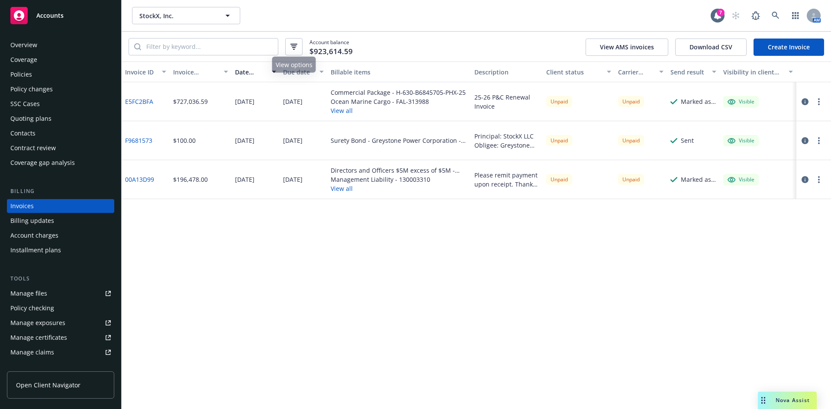
click at [423, 16] on div "StockX, Inc. StockX, Inc." at bounding box center [421, 15] width 579 height 17
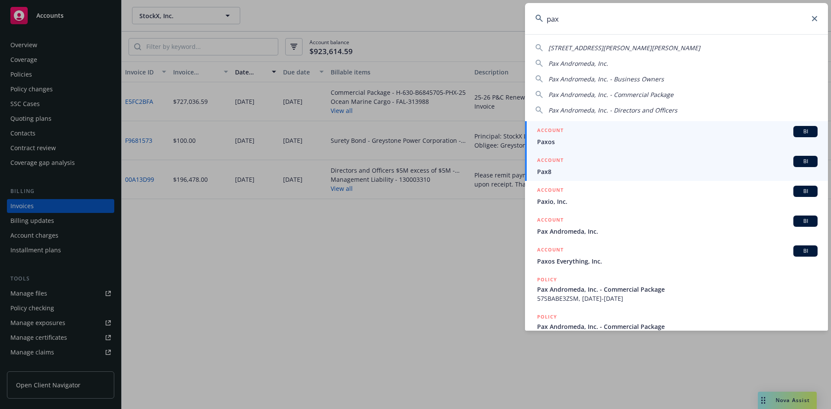
type input "pax"
click at [800, 162] on span "BI" at bounding box center [805, 162] width 17 height 8
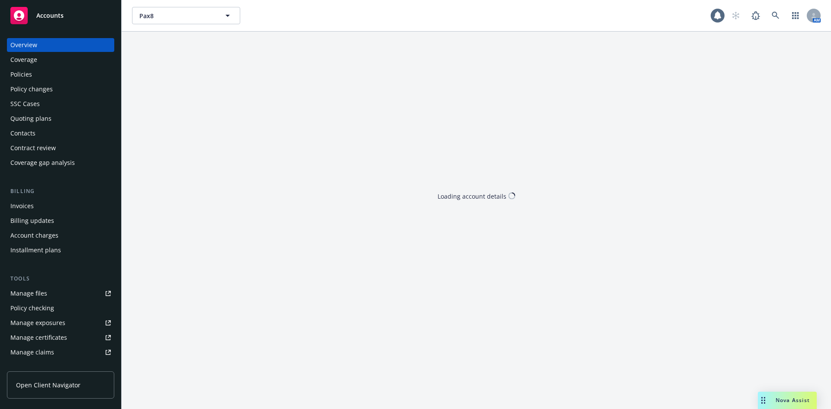
click at [790, 398] on span "Nova Assist" at bounding box center [793, 400] width 34 height 7
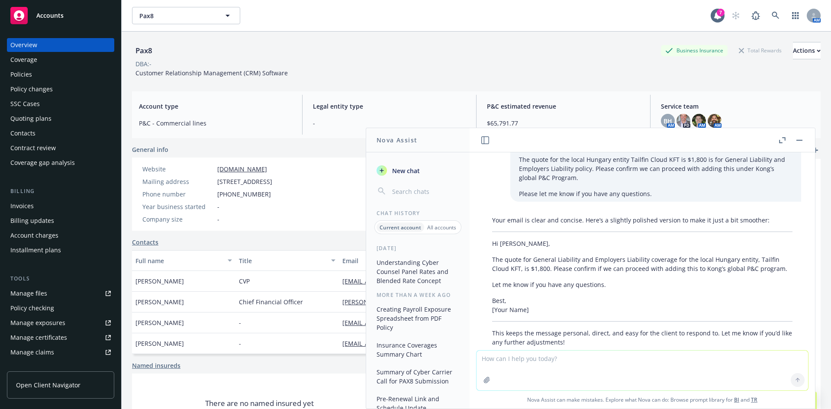
click at [511, 363] on textarea at bounding box center [643, 371] width 332 height 40
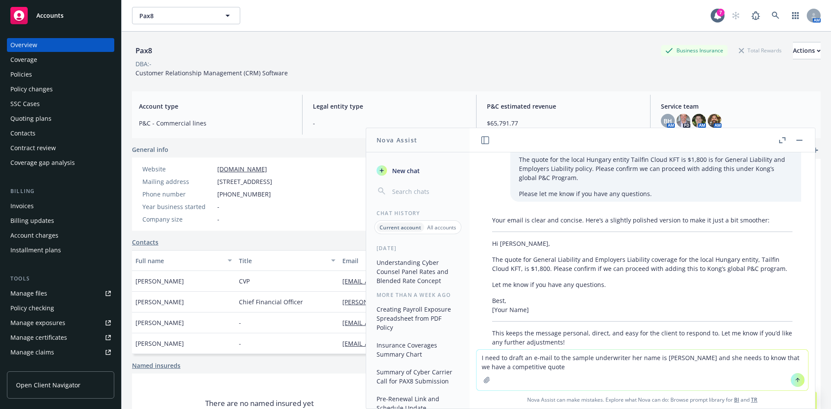
drag, startPoint x: 774, startPoint y: 139, endPoint x: 781, endPoint y: 140, distance: 7.0
click at [774, 139] on header at bounding box center [643, 140] width 346 height 24
click at [783, 141] on icon "button" at bounding box center [783, 140] width 6 height 6
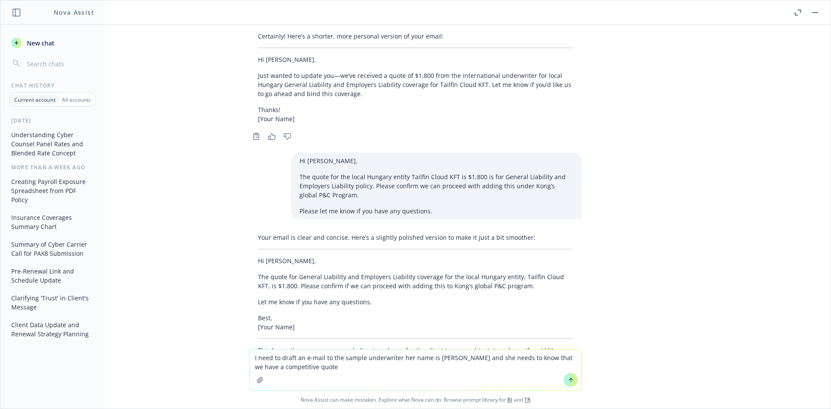
click at [315, 365] on textarea "I need to draft an e-mail to the sample underwriter her name is shubhangi and s…" at bounding box center [416, 370] width 332 height 41
click at [351, 372] on textarea "I need to draft an e-mail to the sample underwriter her name is shubhangi and s…" at bounding box center [416, 370] width 332 height 41
click at [324, 372] on textarea "I need to draft an e-mail to the sample underwriter her name is shubhangi and s…" at bounding box center [416, 370] width 332 height 41
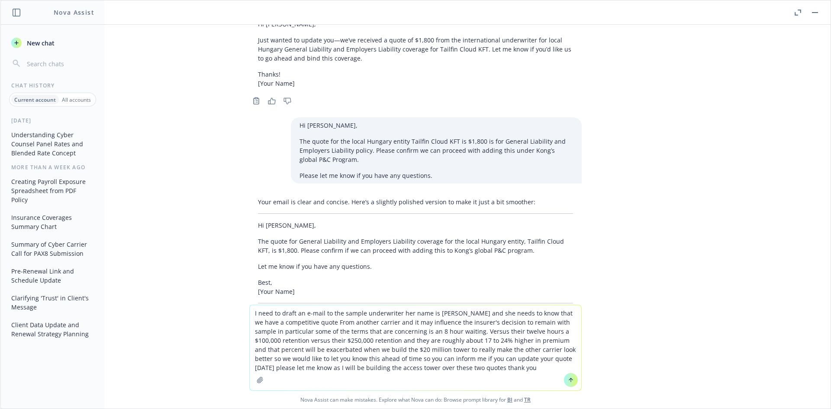
scroll to position [2274, 0]
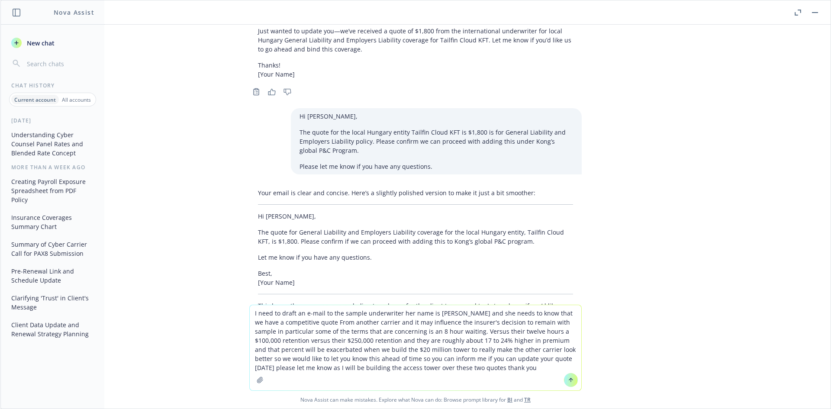
type textarea "I need to draft an e-mail to the sample underwriter her name is shubhangi and s…"
click at [564, 380] on button at bounding box center [571, 380] width 14 height 14
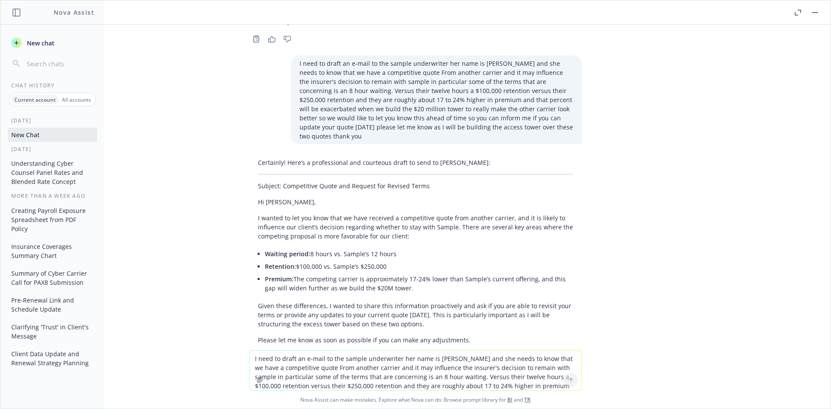
scroll to position [2580, 0]
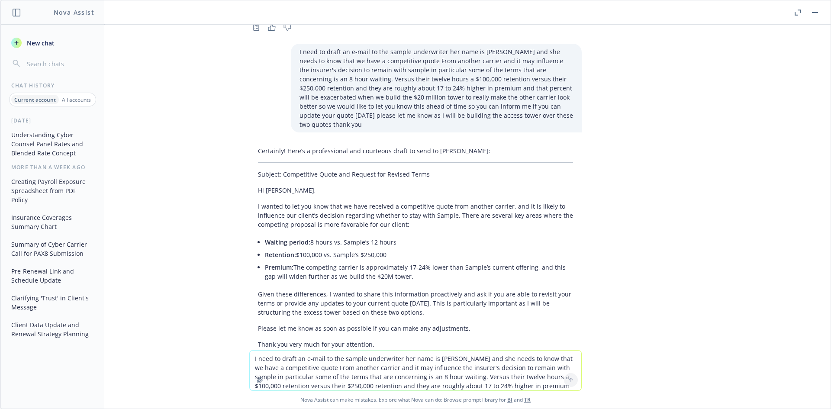
click at [814, 132] on div "summarize this reason for the policy delay with for a client "The payment recei…" at bounding box center [415, 188] width 831 height 326
click at [293, 202] on p "I wanted to let you know that we have received a competitive quote from another…" at bounding box center [415, 215] width 315 height 27
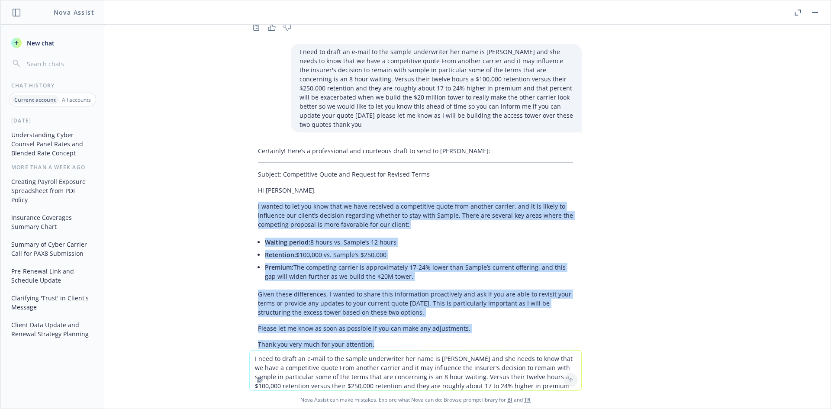
drag, startPoint x: 249, startPoint y: 139, endPoint x: 20, endPoint y: 233, distance: 246.7
click at [406, 276] on div "Certainly! Here’s a professional and courteous draft to send to Shubhangi: Subj…" at bounding box center [415, 260] width 333 height 235
copy div "I wanted to let you know that we have received a competitive quote from another…"
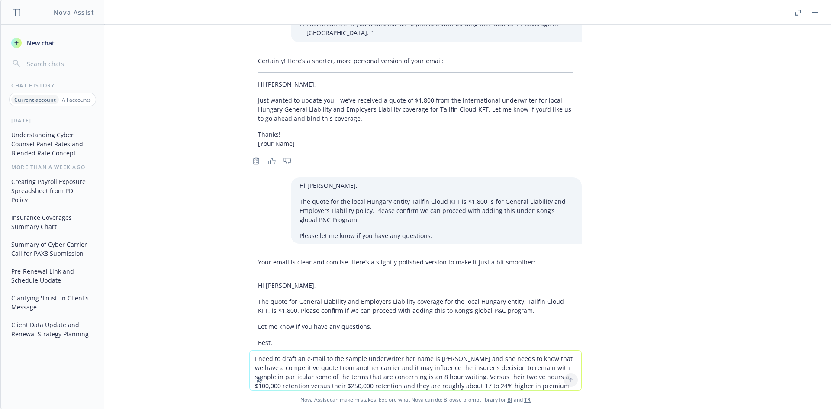
scroll to position [2176, 0]
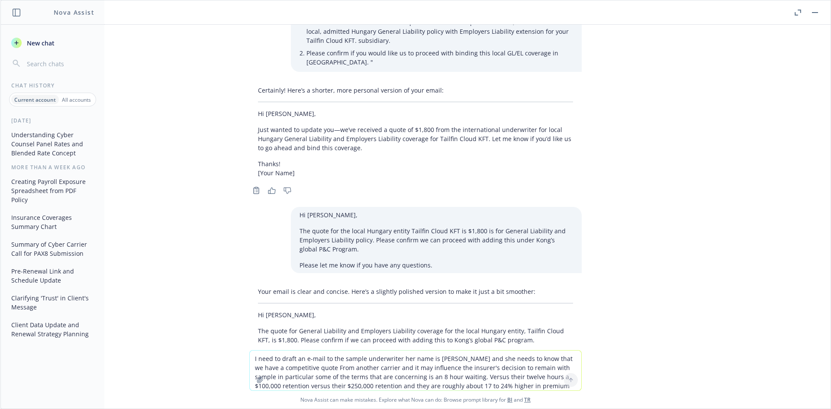
click at [815, 15] on button "button" at bounding box center [815, 12] width 10 height 10
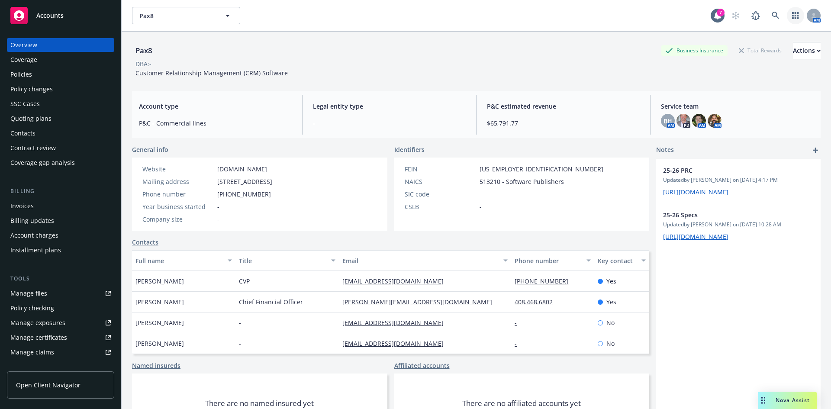
click at [793, 16] on link "button" at bounding box center [795, 15] width 17 height 17
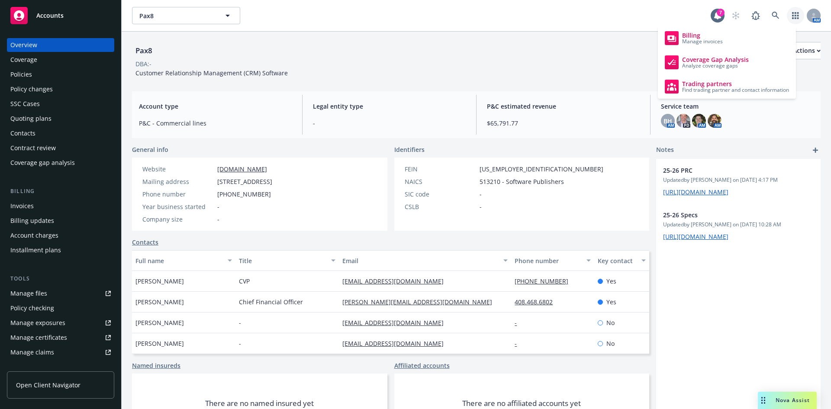
drag, startPoint x: 726, startPoint y: 64, endPoint x: 324, endPoint y: 98, distance: 403.3
click at [726, 64] on span "Analyze coverage gaps" at bounding box center [716, 65] width 67 height 5
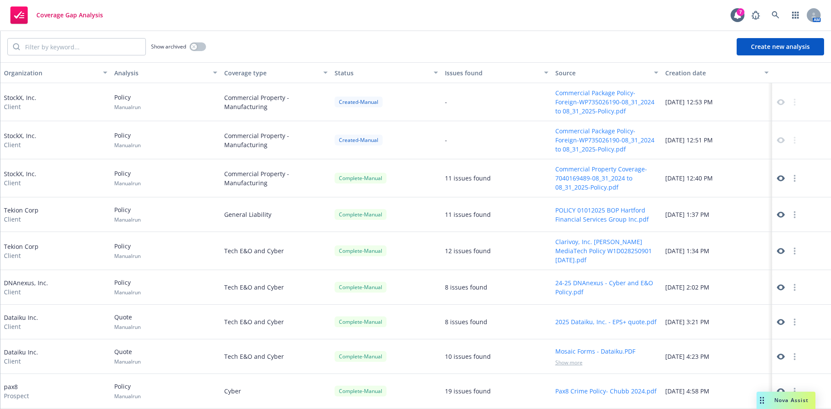
click at [767, 51] on button "Create new analysis" at bounding box center [780, 46] width 87 height 17
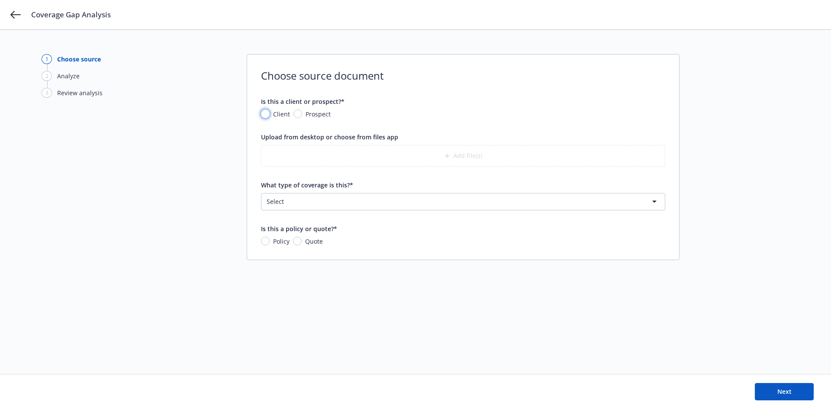
drag, startPoint x: 265, startPoint y: 116, endPoint x: 272, endPoint y: 121, distance: 8.7
click at [265, 116] on input "Client" at bounding box center [265, 114] width 9 height 9
radio input "true"
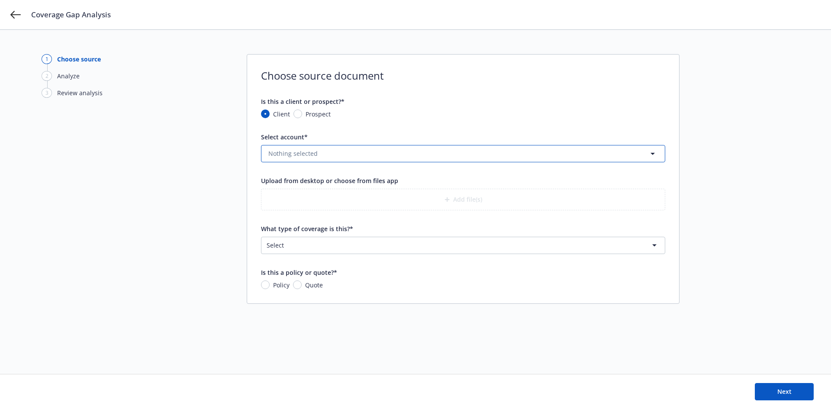
click at [336, 154] on button "Nothing selected" at bounding box center [463, 153] width 404 height 17
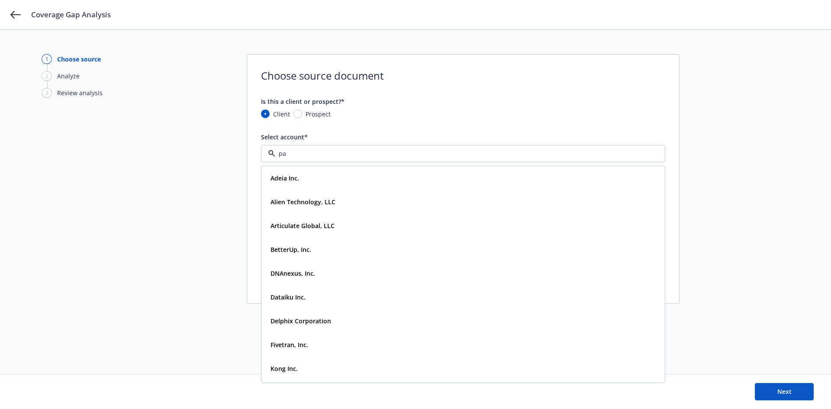
type input "pax"
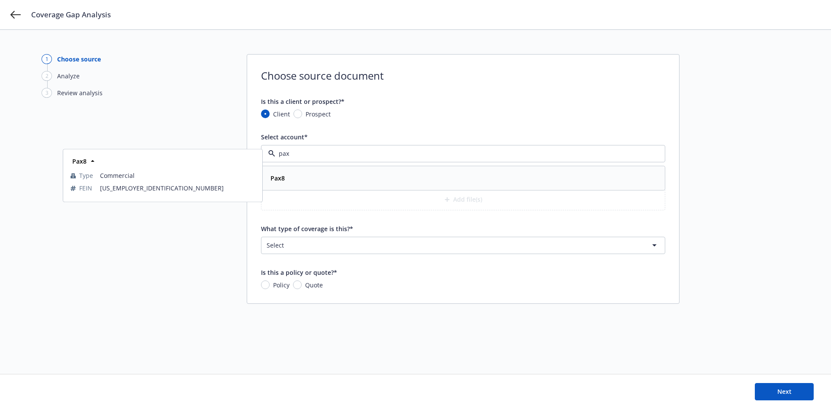
click at [300, 175] on div "Pax8" at bounding box center [463, 178] width 392 height 13
click at [456, 200] on button "Add file(s)" at bounding box center [463, 200] width 404 height 22
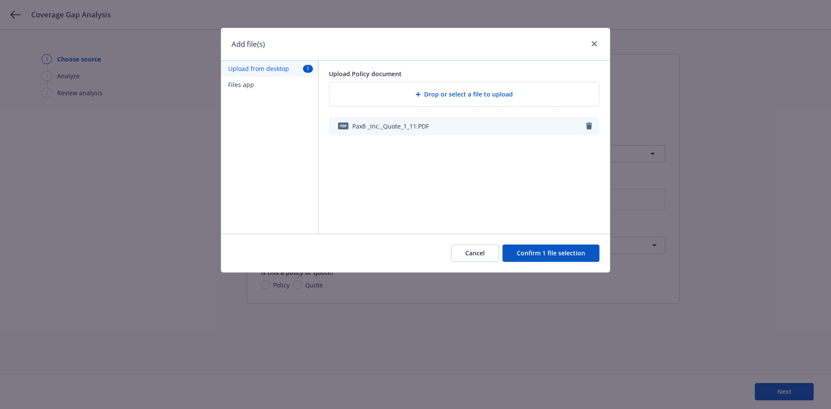
click at [558, 255] on button "Confirm 1 file selection" at bounding box center [551, 253] width 97 height 17
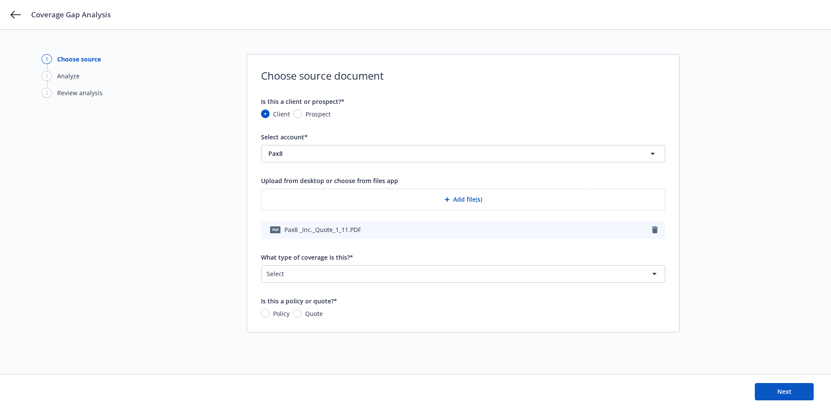
click at [318, 273] on html "Coverage Gap Analysis 1 Choose source 2 Analyze 3 Review analysis Choose source…" at bounding box center [415, 204] width 831 height 409
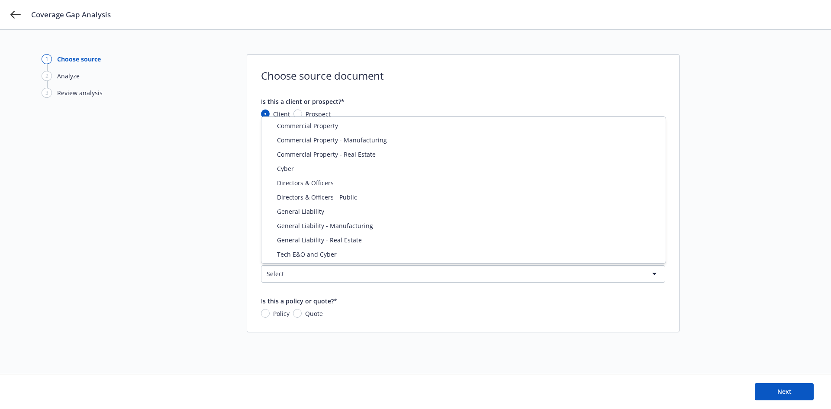
select select "ERRORS_AND_OMISSIONS"
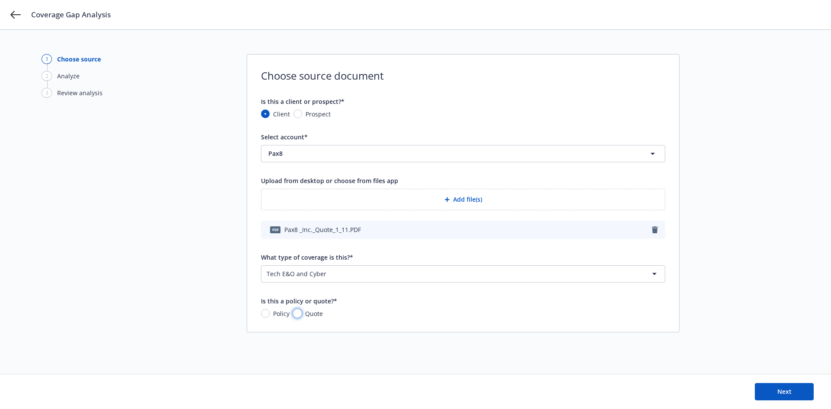
click at [299, 312] on input "Quote" at bounding box center [297, 313] width 9 height 9
radio input "true"
click at [776, 393] on button "Next" at bounding box center [784, 391] width 59 height 17
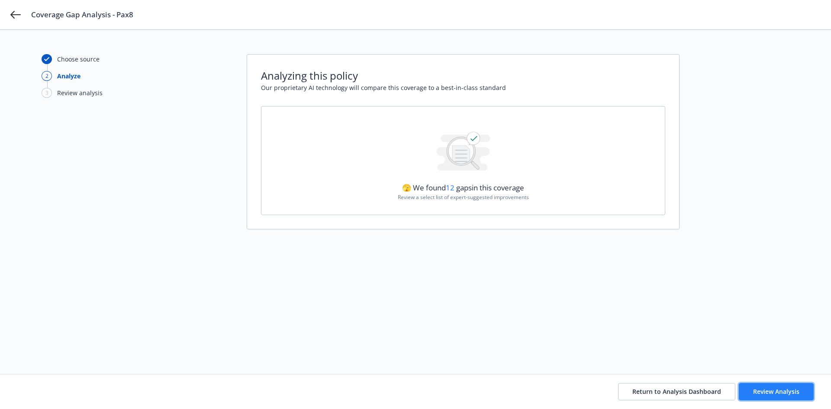
click at [773, 391] on span "Review Analysis" at bounding box center [777, 392] width 46 height 8
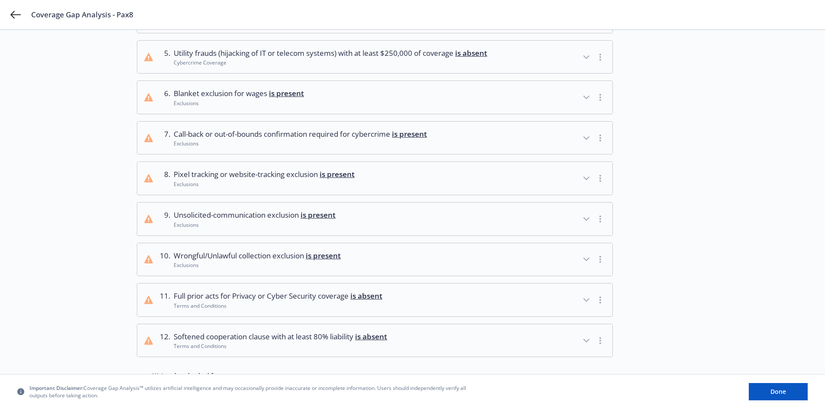
scroll to position [285, 0]
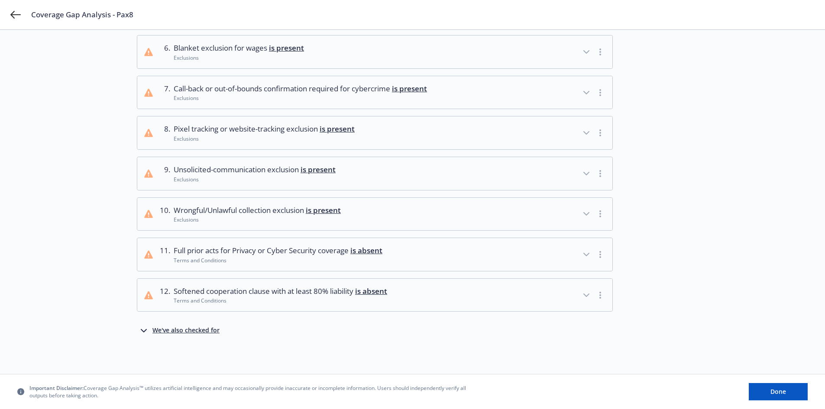
click at [589, 294] on icon "button" at bounding box center [586, 295] width 5 height 3
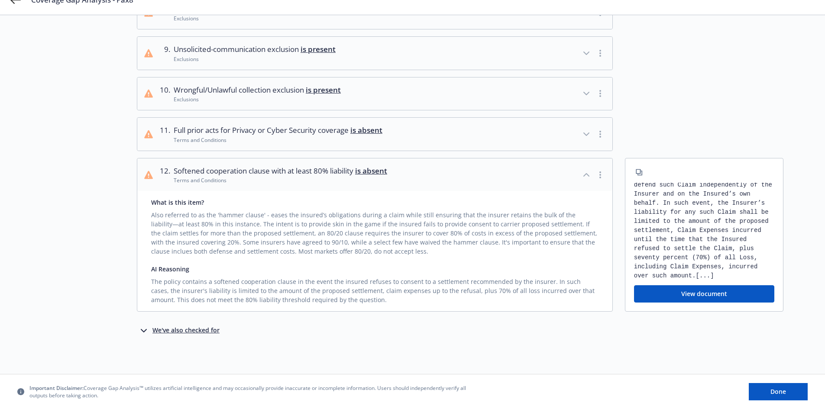
scroll to position [406, 0]
click at [583, 134] on icon "button" at bounding box center [586, 134] width 10 height 10
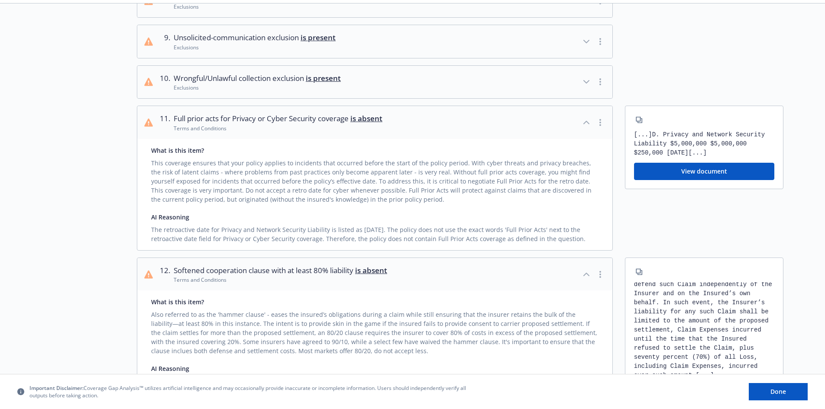
click at [586, 83] on icon "button" at bounding box center [586, 82] width 5 height 3
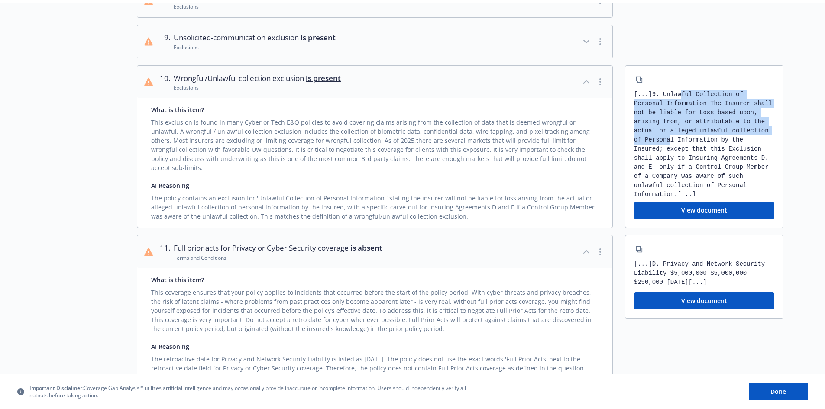
drag, startPoint x: 684, startPoint y: 107, endPoint x: 710, endPoint y: 151, distance: 51.0
click at [710, 151] on div "[...] 9. Unlawful Collection of Personal Information The Insurer shall not be l…" at bounding box center [704, 143] width 140 height 107
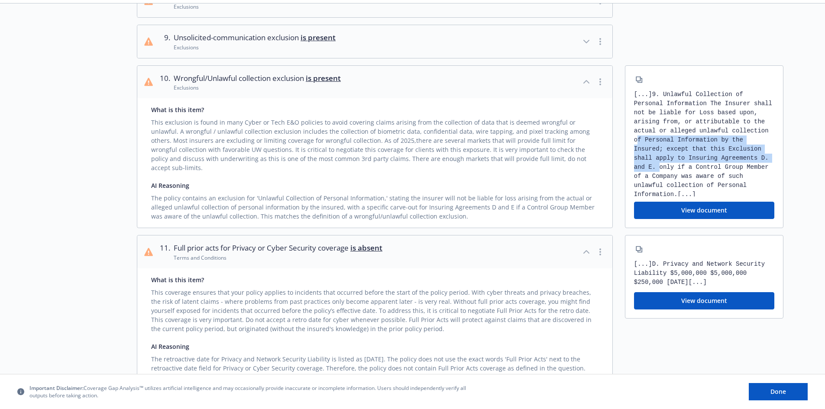
drag, startPoint x: 676, startPoint y: 154, endPoint x: 711, endPoint y: 177, distance: 41.8
click at [711, 177] on div "[...] 9. Unlawful Collection of Personal Information The Insurer shall not be l…" at bounding box center [704, 143] width 140 height 107
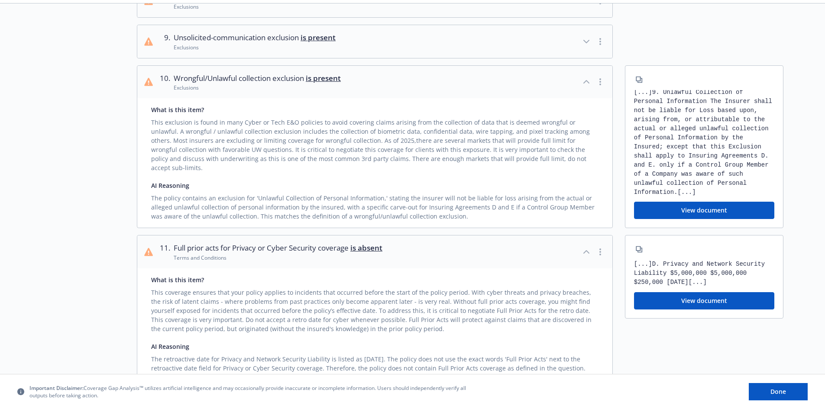
scroll to position [305, 0]
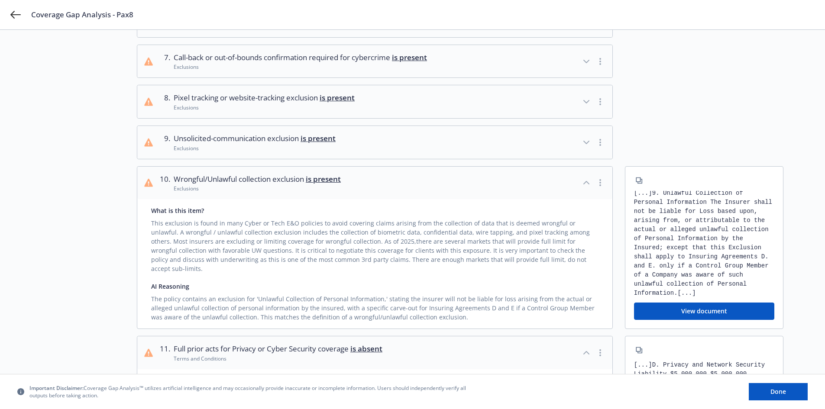
click at [586, 144] on icon "button" at bounding box center [586, 142] width 5 height 3
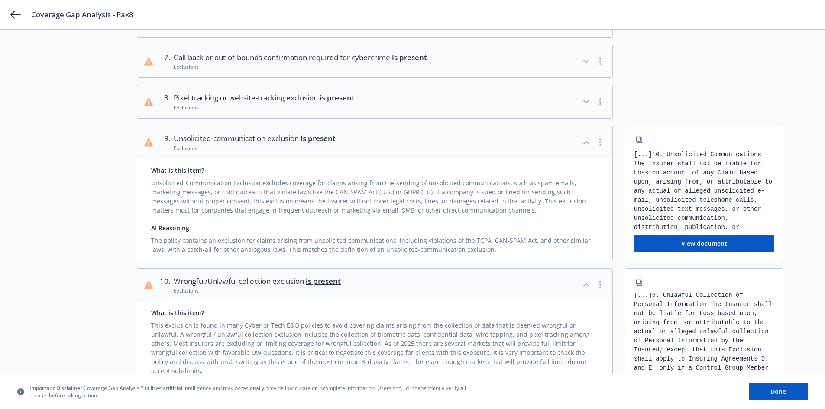
click at [586, 148] on icon "button" at bounding box center [586, 142] width 10 height 10
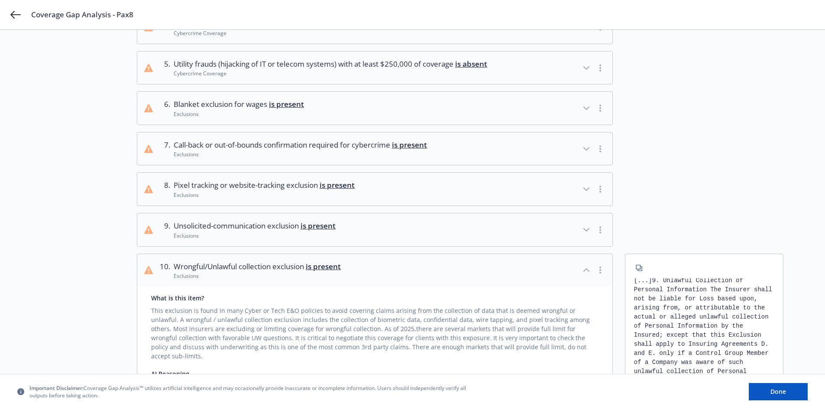
scroll to position [204, 0]
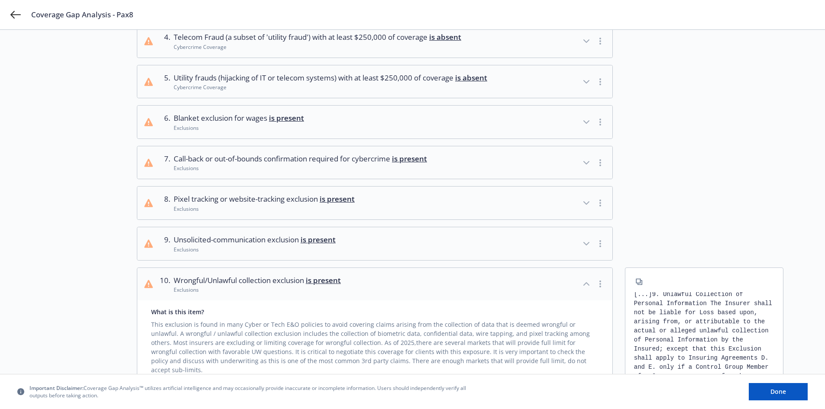
click at [588, 208] on icon "button" at bounding box center [586, 203] width 10 height 10
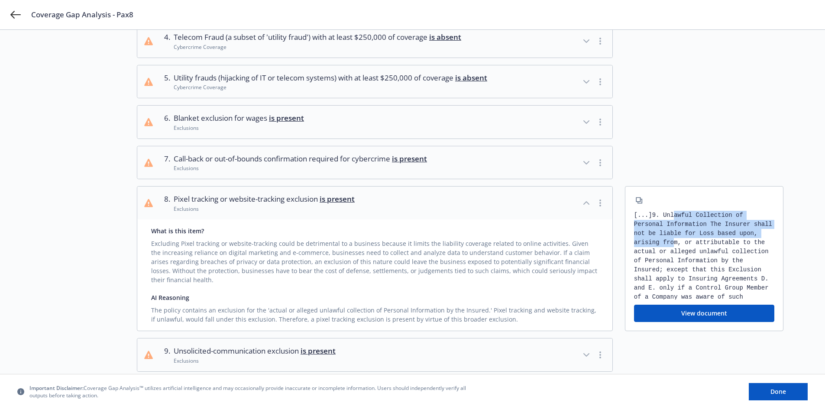
drag, startPoint x: 677, startPoint y: 226, endPoint x: 696, endPoint y: 256, distance: 35.4
click at [696, 256] on div "[...] 9. Unlawful Collection of Personal Information The Insurer shall not be l…" at bounding box center [704, 255] width 140 height 89
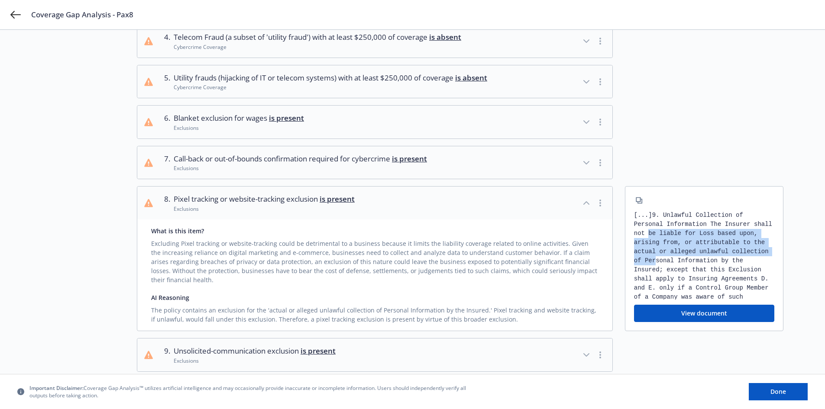
drag, startPoint x: 696, startPoint y: 276, endPoint x: 670, endPoint y: 246, distance: 39.3
click at [670, 246] on div "[...] 9. Unlawful Collection of Personal Information The Insurer shall not be l…" at bounding box center [704, 255] width 140 height 89
drag, startPoint x: 657, startPoint y: 236, endPoint x: 709, endPoint y: 259, distance: 57.0
click at [709, 259] on div "[...] 9. Unlawful Collection of Personal Information The Insurer shall not be l…" at bounding box center [704, 255] width 140 height 89
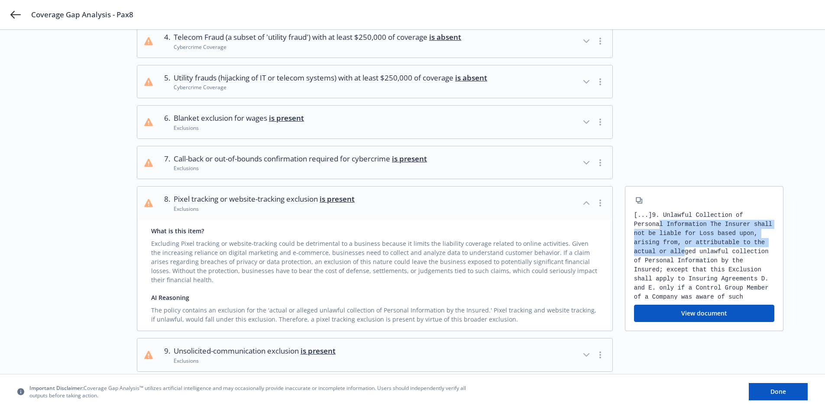
click at [709, 259] on div "[...] 9. Unlawful Collection of Personal Information The Insurer shall not be l…" at bounding box center [704, 255] width 140 height 89
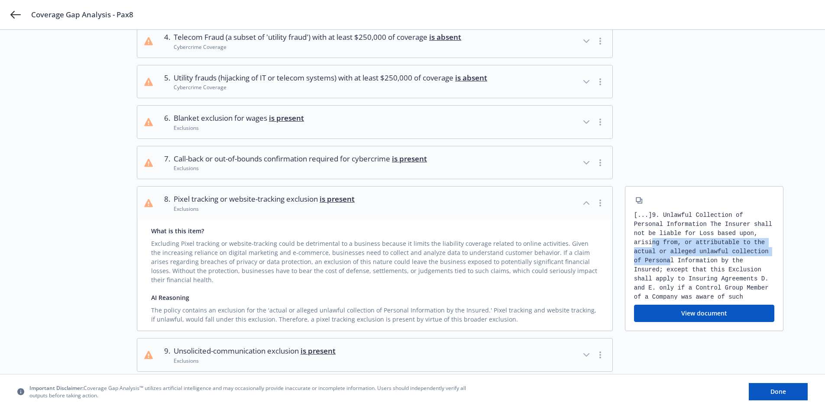
drag, startPoint x: 705, startPoint y: 268, endPoint x: 672, endPoint y: 250, distance: 38.2
click at [672, 250] on div "[...] 9. Unlawful Collection of Personal Information The Insurer shall not be l…" at bounding box center [704, 255] width 140 height 89
drag, startPoint x: 703, startPoint y: 257, endPoint x: 710, endPoint y: 260, distance: 7.4
click at [710, 260] on div "[...] 9. Unlawful Collection of Personal Information The Insurer shall not be l…" at bounding box center [704, 255] width 140 height 89
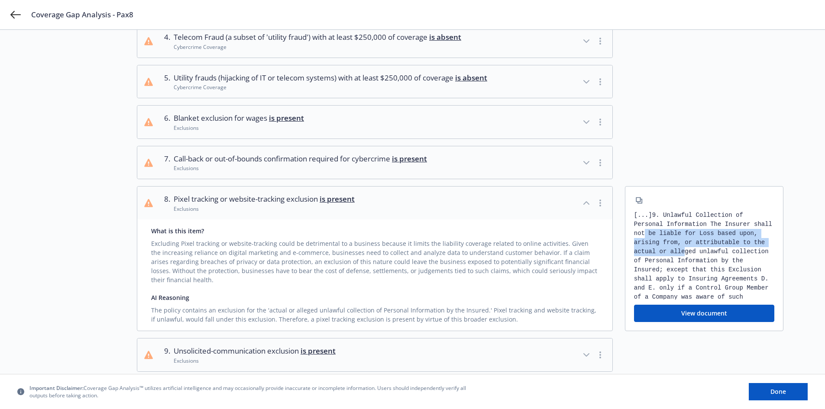
click at [710, 260] on div "[...] 9. Unlawful Collection of Personal Information The Insurer shall not be l…" at bounding box center [704, 255] width 140 height 89
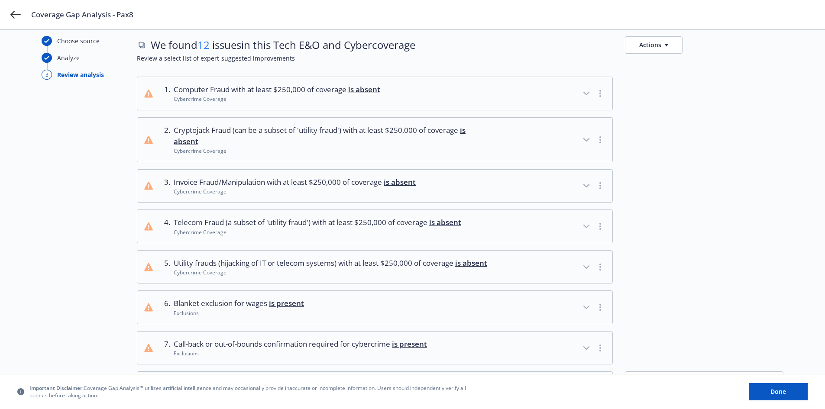
scroll to position [2, 0]
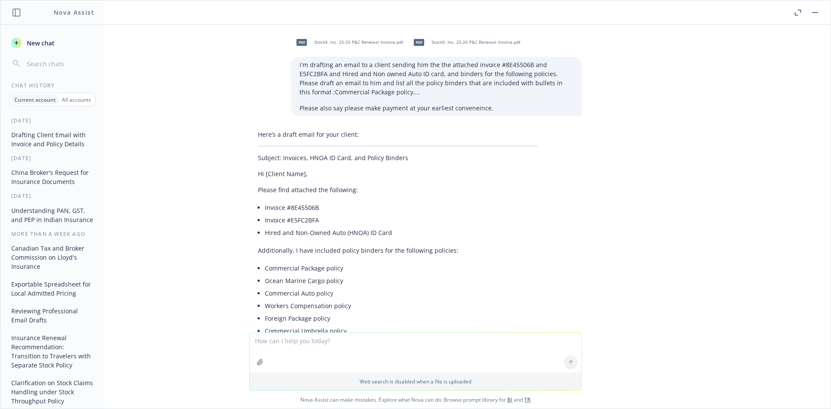
scroll to position [2380, 0]
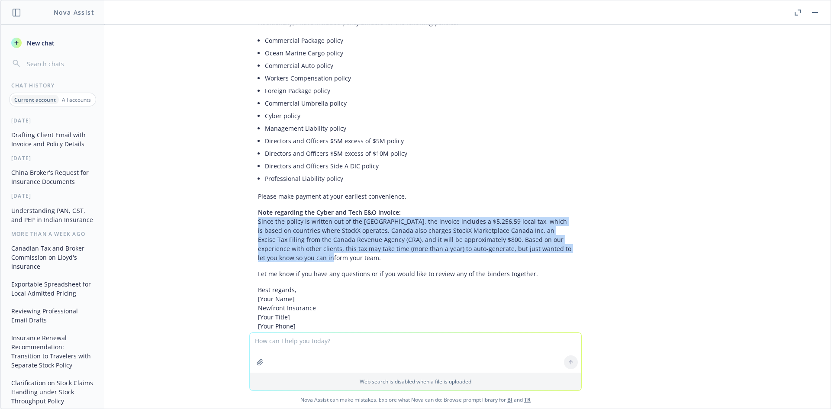
click at [815, 13] on button "button" at bounding box center [815, 12] width 10 height 10
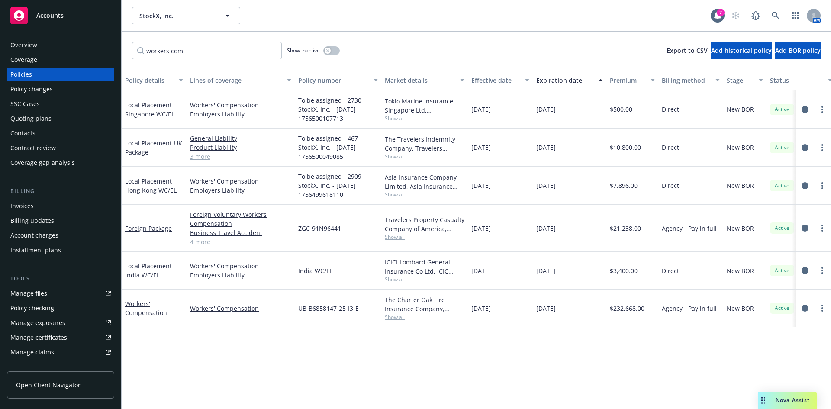
click at [460, 52] on div "workers com Show inactive Export to CSV Add historical policy Add BOR policy" at bounding box center [477, 51] width 710 height 38
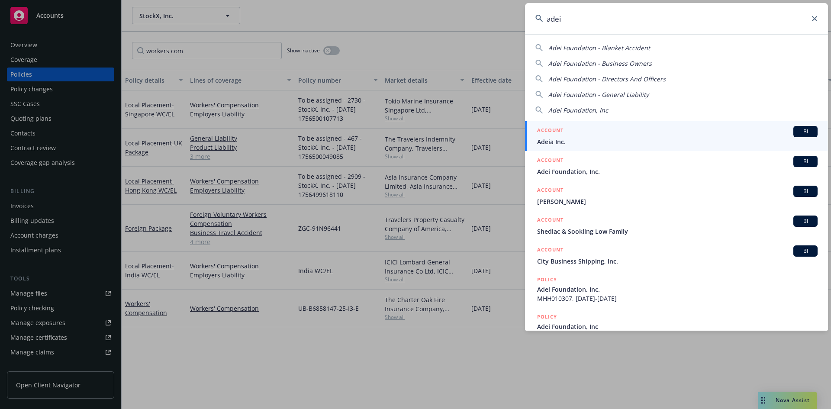
type input "adei"
click at [809, 131] on div "BI" at bounding box center [806, 131] width 24 height 11
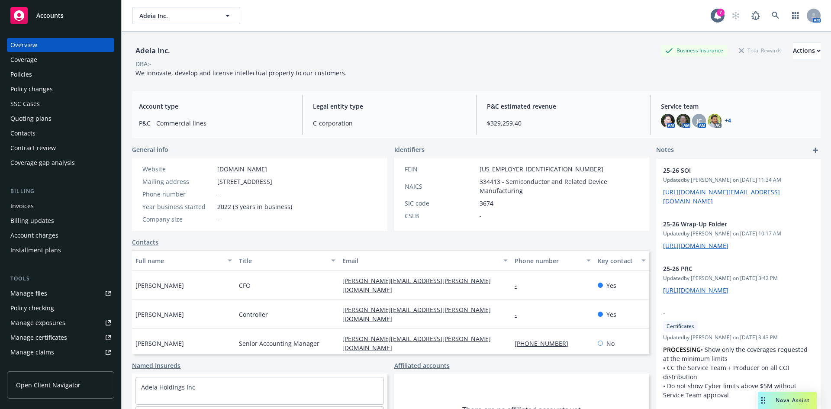
click at [26, 77] on div "Policies" at bounding box center [21, 75] width 22 height 14
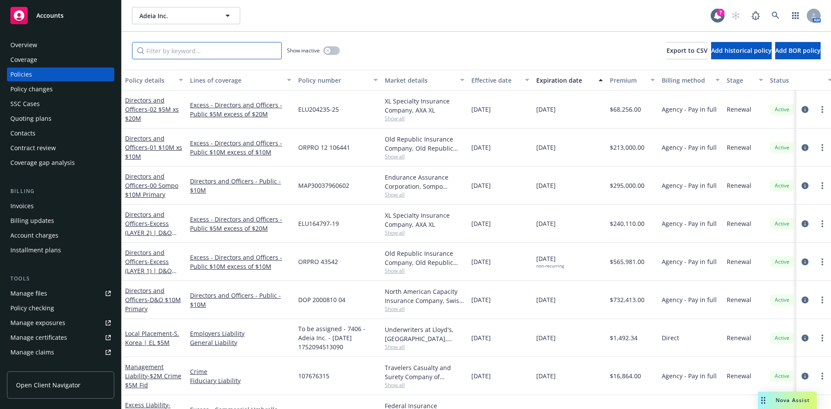
click at [214, 52] on input "Filter by keyword..." at bounding box center [207, 50] width 150 height 17
type input "cyber"
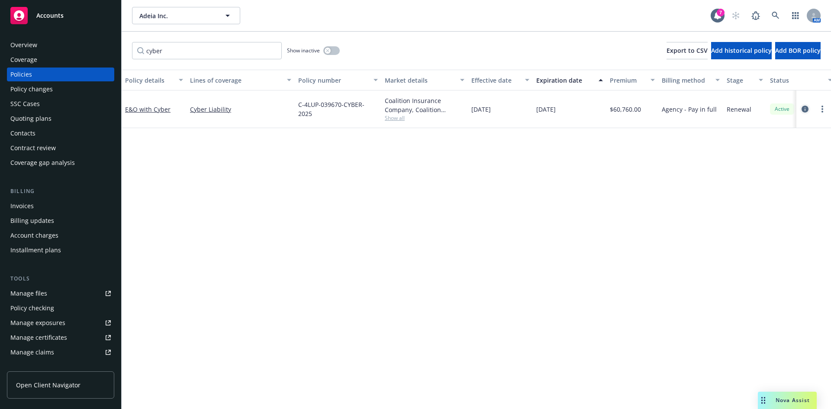
click at [805, 109] on icon "circleInformation" at bounding box center [805, 109] width 7 height 7
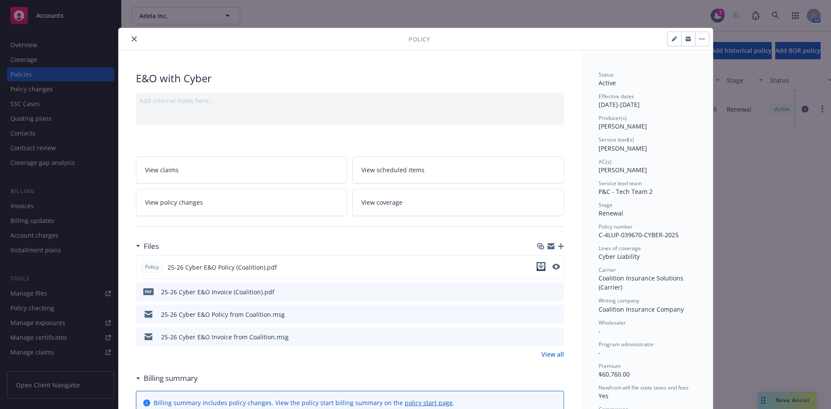
click at [538, 264] on icon "download file" at bounding box center [541, 265] width 6 height 5
click at [132, 39] on icon "close" at bounding box center [134, 38] width 5 height 5
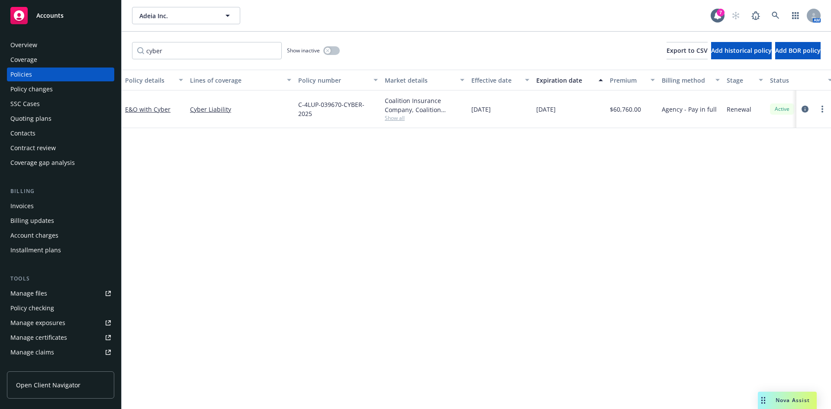
drag, startPoint x: 428, startPoint y: 253, endPoint x: 373, endPoint y: 238, distance: 57.1
click at [427, 253] on div "Policy details Lines of coverage Policy number Market details Effective date Ex…" at bounding box center [477, 240] width 710 height 340
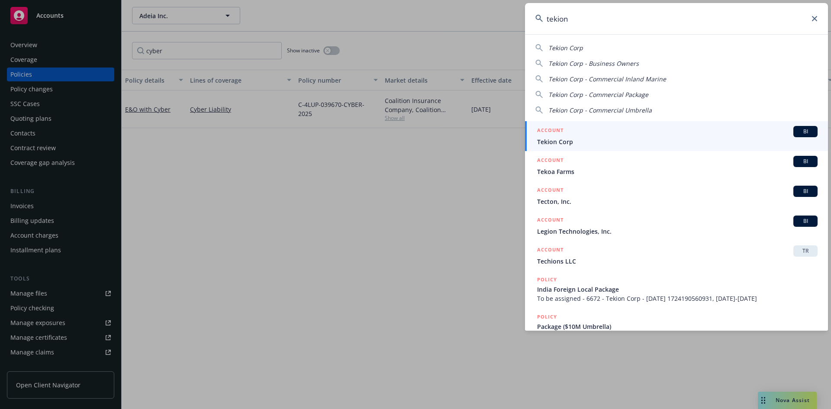
type input "tekion"
click at [809, 132] on div "BI" at bounding box center [806, 131] width 24 height 11
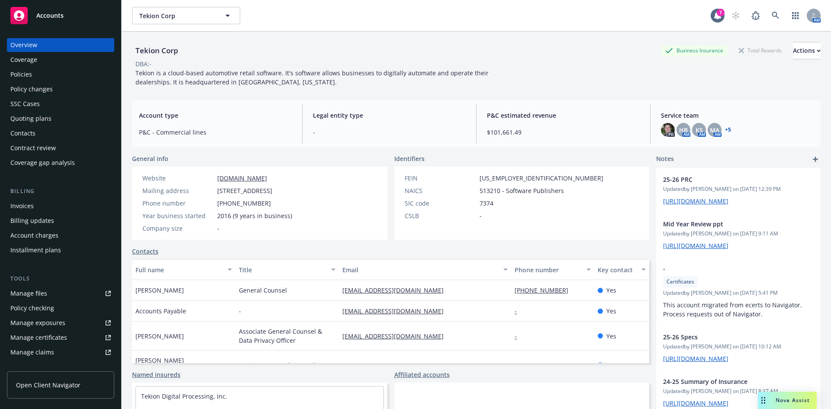
click at [21, 71] on div "Policies" at bounding box center [21, 75] width 22 height 14
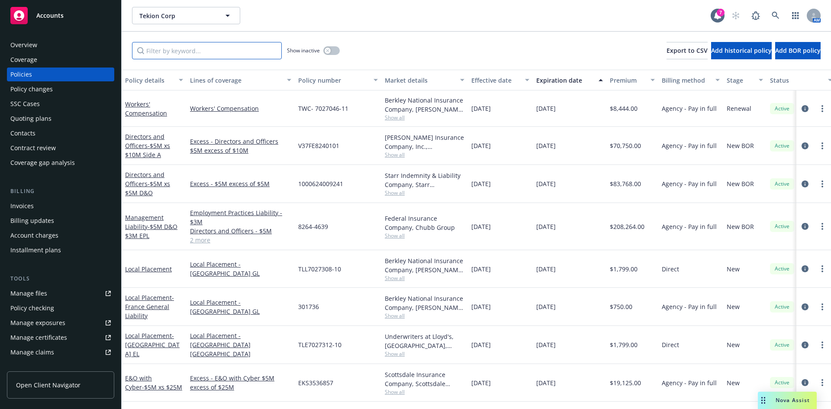
click at [222, 51] on input "Filter by keyword..." at bounding box center [207, 50] width 150 height 17
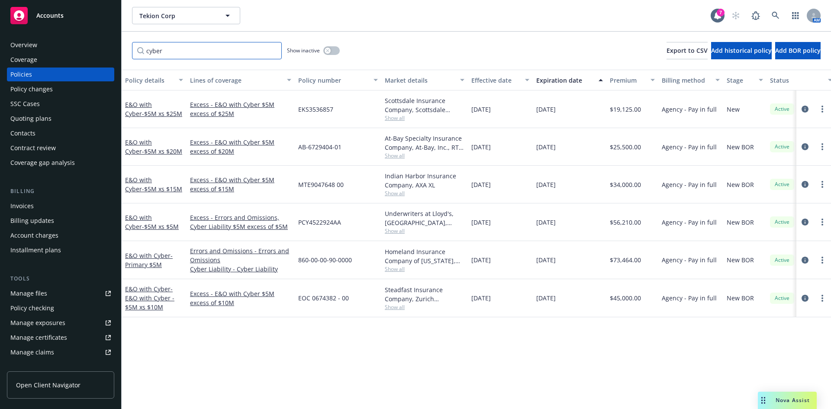
type input "cyber"
